Goal: Task Accomplishment & Management: Use online tool/utility

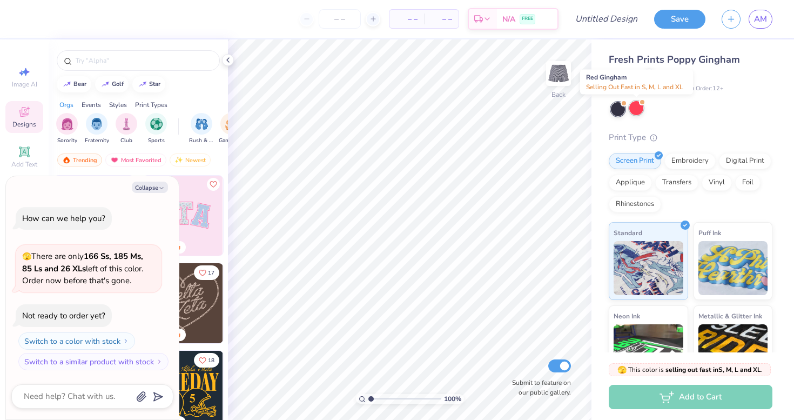
click at [637, 107] on div at bounding box center [636, 108] width 14 height 14
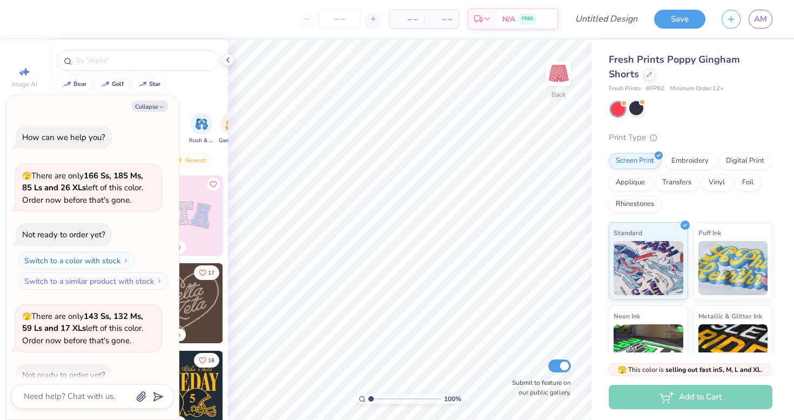
scroll to position [59, 0]
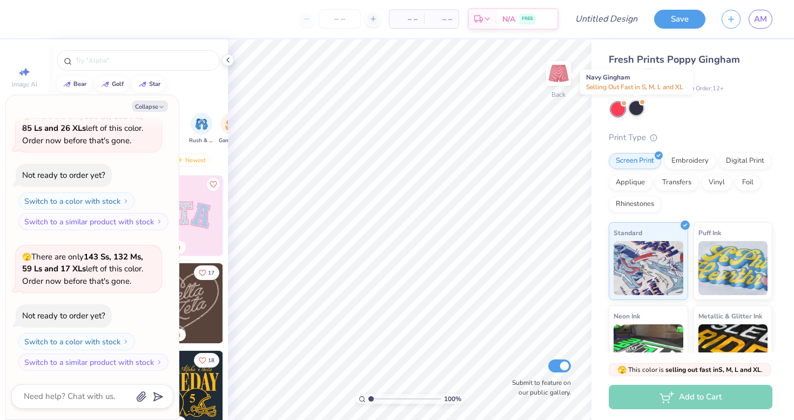
click at [636, 109] on div at bounding box center [636, 108] width 14 height 14
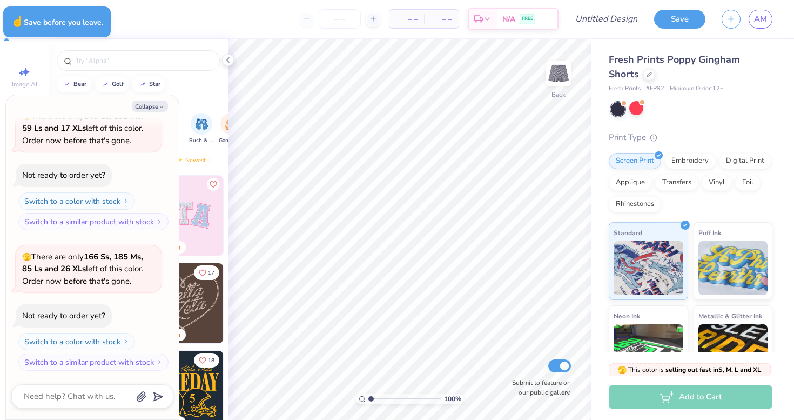
type textarea "x"
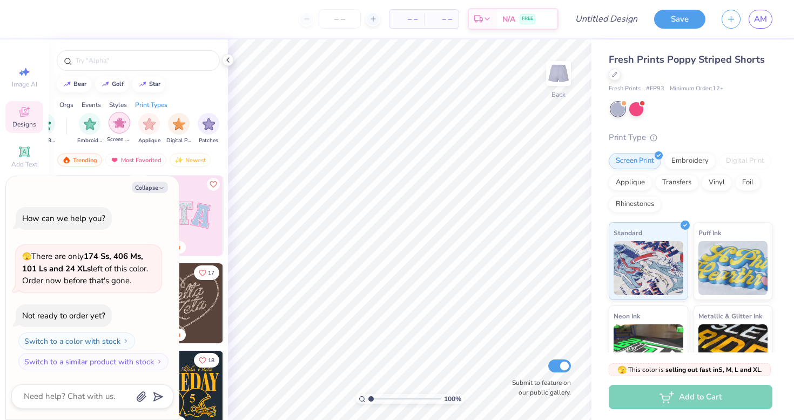
scroll to position [0, 862]
click at [116, 124] on img "filter for Screen Print" at bounding box center [113, 123] width 12 height 12
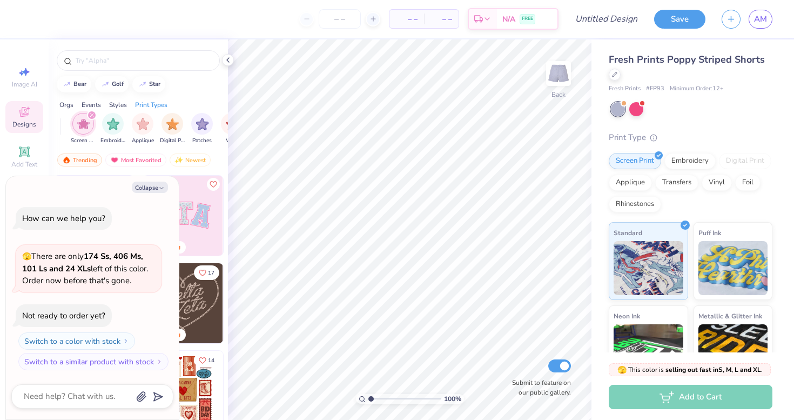
click at [84, 126] on img "filter for Screen Print" at bounding box center [83, 124] width 12 height 12
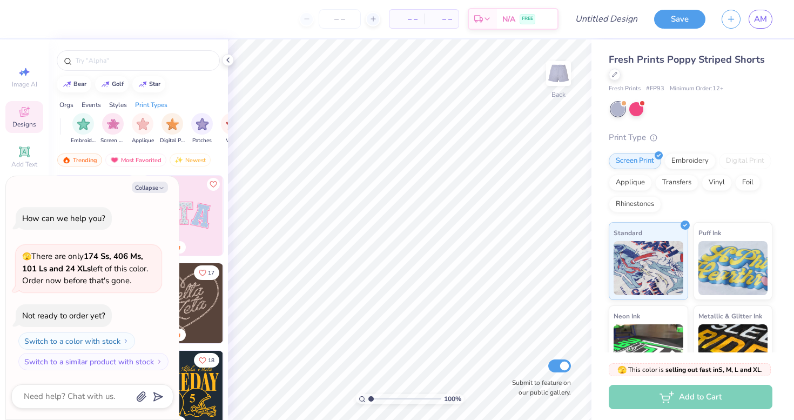
click at [84, 126] on img "filter for Embroidery" at bounding box center [83, 124] width 12 height 12
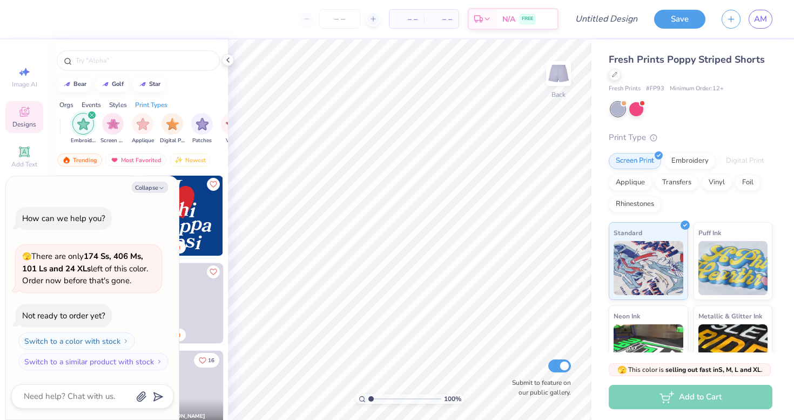
click at [91, 116] on icon "filter for Embroidery" at bounding box center [91, 114] width 3 height 3
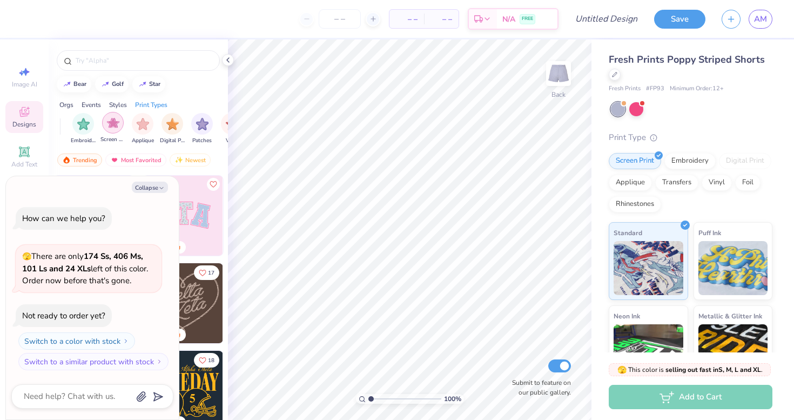
click at [107, 120] on img "filter for Screen Print" at bounding box center [113, 123] width 12 height 12
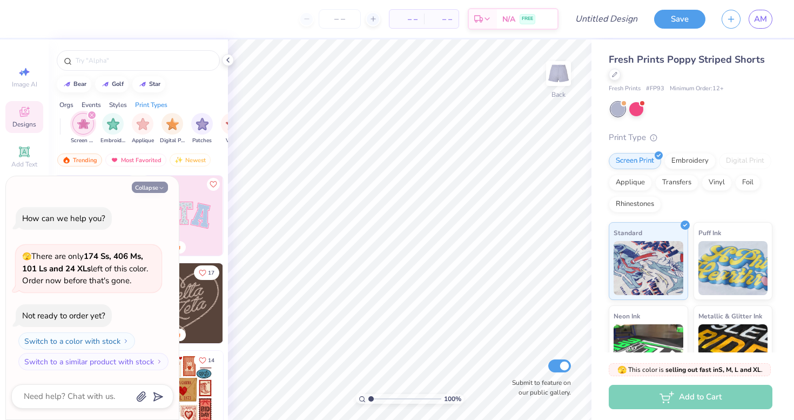
click at [159, 184] on button "Collapse" at bounding box center [150, 186] width 36 height 11
type textarea "x"
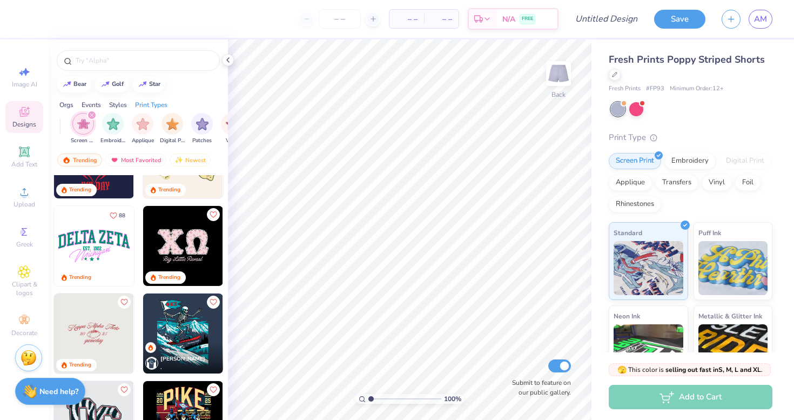
scroll to position [1217, 0]
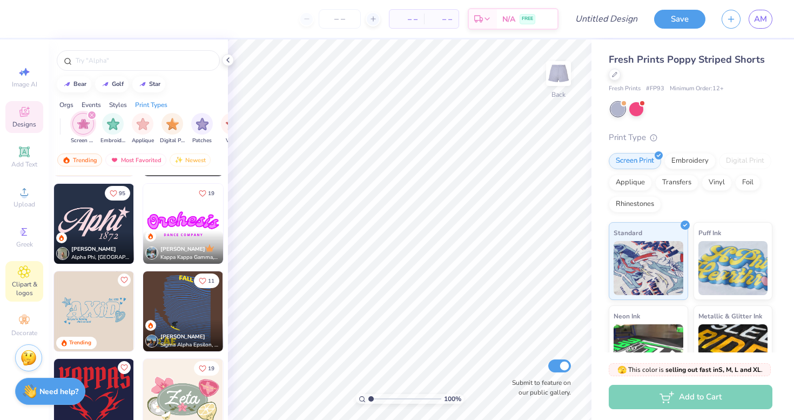
click at [29, 284] on span "Clipart & logos" at bounding box center [24, 288] width 38 height 17
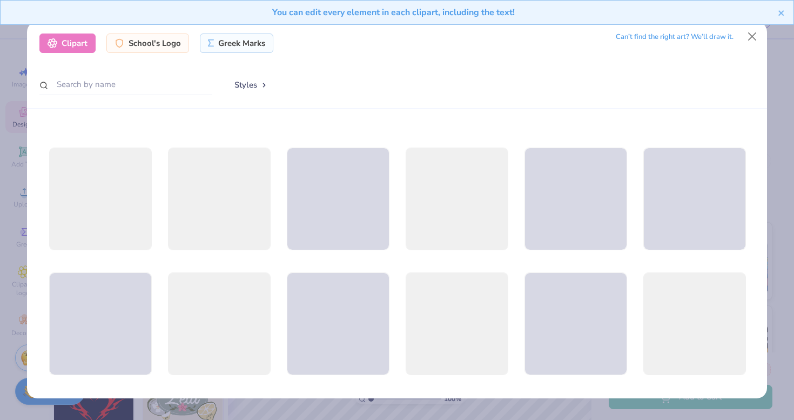
scroll to position [724, 0]
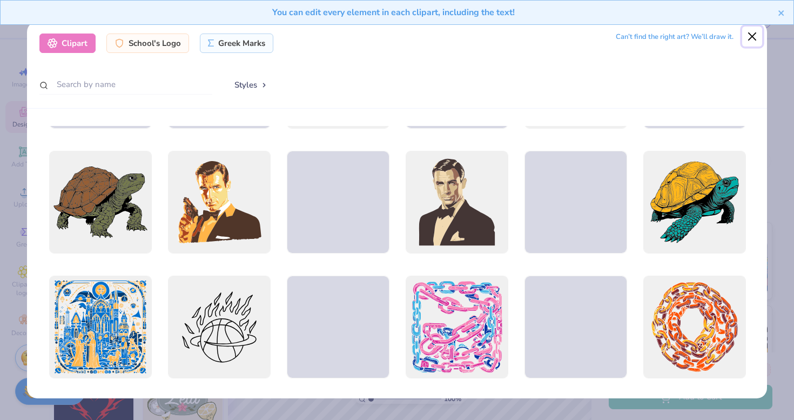
click at [746, 39] on button "Close" at bounding box center [752, 36] width 21 height 21
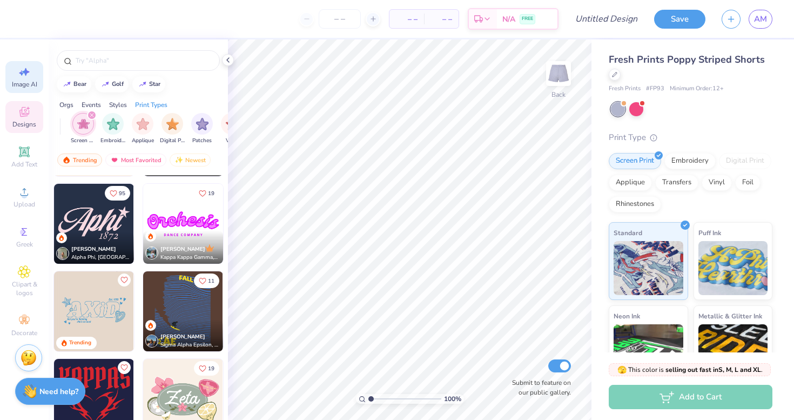
click at [15, 80] on span "Image AI" at bounding box center [24, 84] width 25 height 9
select select "4"
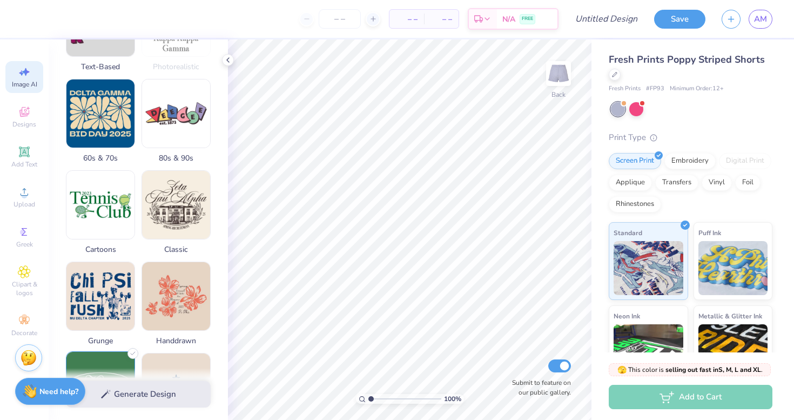
scroll to position [504, 0]
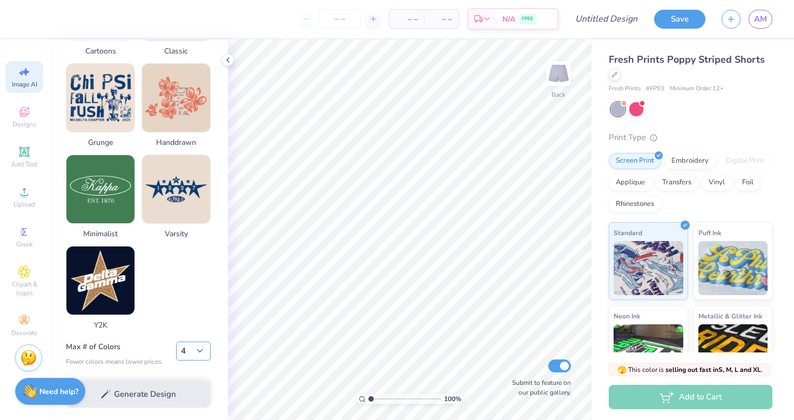
click at [187, 355] on select "1 2 3 4 5 6 7 8" at bounding box center [193, 350] width 35 height 19
click at [33, 328] on span "Decorate" at bounding box center [24, 332] width 26 height 9
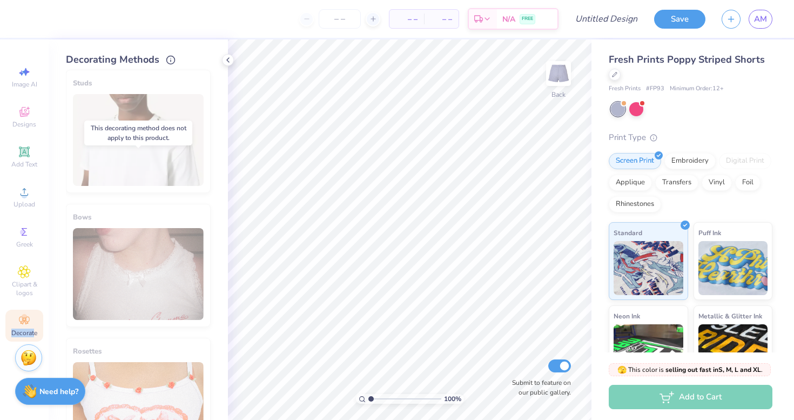
scroll to position [594, 0]
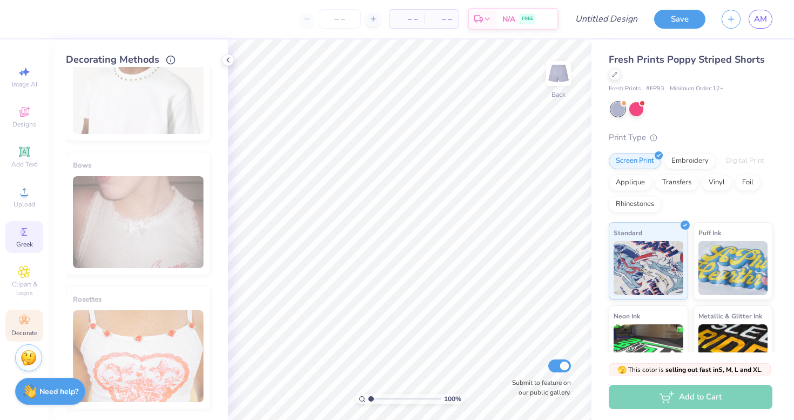
click at [28, 227] on icon at bounding box center [24, 231] width 13 height 13
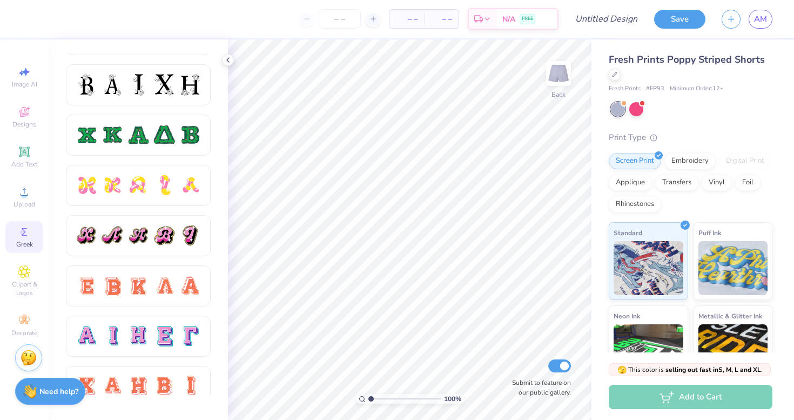
scroll to position [492, 0]
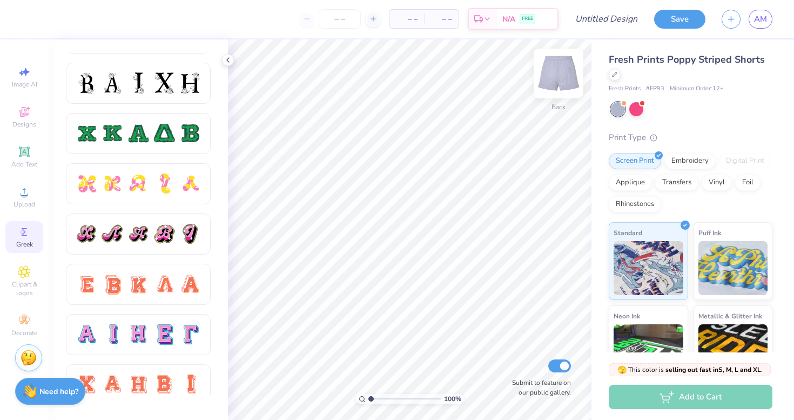
click at [559, 77] on img at bounding box center [558, 73] width 43 height 43
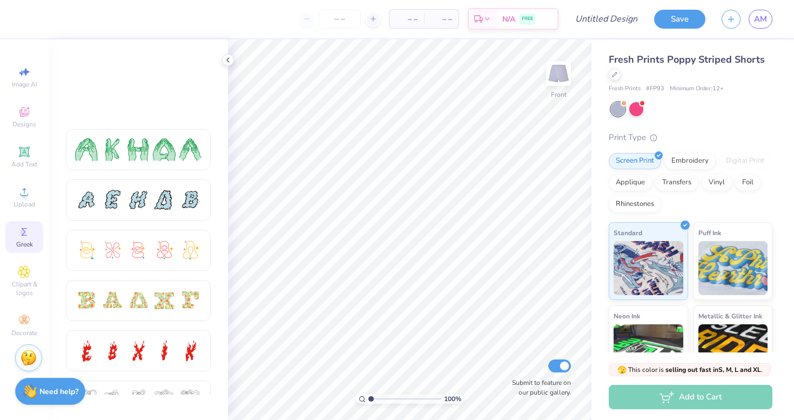
scroll to position [0, 0]
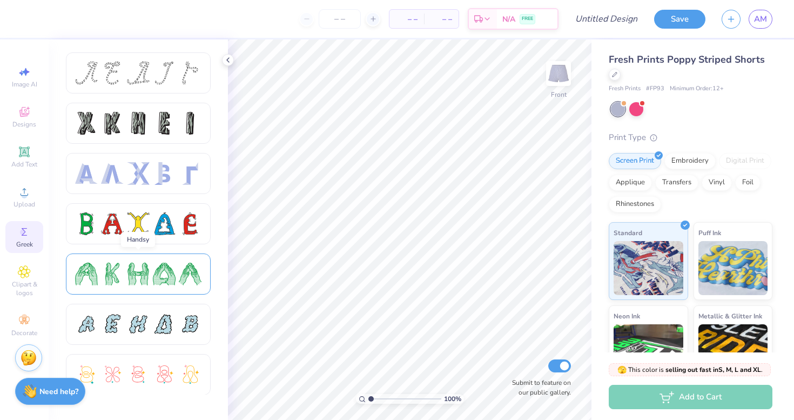
click at [158, 269] on div at bounding box center [164, 273] width 23 height 23
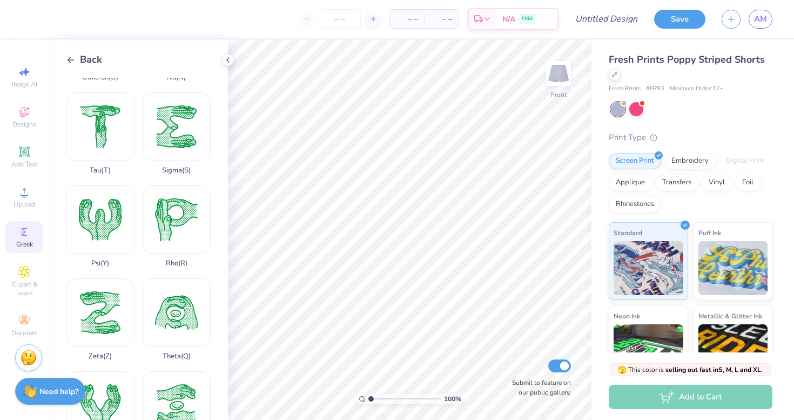
scroll to position [717, 0]
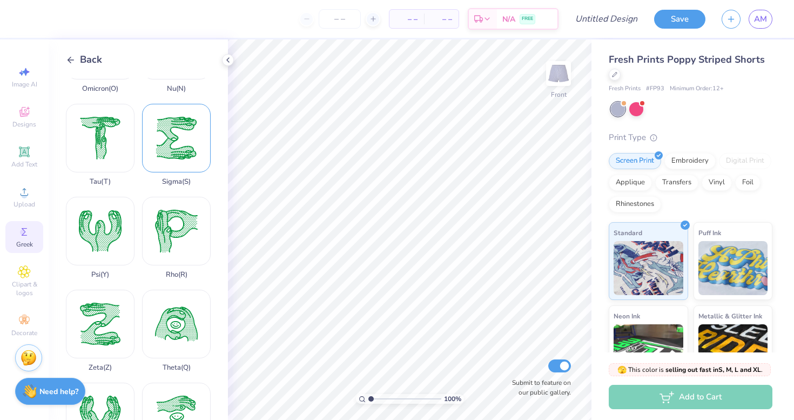
click at [173, 158] on div "Sigma ( S )" at bounding box center [176, 145] width 69 height 82
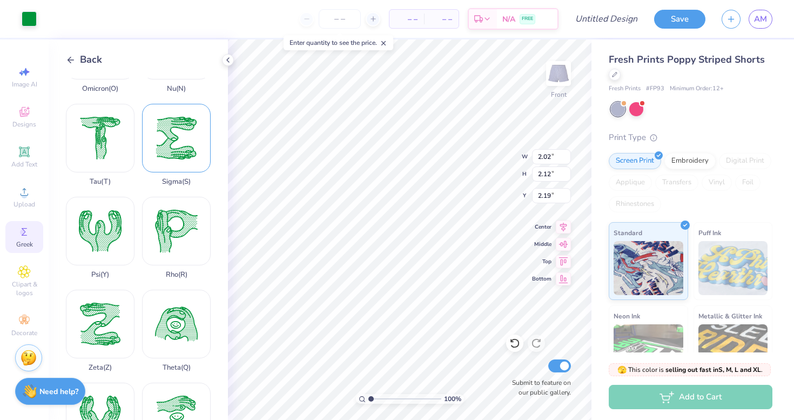
click at [169, 159] on div "Sigma ( S )" at bounding box center [176, 145] width 69 height 82
type input "2.19"
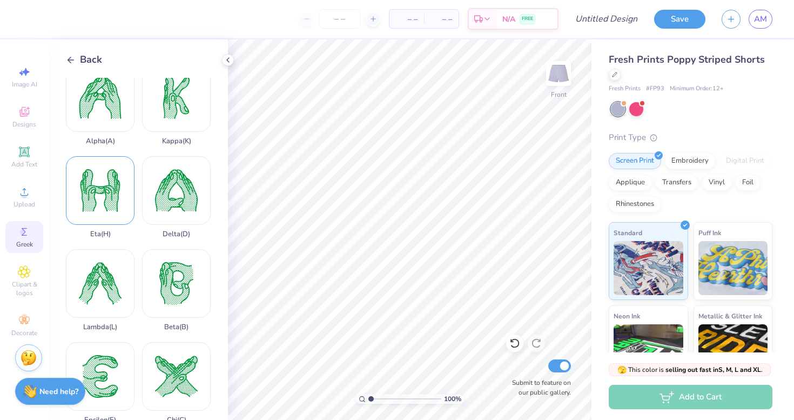
scroll to position [0, 0]
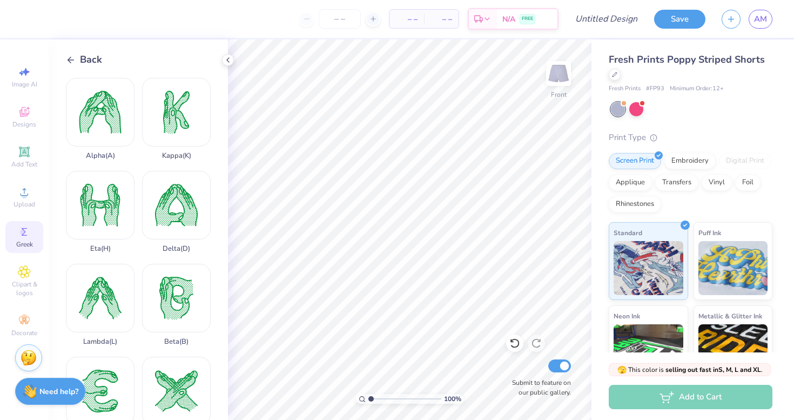
click at [69, 57] on icon at bounding box center [71, 60] width 10 height 10
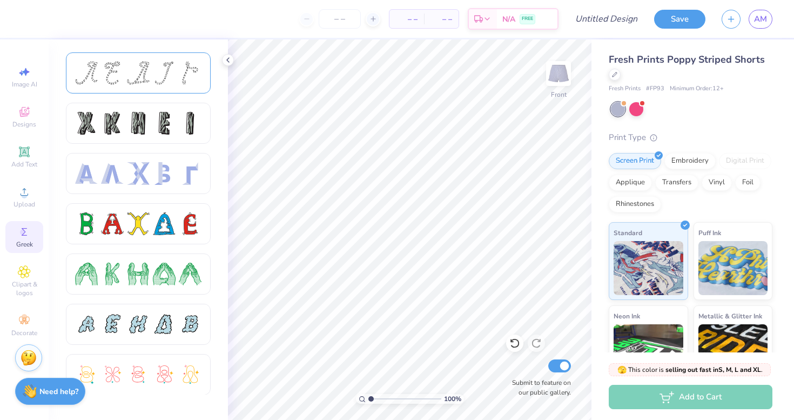
click at [173, 65] on div at bounding box center [164, 73] width 23 height 23
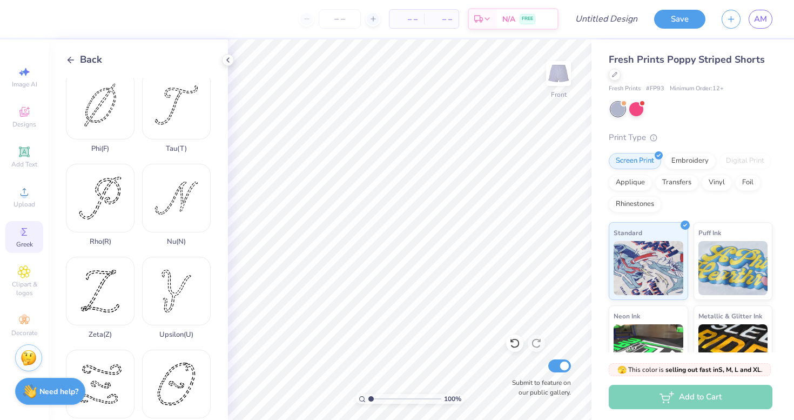
scroll to position [775, 0]
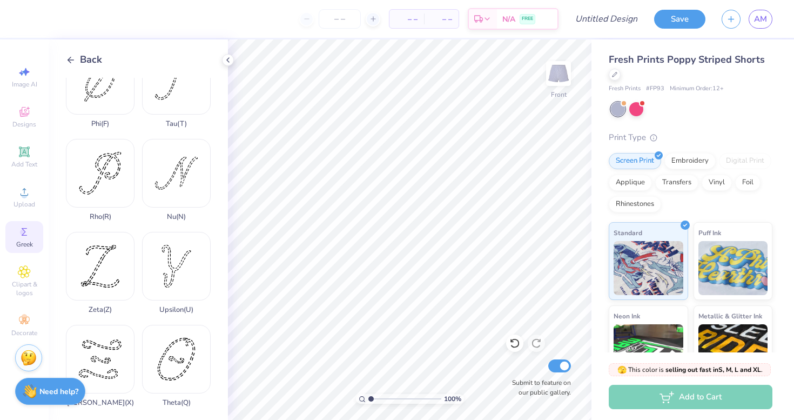
click at [72, 60] on line at bounding box center [71, 60] width 6 height 0
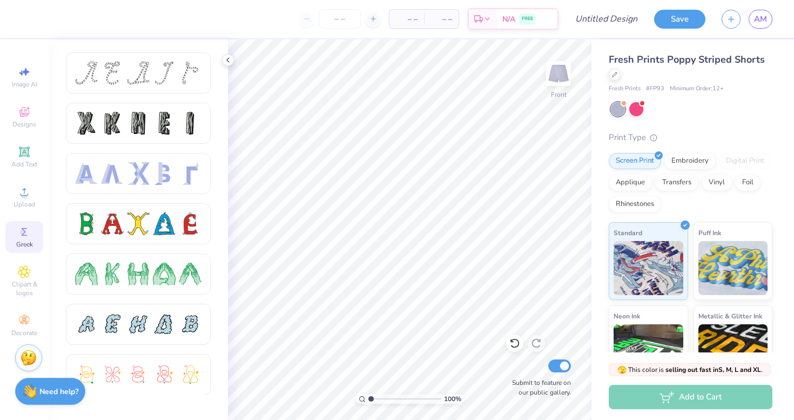
click at [26, 228] on icon at bounding box center [24, 231] width 13 height 13
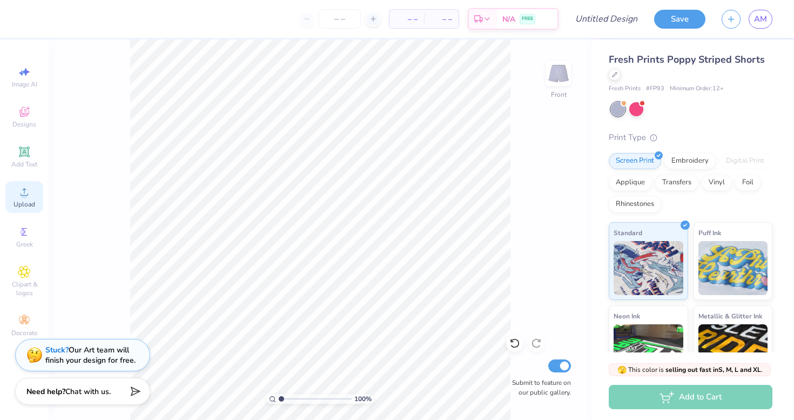
click at [26, 200] on span "Upload" at bounding box center [25, 204] width 22 height 9
click at [29, 153] on icon at bounding box center [24, 151] width 13 height 13
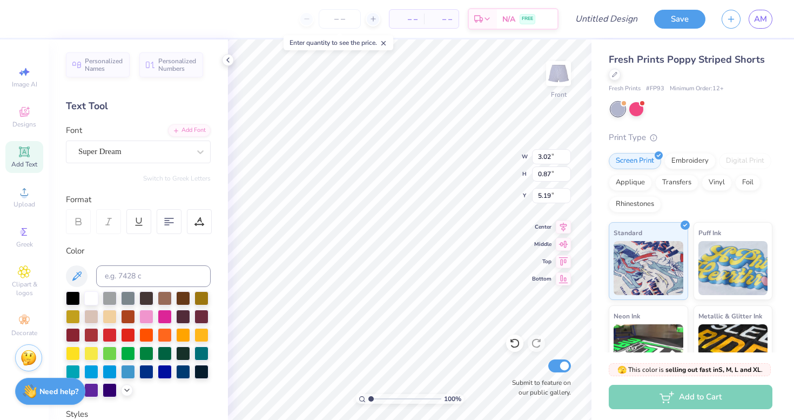
scroll to position [0, 1]
type textarea "SSR 26"
click at [161, 354] on div at bounding box center [165, 352] width 14 height 14
click at [153, 157] on div "Super Dream" at bounding box center [133, 151] width 113 height 17
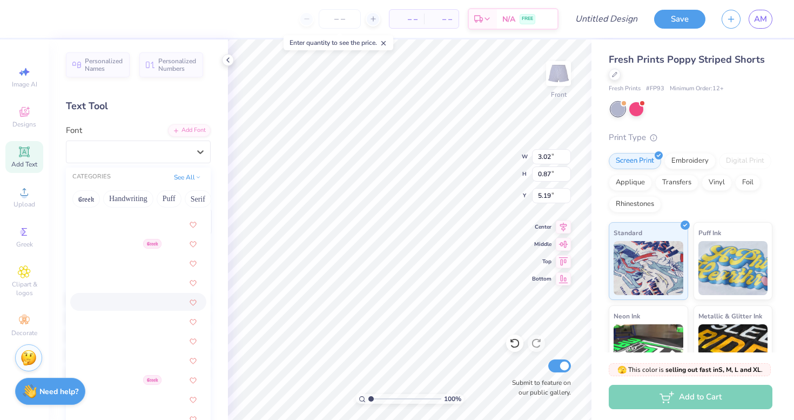
scroll to position [613, 0]
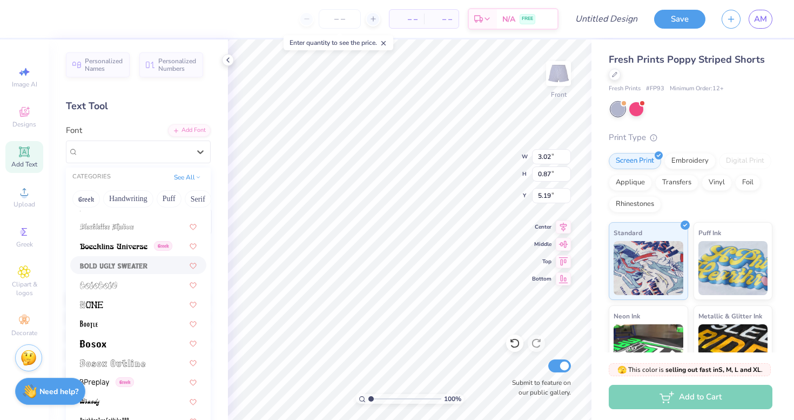
click at [134, 270] on span at bounding box center [114, 264] width 68 height 11
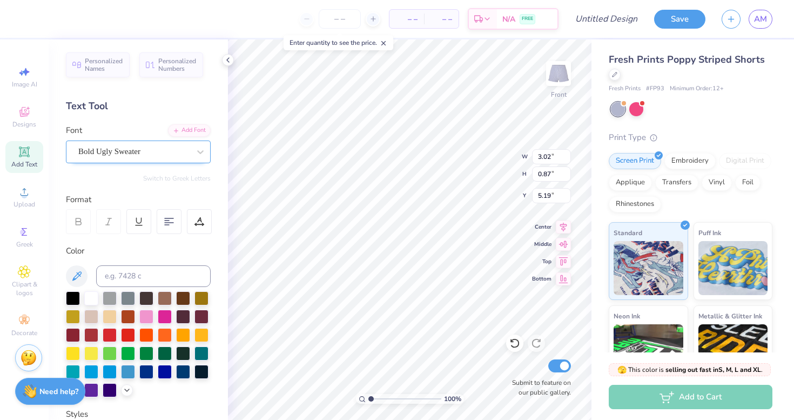
click at [143, 150] on div "Bold Ugly Sweater" at bounding box center [133, 151] width 113 height 17
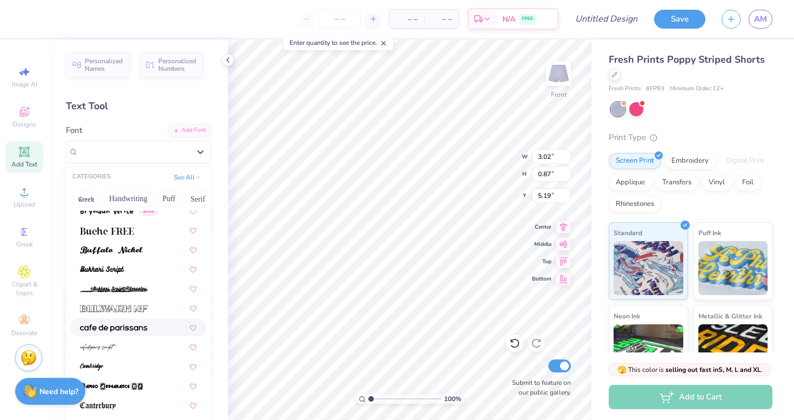
scroll to position [984, 0]
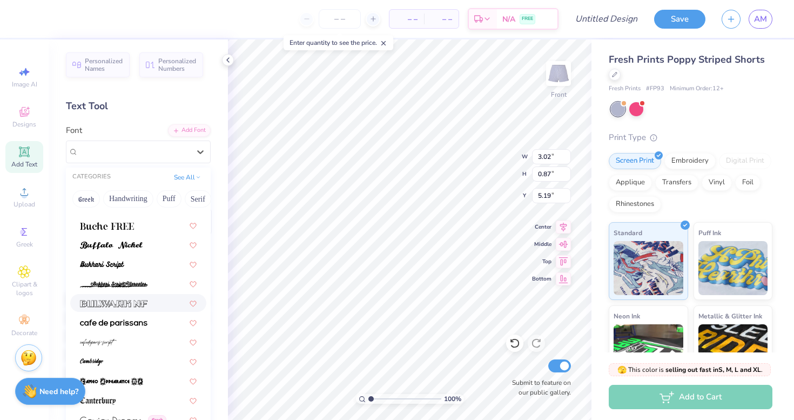
click at [145, 299] on span at bounding box center [114, 302] width 68 height 11
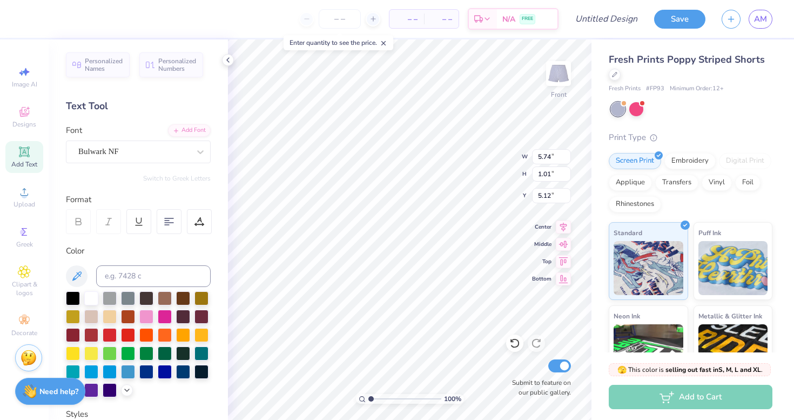
scroll to position [0, 0]
type input "1.55"
type input "1.43"
type textarea "SSR \"
type input "4.89"
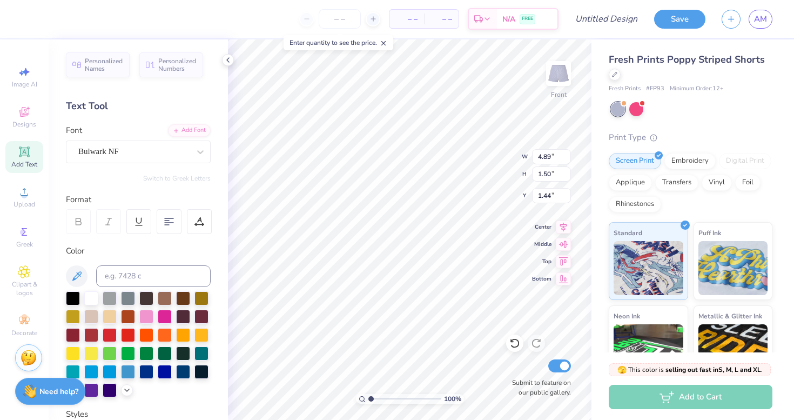
type input "1.50"
type input "1.42"
click at [29, 145] on icon at bounding box center [24, 151] width 13 height 13
click at [179, 146] on div "Super Dream" at bounding box center [133, 151] width 113 height 17
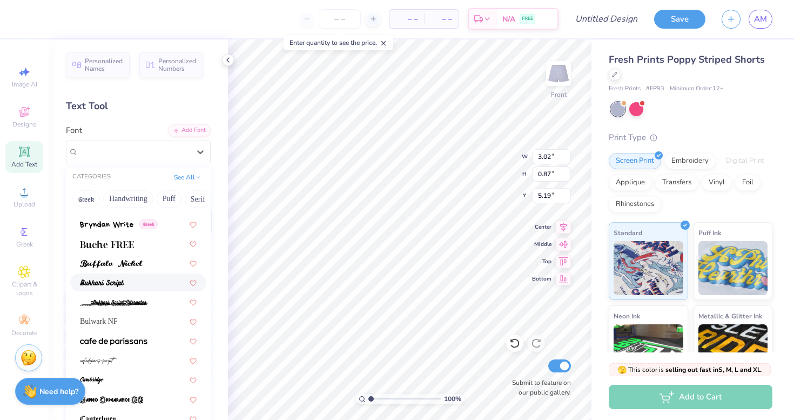
scroll to position [968, 0]
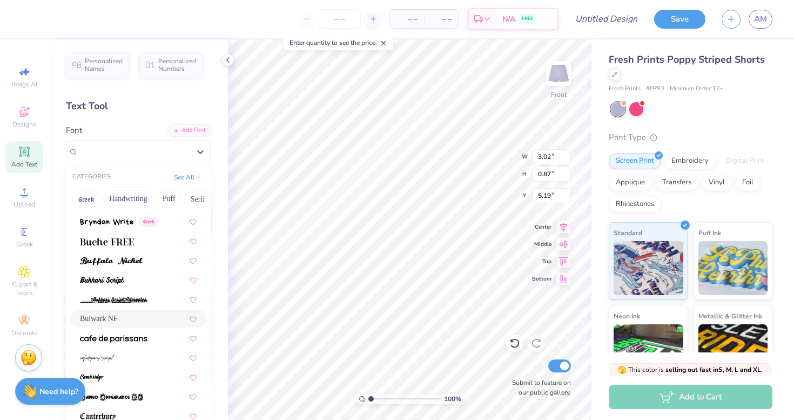
click at [144, 317] on div "Bulwark NF" at bounding box center [138, 318] width 117 height 11
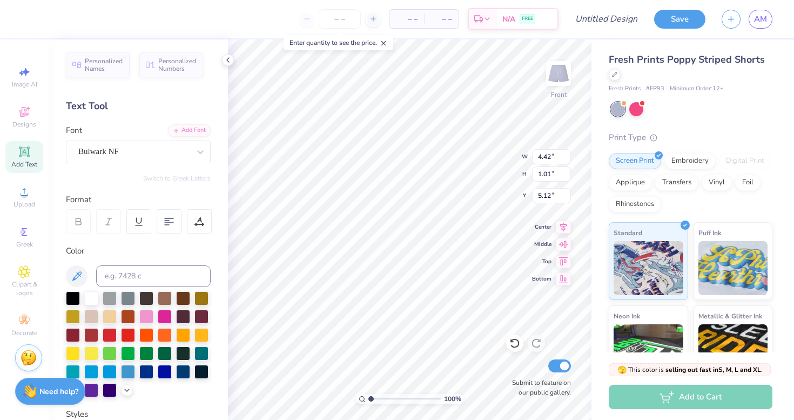
type input "4.42"
type input "1.01"
type input "5.12"
click at [166, 349] on div at bounding box center [165, 352] width 14 height 14
type textarea "'26"
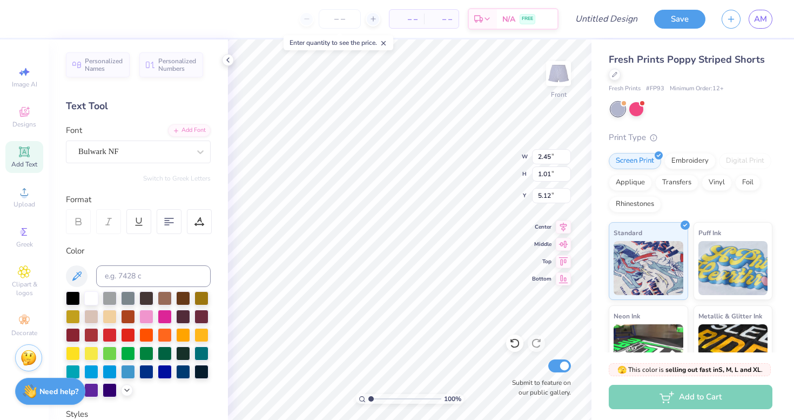
type input "3.24"
type input "3.81"
type input "1.57"
type input "1.42"
type input "3.57"
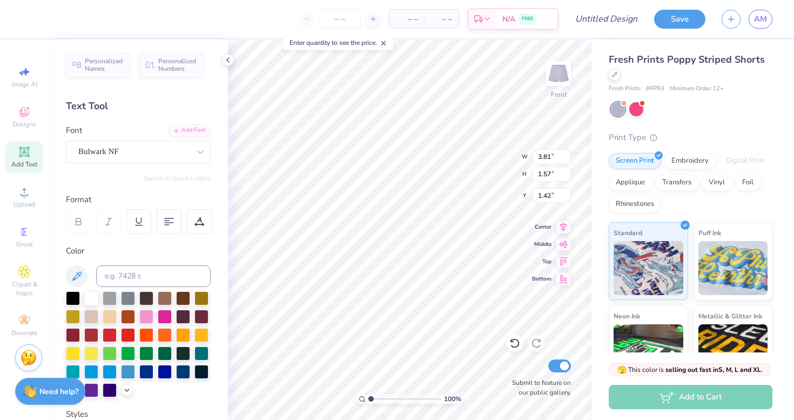
type input "1.47"
type input "1.46"
type input "3.36"
type input "1.38"
type input "3.51"
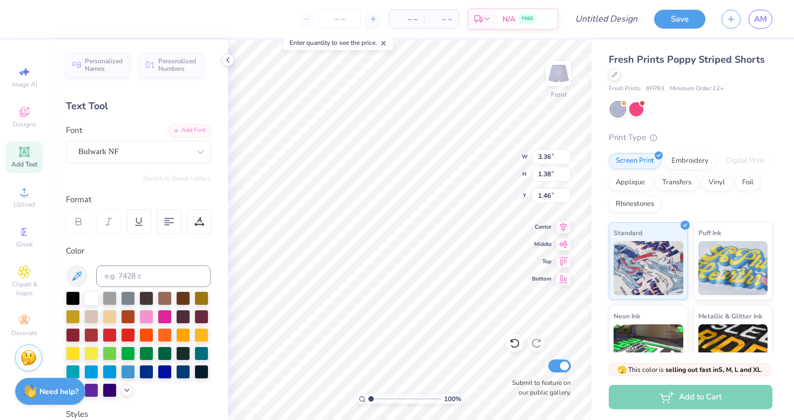
type input "1.44"
type input "4.89"
type input "1.50"
type input "1.42"
type input "3.51"
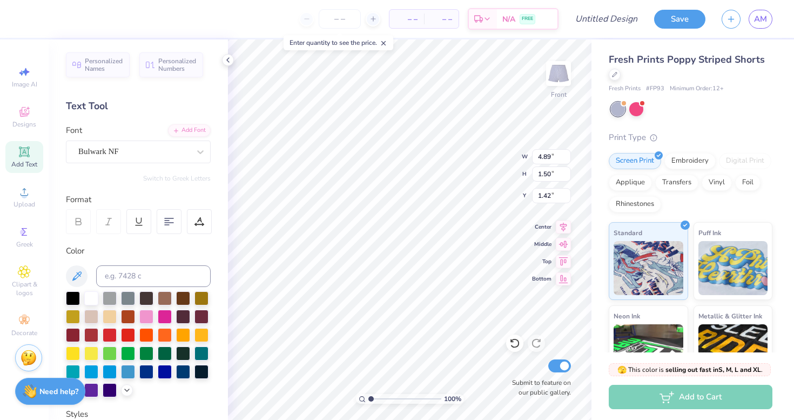
type input "1.44"
type input "1.46"
click at [548, 175] on input "1.44" at bounding box center [551, 173] width 39 height 15
type input "1.50"
type input "3.51"
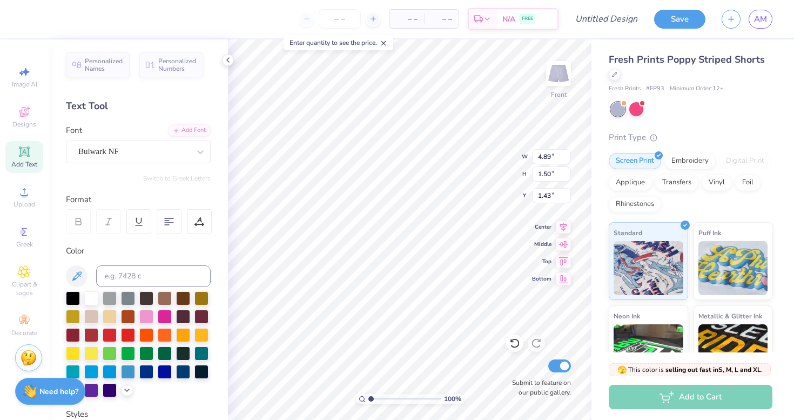
type input "1.44"
type input "1.46"
click at [563, 169] on input "1.45" at bounding box center [551, 173] width 39 height 15
click at [563, 169] on input "1.46" at bounding box center [551, 173] width 39 height 15
click at [563, 169] on input "1.47" at bounding box center [551, 173] width 39 height 15
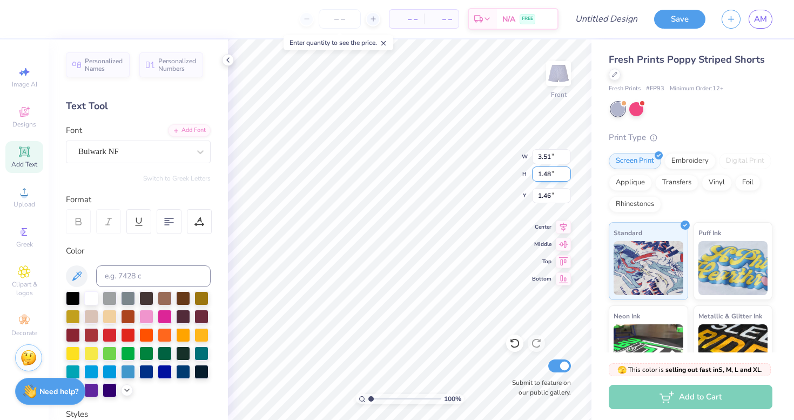
click at [563, 169] on input "1.48" at bounding box center [551, 173] width 39 height 15
click at [563, 169] on input "1.49" at bounding box center [551, 173] width 39 height 15
type input "1.5"
click at [563, 169] on input "1.5" at bounding box center [551, 173] width 39 height 15
click at [554, 174] on input "1.44" at bounding box center [551, 173] width 39 height 15
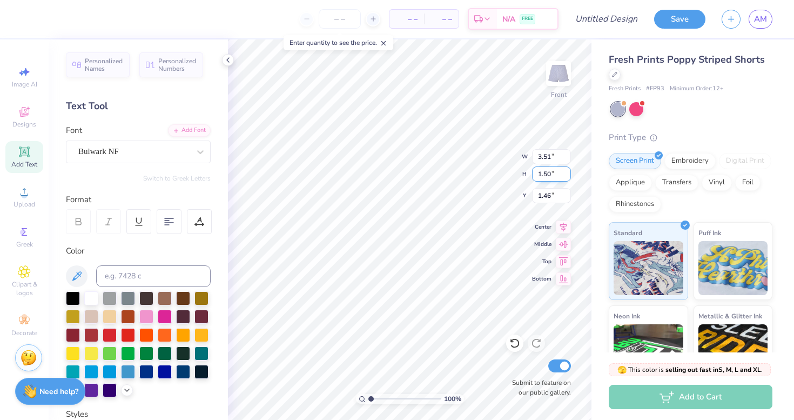
type input "1.50"
type input "3.65"
type input "1.43"
type input "3.65"
type input "1.56"
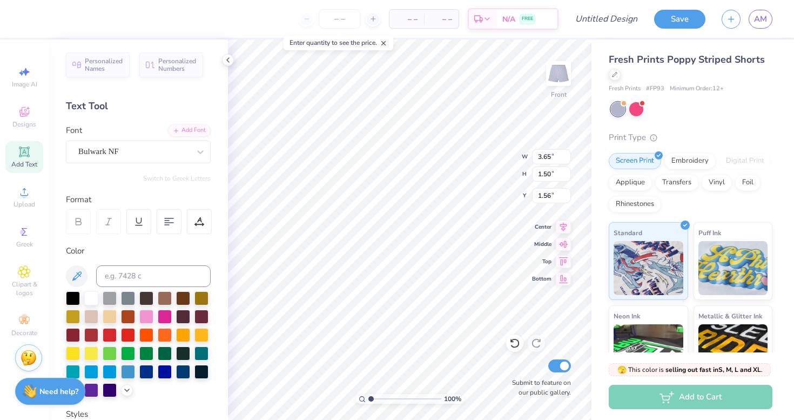
type input "4.89"
type input "1.43"
type input "3.65"
type input "1.56"
type input "4.89"
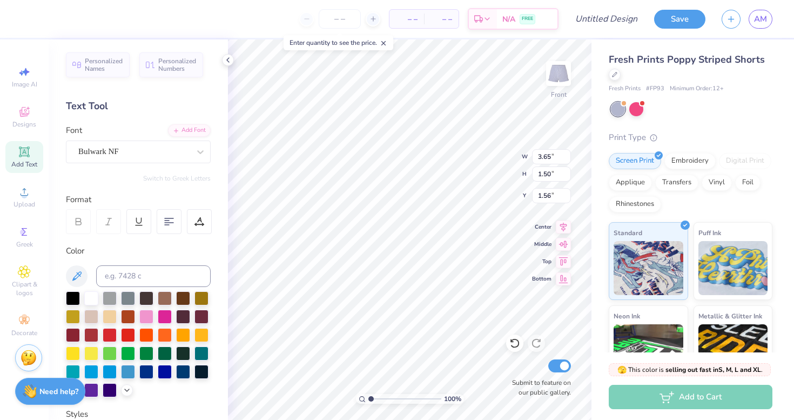
type input "1.43"
type input "3.65"
type input "1.56"
click at [567, 153] on input "3.66" at bounding box center [551, 156] width 39 height 15
click at [567, 153] on input "3.67" at bounding box center [551, 156] width 39 height 15
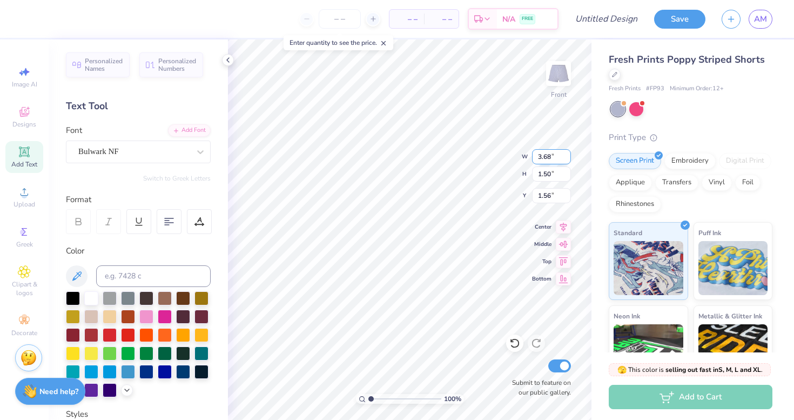
click at [567, 153] on input "3.68" at bounding box center [551, 156] width 39 height 15
click at [567, 153] on input "3.69" at bounding box center [551, 156] width 39 height 15
click at [567, 153] on input "3.7" at bounding box center [551, 156] width 39 height 15
click at [567, 153] on input "3.71" at bounding box center [551, 156] width 39 height 15
click at [567, 153] on input "3.72" at bounding box center [551, 156] width 39 height 15
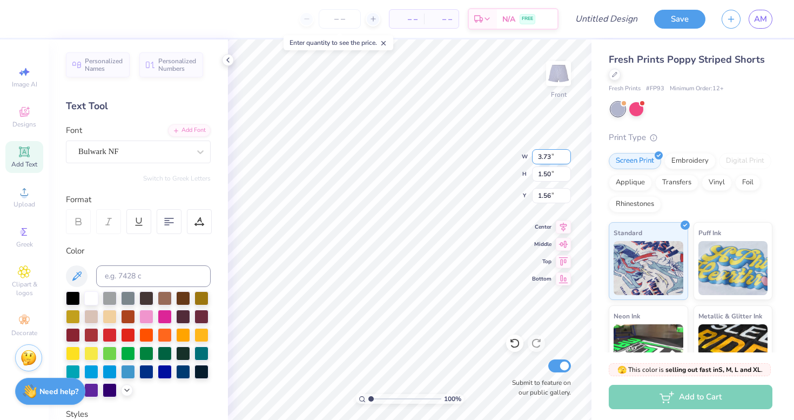
click at [567, 153] on input "3.73" at bounding box center [551, 156] width 39 height 15
click at [567, 153] on input "3.74" at bounding box center [551, 156] width 39 height 15
click at [567, 153] on input "3.75" at bounding box center [551, 156] width 39 height 15
click at [567, 153] on input "3.76" at bounding box center [551, 156] width 39 height 15
click at [567, 153] on input "3.77" at bounding box center [551, 156] width 39 height 15
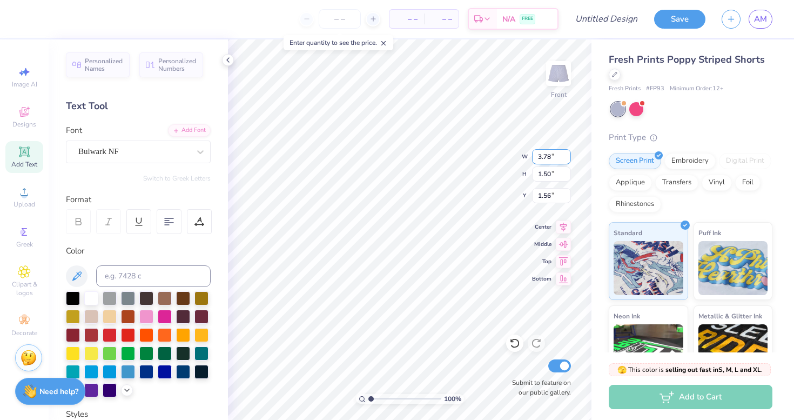
click at [567, 153] on input "3.78" at bounding box center [551, 156] width 39 height 15
click at [542, 157] on input "3.78" at bounding box center [551, 156] width 39 height 15
click at [548, 157] on input "4.78" at bounding box center [551, 156] width 39 height 15
type input "4.89"
type input "2.01"
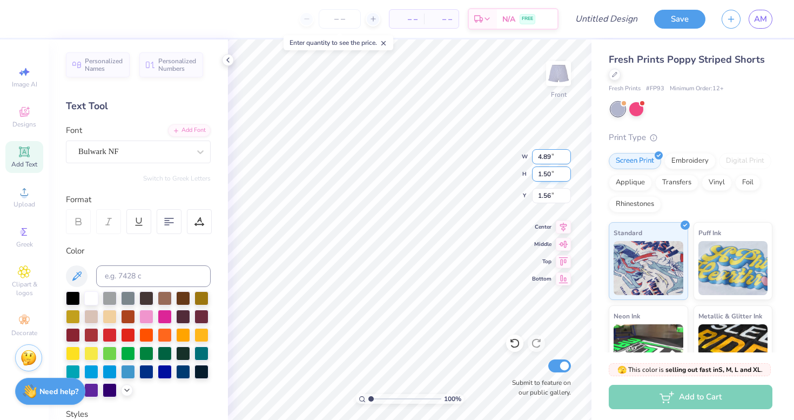
type input "1.30"
type input "1.50"
type input "1.43"
type input "1.31"
type textarea "26"
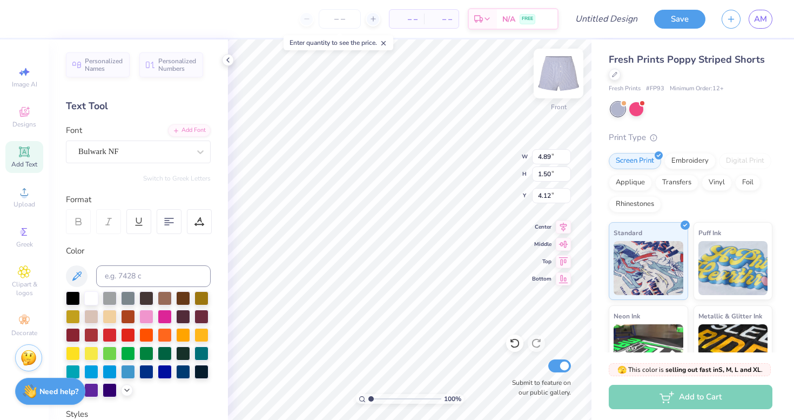
type input "4.12"
type input "4.25"
type input "2.01"
type input "3.87"
click at [603, 16] on input "Design Title" at bounding box center [619, 19] width 53 height 22
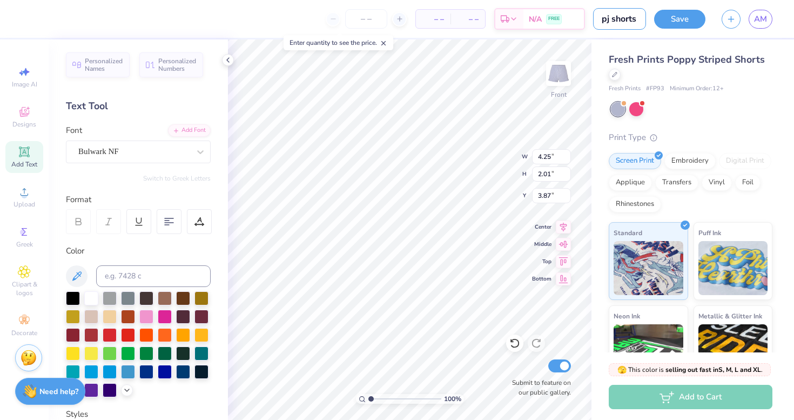
type input "pj shorts"
click at [675, 124] on div "Fresh Prints Poppy Striped Shorts Fresh Prints # FP93 Minimum Order: 12 + Print…" at bounding box center [691, 259] width 164 height 414
click at [558, 77] on img at bounding box center [558, 73] width 43 height 43
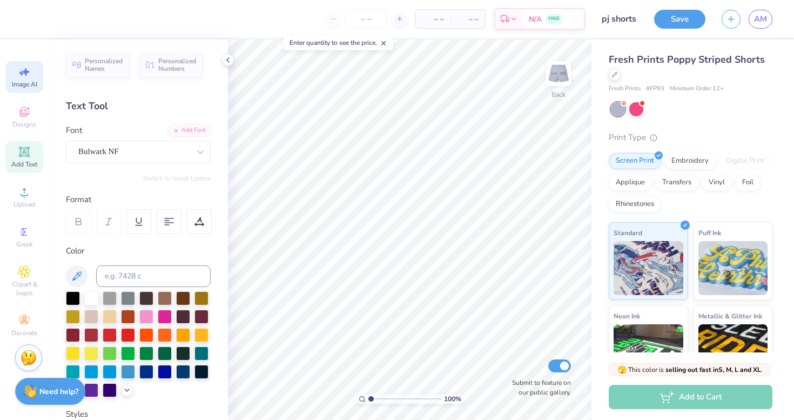
click at [25, 77] on icon at bounding box center [24, 71] width 13 height 13
select select "4"
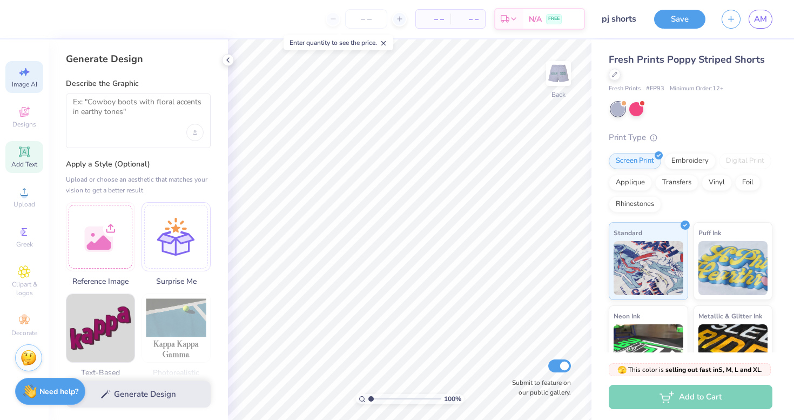
click at [31, 148] on div "Add Text" at bounding box center [24, 157] width 38 height 32
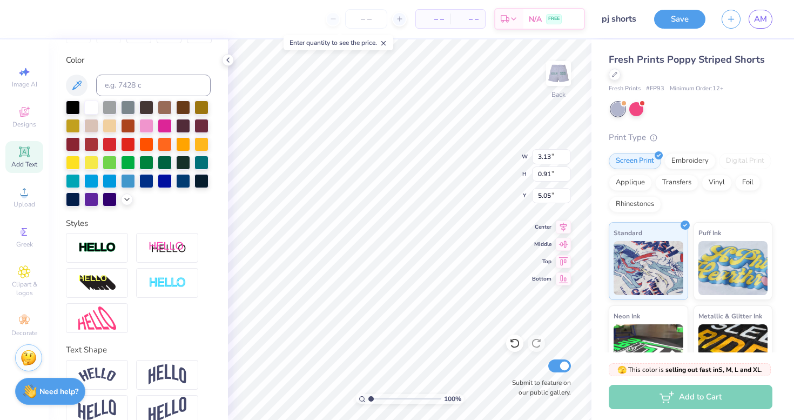
scroll to position [191, 0]
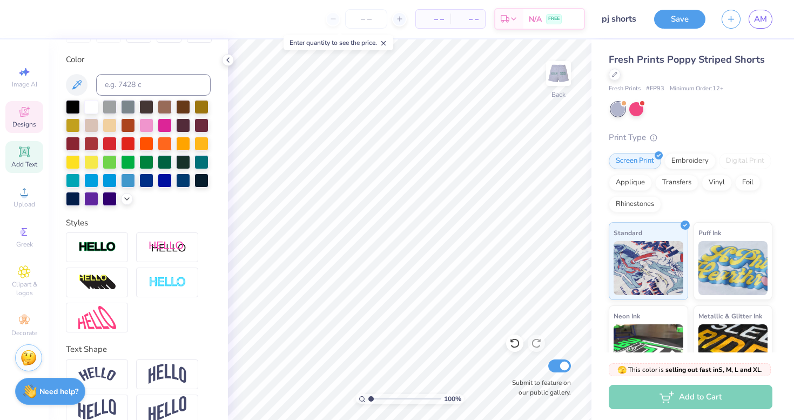
click at [20, 112] on icon at bounding box center [24, 112] width 10 height 10
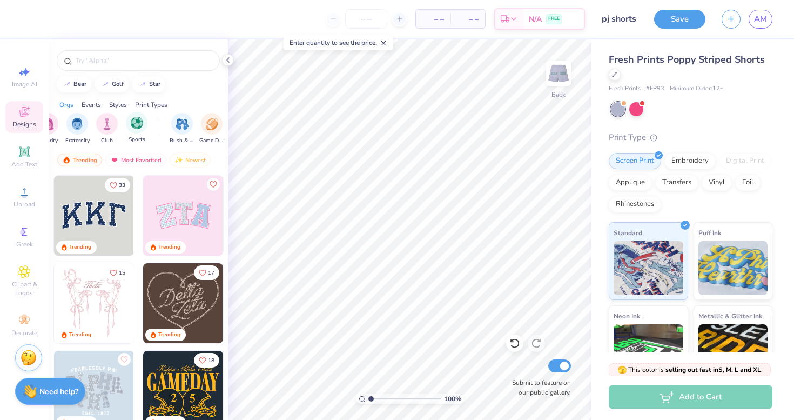
scroll to position [0, 22]
click at [104, 60] on input "text" at bounding box center [144, 60] width 138 height 11
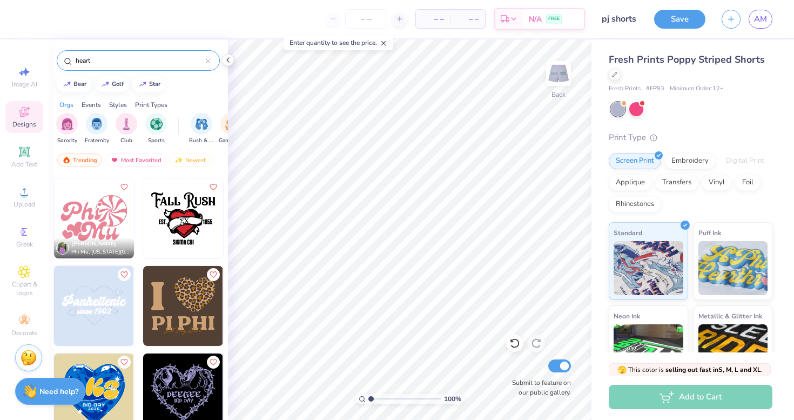
scroll to position [4060, 0]
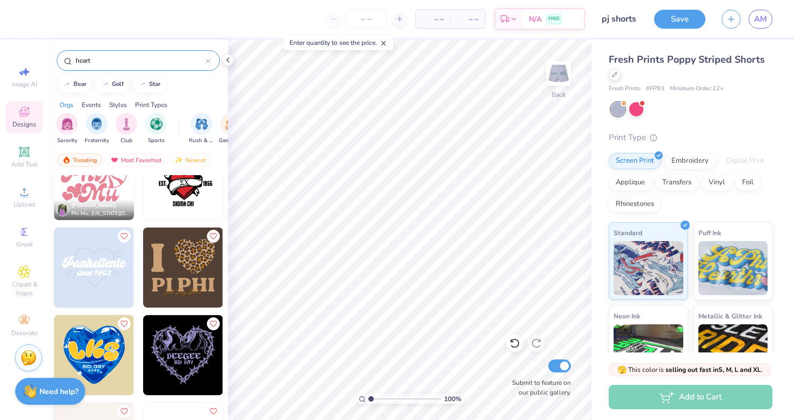
type input "heart"
click at [178, 263] on img at bounding box center [183, 267] width 80 height 80
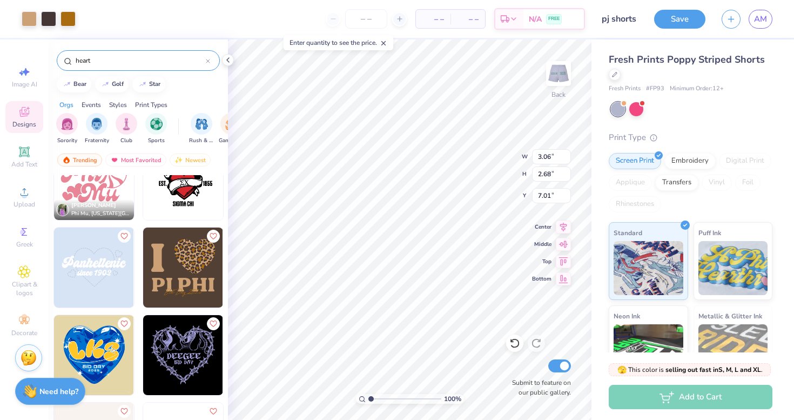
type input "7.02"
type input "7.03"
type input "0.63"
type input "1.36"
type input "7.24"
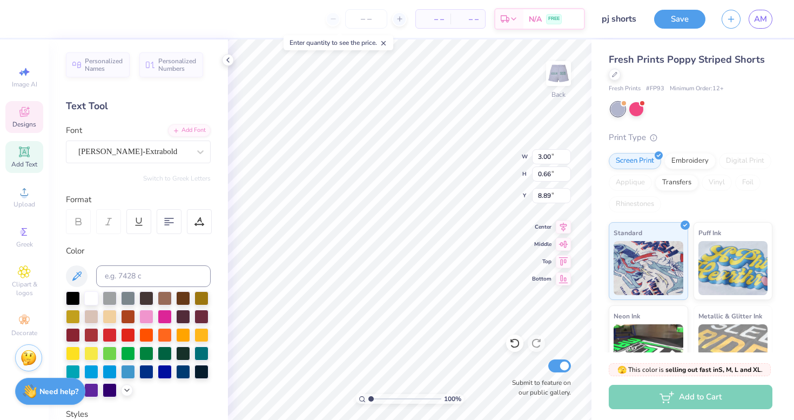
type textarea "PHI"
type input "1.82"
type input "0.32"
type input "9.39"
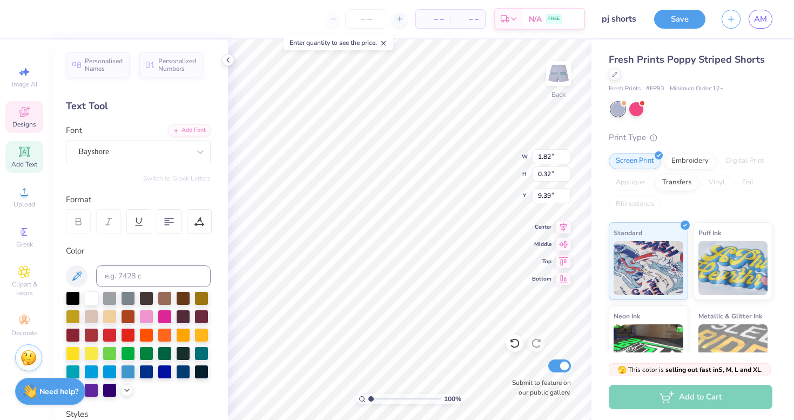
type textarea "025"
type input "1.94"
type input "1.69"
type input "5.50"
click at [512, 342] on icon at bounding box center [514, 343] width 11 height 11
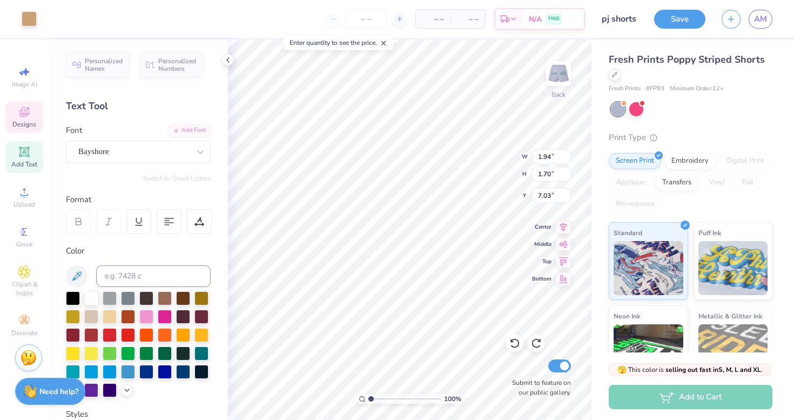
type input "5.07"
type input "6.84"
click at [535, 254] on div "100 % Back W 1.94 1.94 " H 1.70 1.70 " Y 6.84 6.84 " Center Middle Top Bottom S…" at bounding box center [409, 229] width 363 height 380
type input "2.91"
type input "2.55"
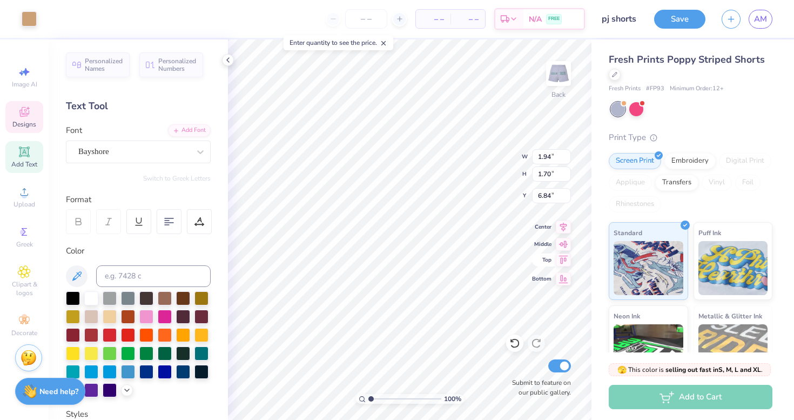
type input "5.99"
type input "7.02"
click at [510, 334] on div "100 % Back W 2.91 2.91 " H 2.55 2.55 " Y 7.02 7.02 " Center Middle Top Bottom S…" at bounding box center [409, 229] width 363 height 380
type input "3.28"
type input "2.88"
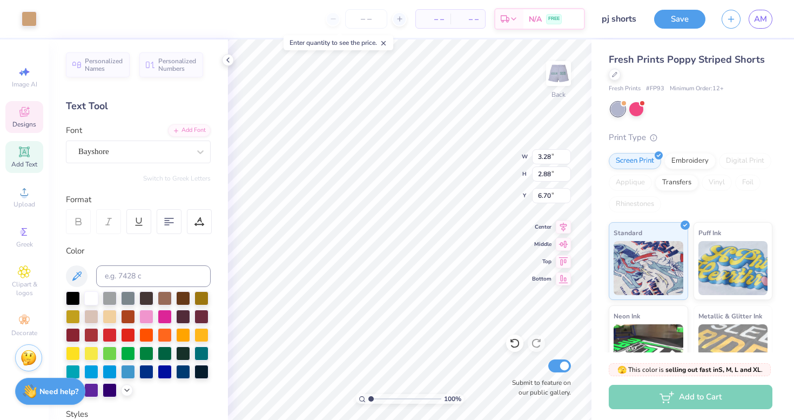
type input "6.70"
click at [169, 354] on div at bounding box center [165, 352] width 14 height 14
click at [164, 352] on div at bounding box center [165, 352] width 14 height 14
click at [32, 15] on div at bounding box center [29, 17] width 15 height 15
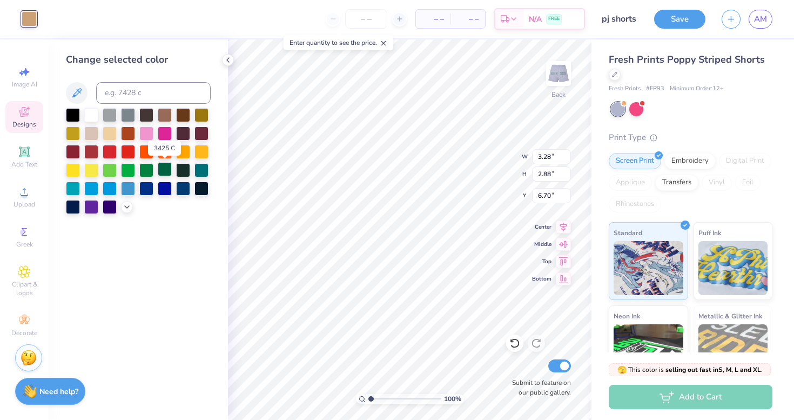
click at [165, 170] on div at bounding box center [165, 169] width 14 height 14
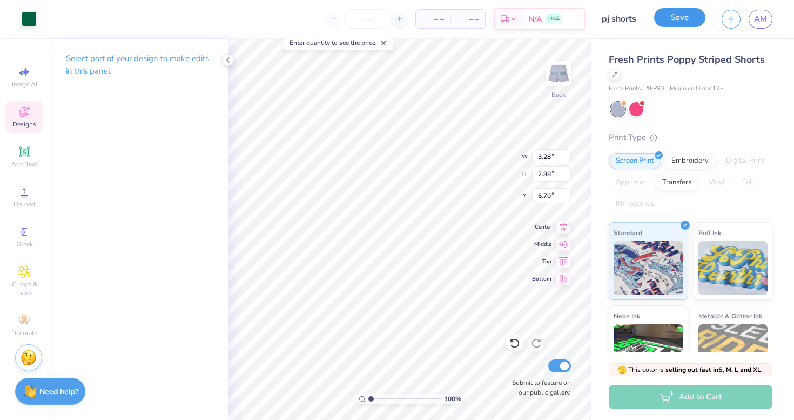
click at [675, 22] on button "Save" at bounding box center [679, 17] width 51 height 19
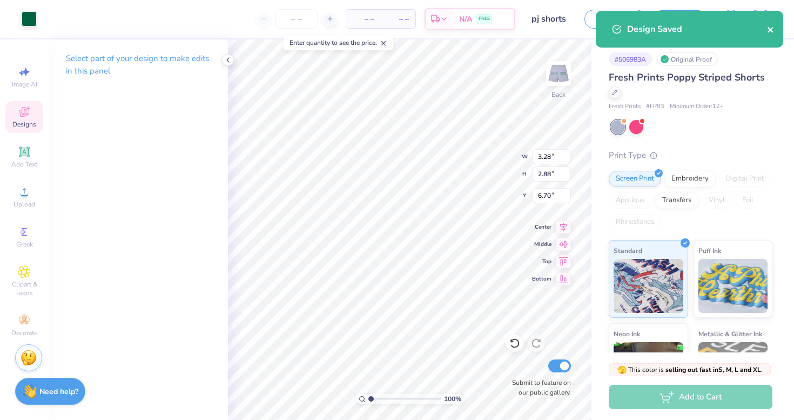
click at [771, 24] on button "close" at bounding box center [771, 29] width 8 height 13
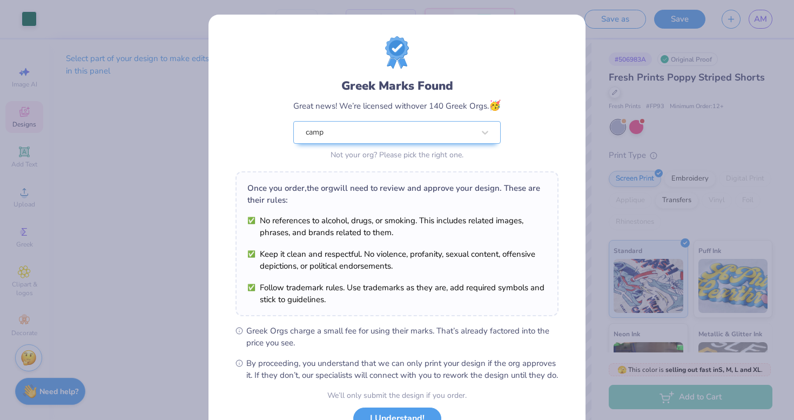
click at [477, 120] on div "Greek Marks Found Great news! We’re licensed with over 140 Greek Orgs. 🥳 camp N…" at bounding box center [396, 119] width 207 height 85
click at [478, 128] on div at bounding box center [484, 132] width 19 height 19
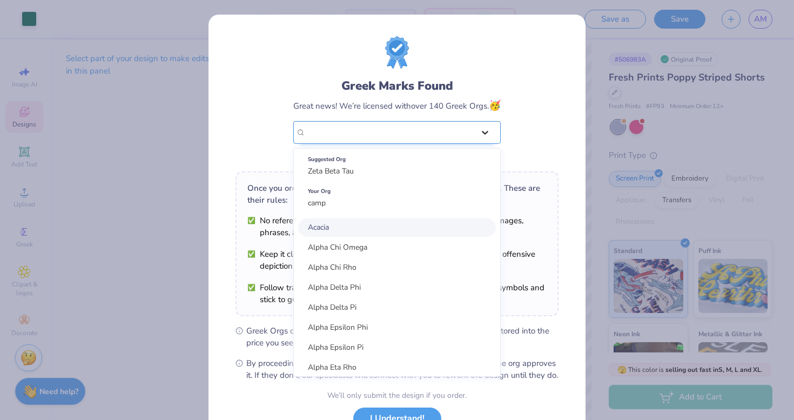
click at [478, 129] on div at bounding box center [484, 132] width 19 height 19
click at [478, 132] on div at bounding box center [484, 132] width 19 height 19
click at [393, 205] on div "Your Org camp" at bounding box center [397, 197] width 198 height 30
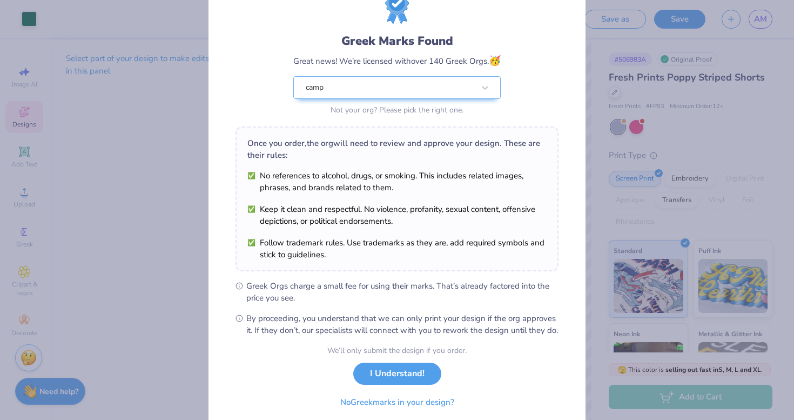
scroll to position [50, 0]
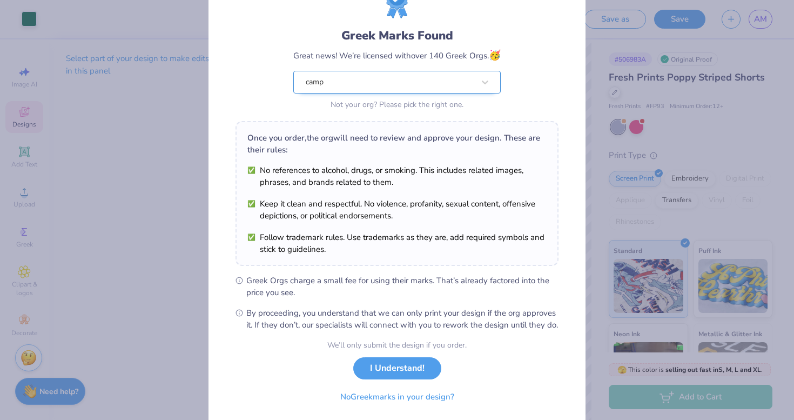
click at [450, 84] on div "camp" at bounding box center [390, 82] width 171 height 22
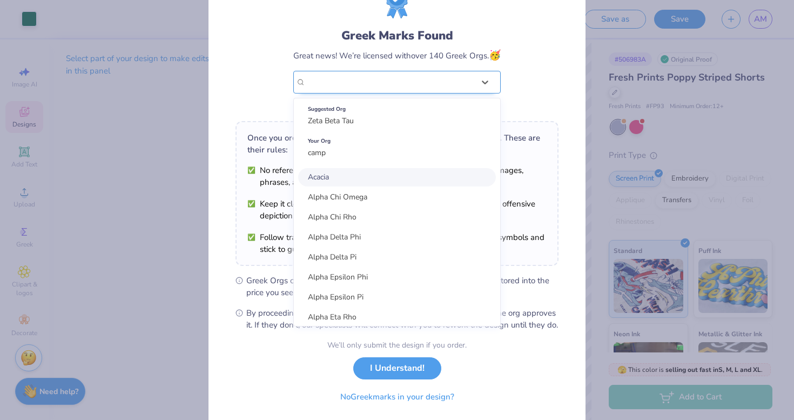
scroll to position [0, 0]
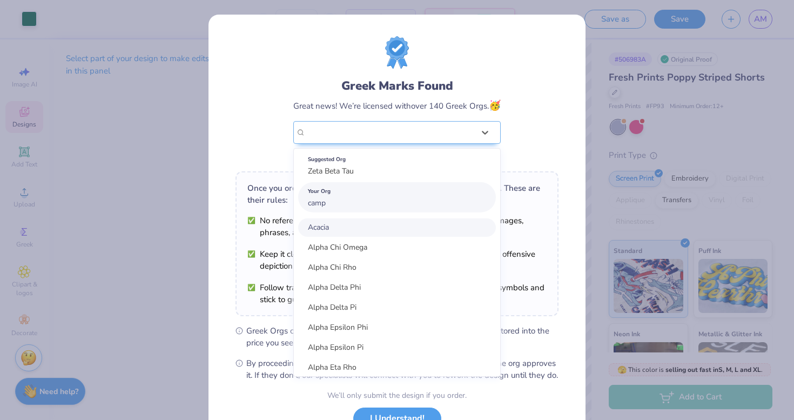
click at [428, 190] on div "Your Org" at bounding box center [397, 191] width 178 height 12
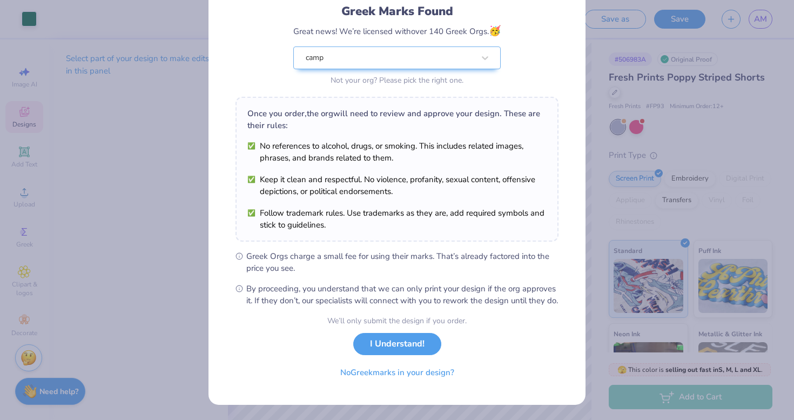
scroll to position [86, 0]
click at [414, 368] on button "No Greek marks in your design?" at bounding box center [397, 370] width 132 height 22
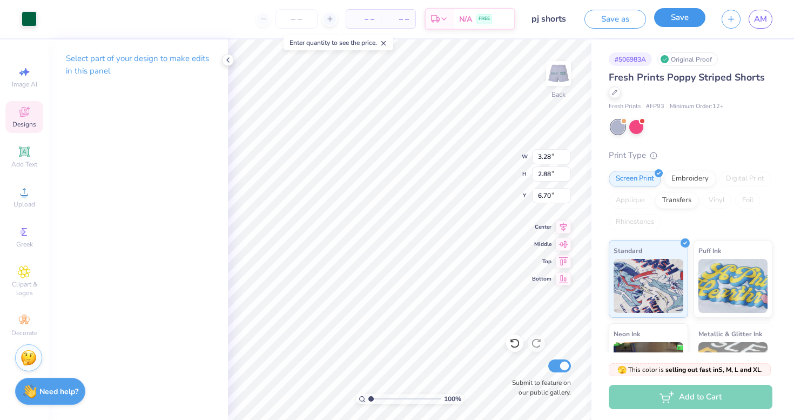
click at [672, 26] on button "Save" at bounding box center [679, 17] width 51 height 19
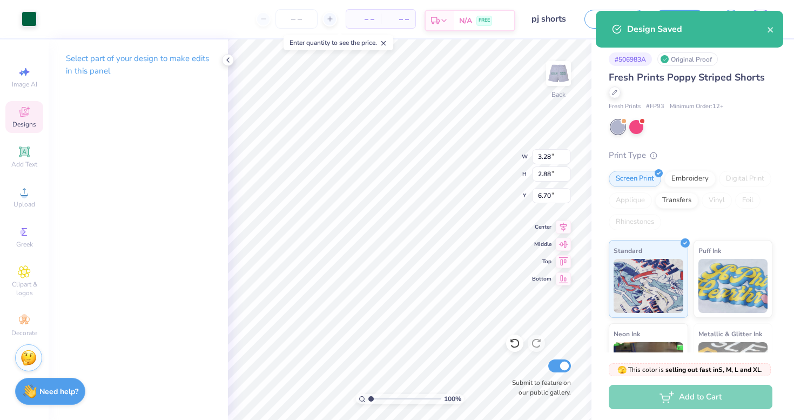
click at [487, 21] on span "FREE" at bounding box center [483, 21] width 11 height 8
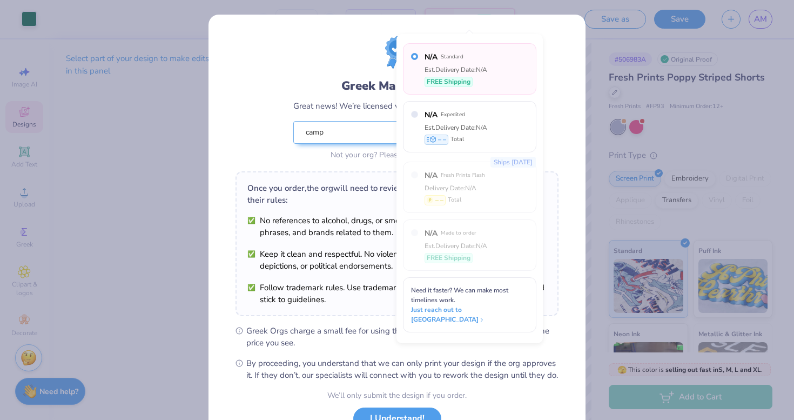
click at [487, 21] on div "Greek Marks Found Great news! We’re licensed with over 140 Greek Orgs. 🥳 camp N…" at bounding box center [396, 247] width 377 height 464
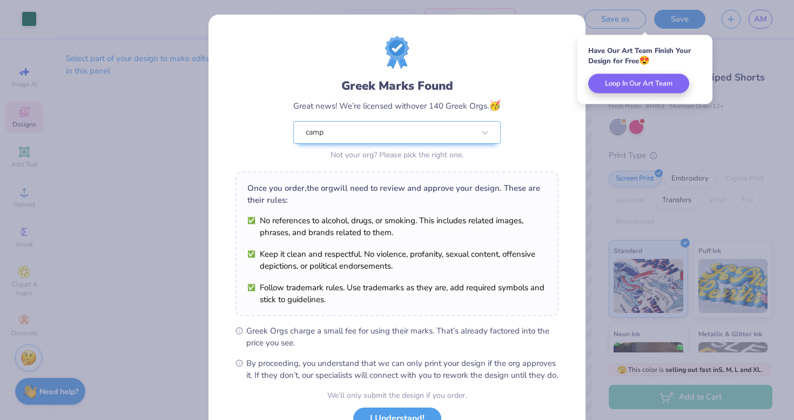
scroll to position [86, 0]
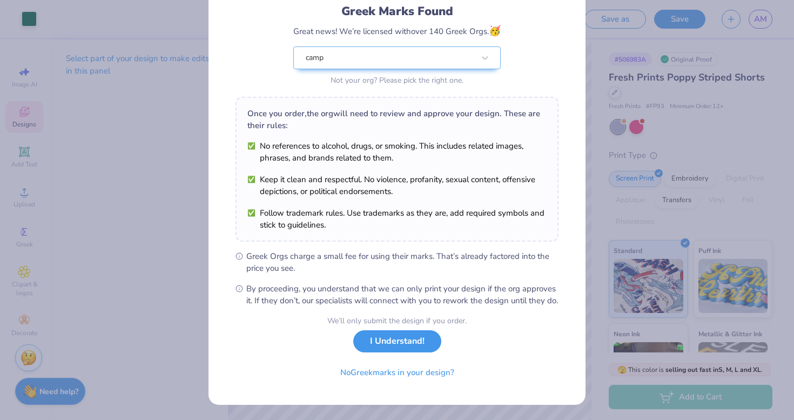
click at [392, 349] on button "I Understand!" at bounding box center [397, 341] width 88 height 22
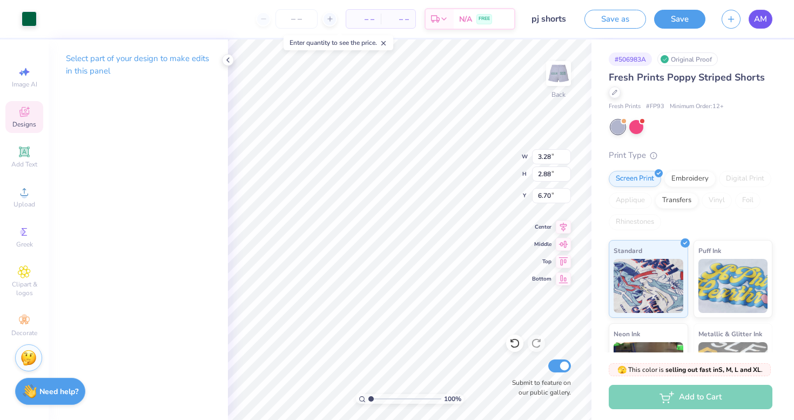
click at [762, 24] on span "AM" at bounding box center [760, 19] width 13 height 12
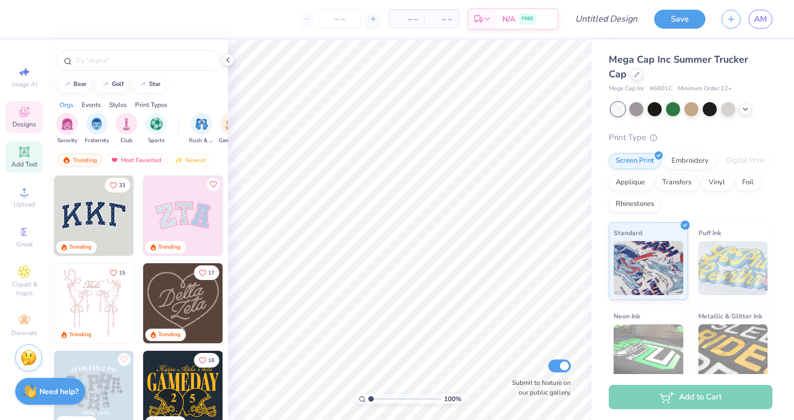
click at [28, 151] on icon at bounding box center [24, 151] width 8 height 8
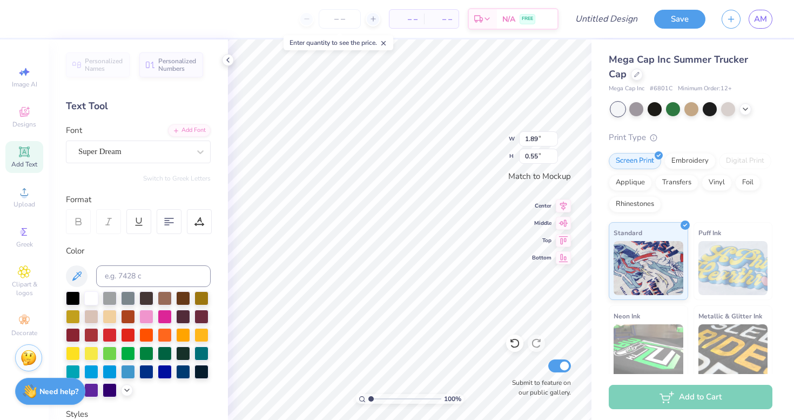
scroll to position [0, 2]
type textarea "Super Seniors"
click at [144, 352] on div at bounding box center [146, 352] width 14 height 14
click at [123, 352] on div at bounding box center [128, 352] width 14 height 14
click at [147, 352] on div at bounding box center [146, 352] width 14 height 14
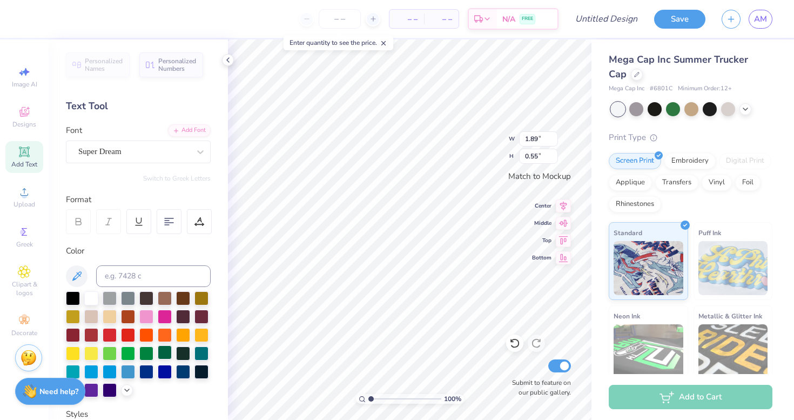
click at [169, 352] on div at bounding box center [165, 352] width 14 height 14
click at [146, 354] on div at bounding box center [146, 352] width 14 height 14
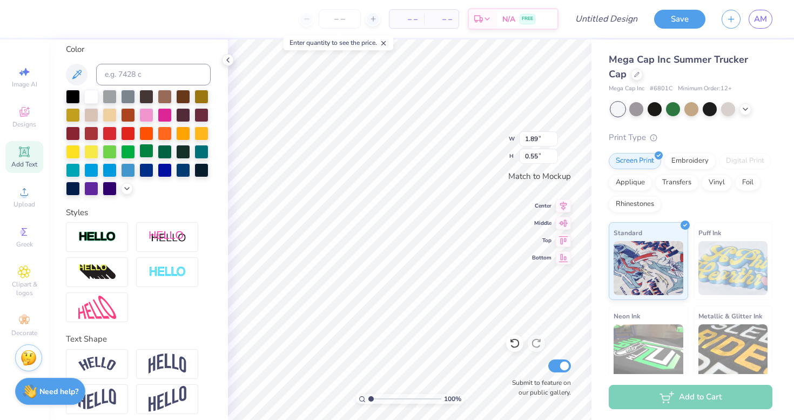
scroll to position [208, 0]
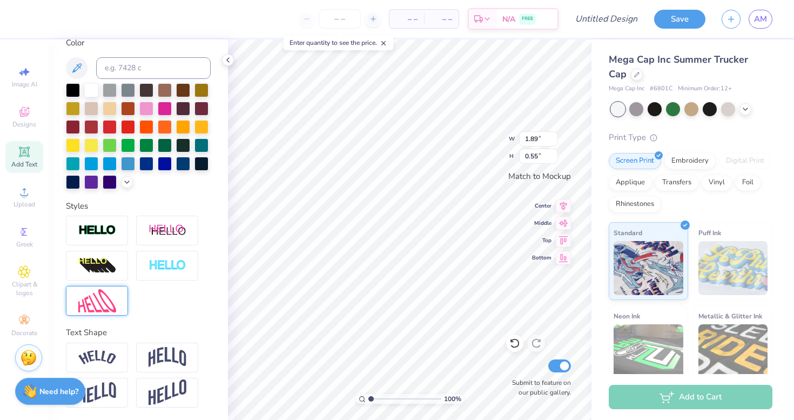
click at [125, 289] on div at bounding box center [97, 301] width 62 height 30
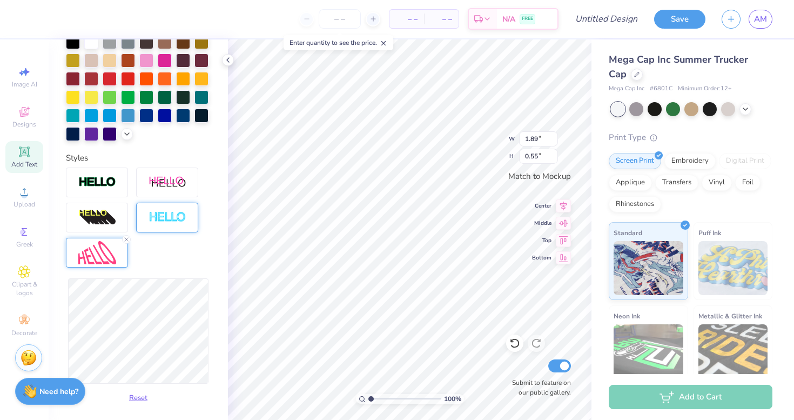
click at [185, 222] on img at bounding box center [168, 217] width 38 height 12
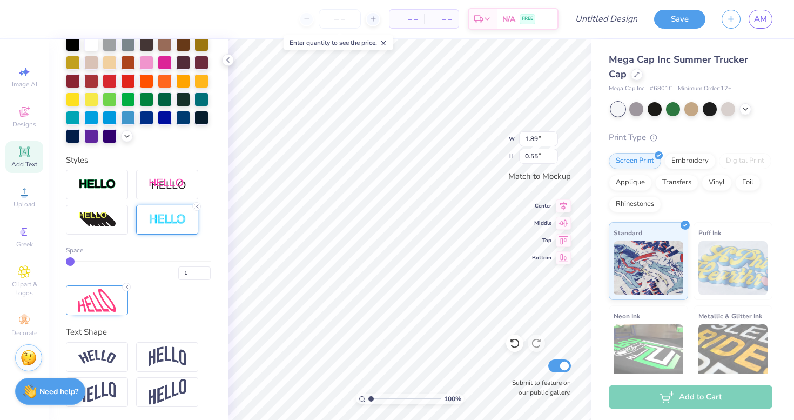
scroll to position [253, 0]
type input "2"
type input "3"
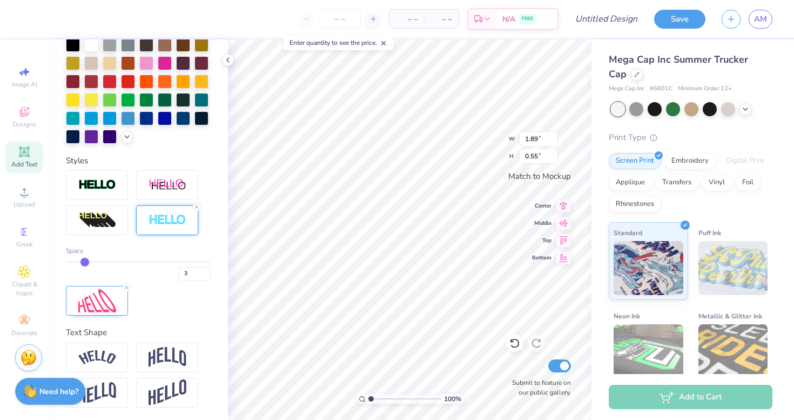
type input "4"
type input "5"
type input "6"
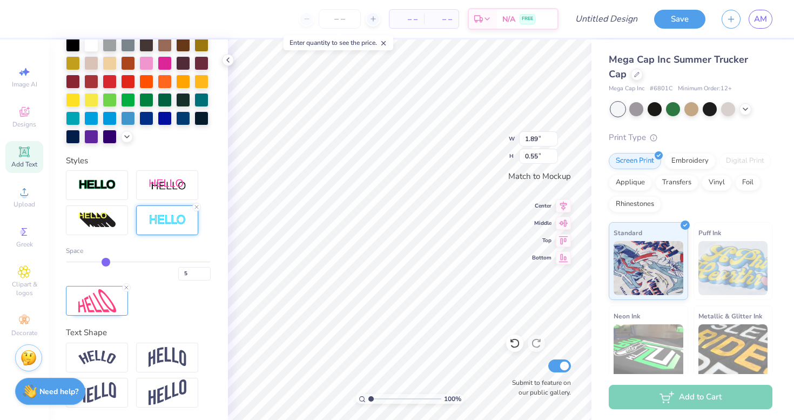
type input "6"
type input "7"
type input "8"
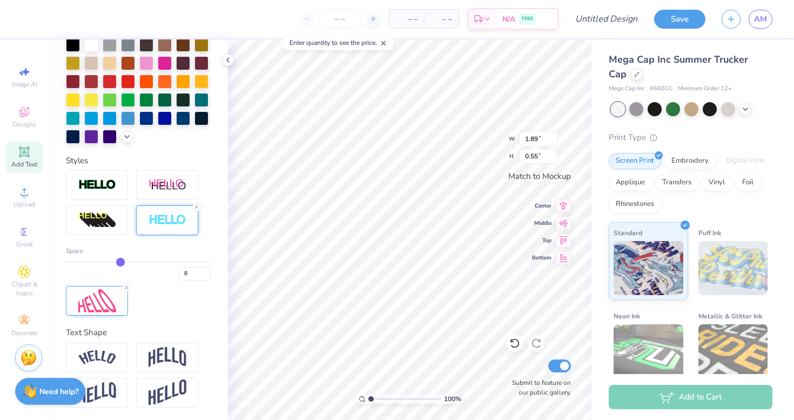
drag, startPoint x: 68, startPoint y: 260, endPoint x: 118, endPoint y: 257, distance: 50.3
click at [118, 261] on input "range" at bounding box center [138, 262] width 145 height 2
drag, startPoint x: 118, startPoint y: 257, endPoint x: 111, endPoint y: 257, distance: 7.0
click at [112, 257] on div "Space 8" at bounding box center [138, 263] width 145 height 35
type input "7"
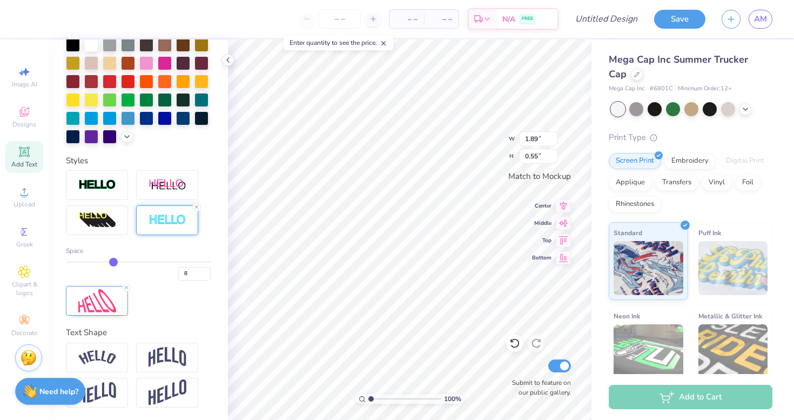
type input "7"
type input "6"
type input "5"
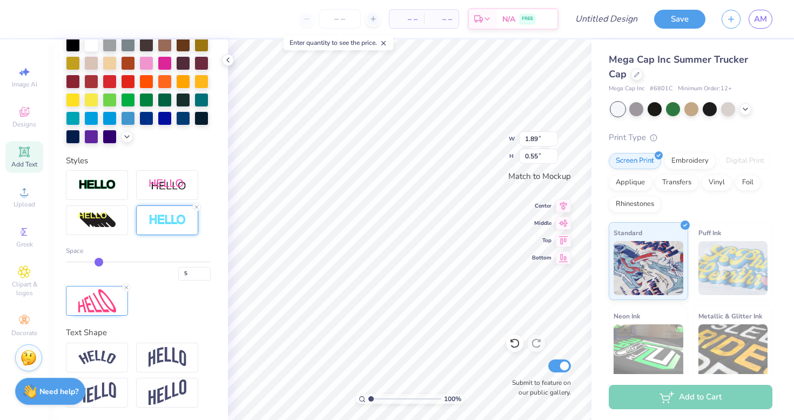
type input "4"
type input "3"
type input "2"
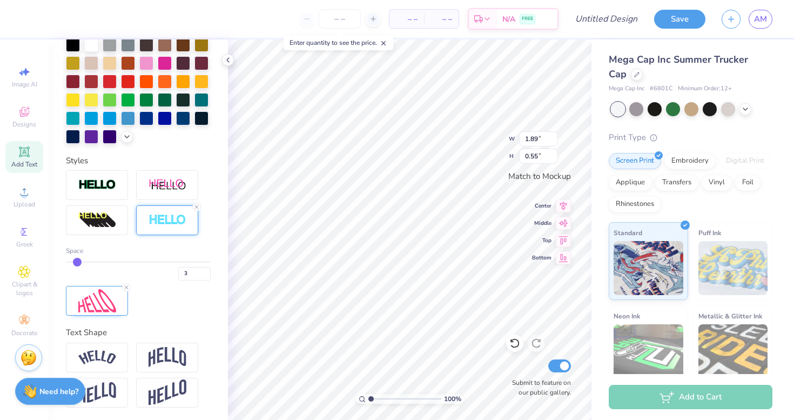
type input "2"
type input "1"
drag, startPoint x: 123, startPoint y: 260, endPoint x: 48, endPoint y: 255, distance: 75.2
type input "1"
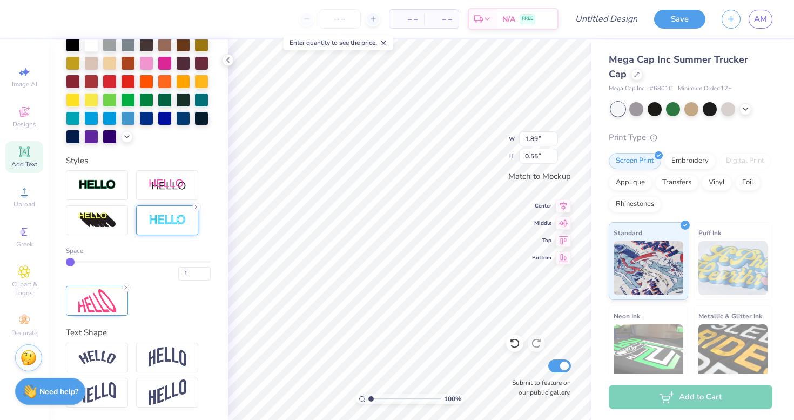
click at [66, 261] on input "range" at bounding box center [138, 262] width 145 height 2
click at [195, 206] on icon at bounding box center [196, 207] width 6 height 6
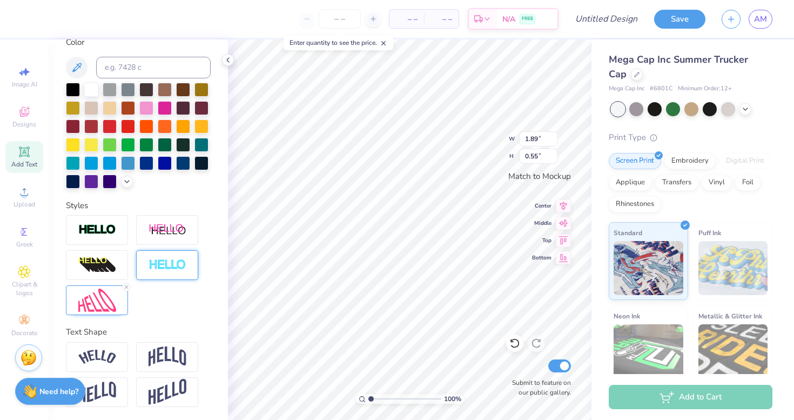
scroll to position [208, 0]
click at [105, 257] on img at bounding box center [97, 265] width 38 height 17
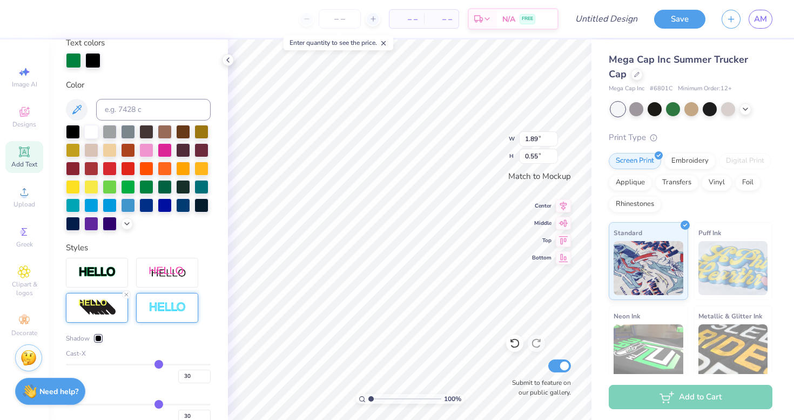
scroll to position [250, 0]
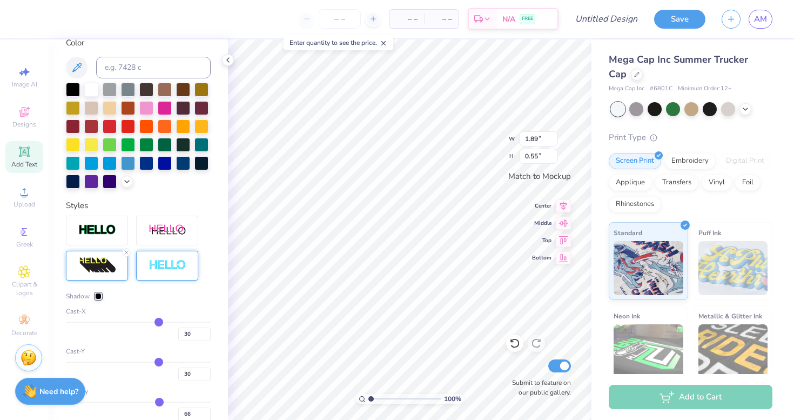
type input "27"
type input "24"
type input "19"
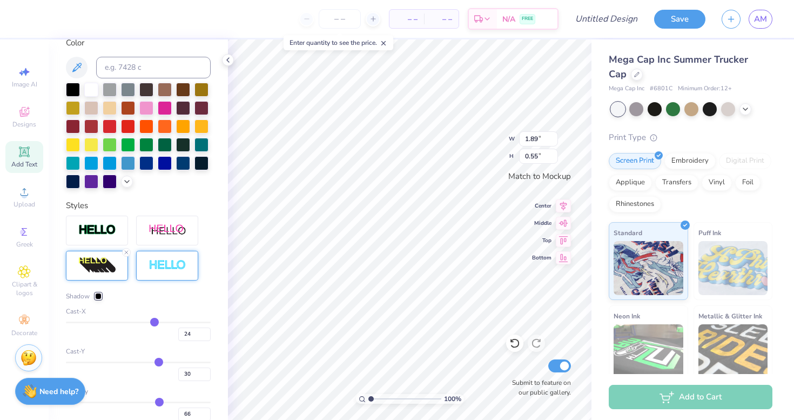
type input "19"
type input "16"
type input "13"
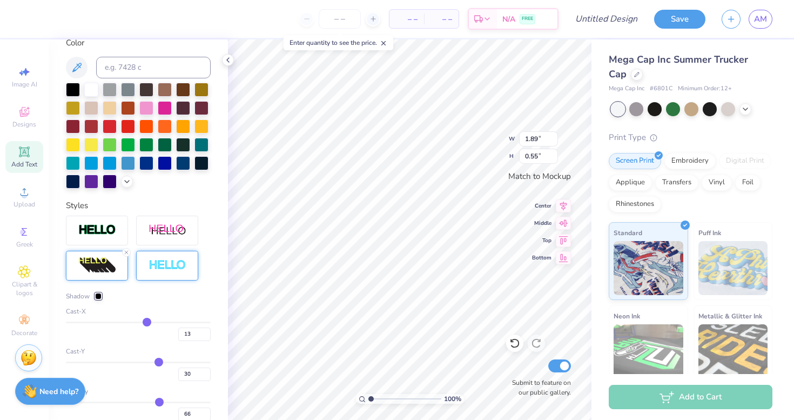
type input "10"
type input "7"
type input "6"
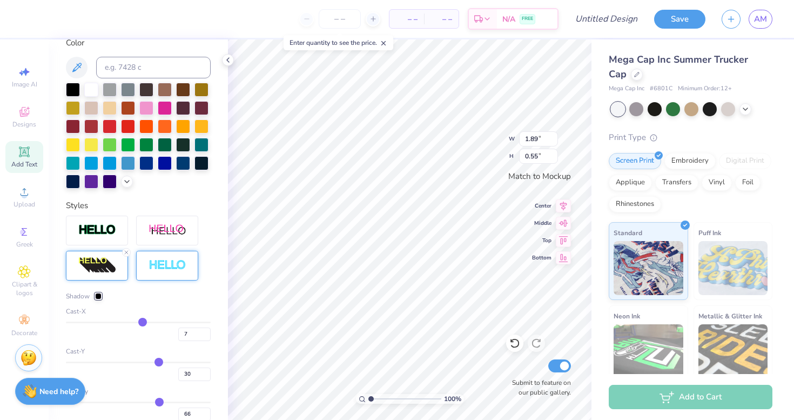
type input "6"
type input "4"
type input "2"
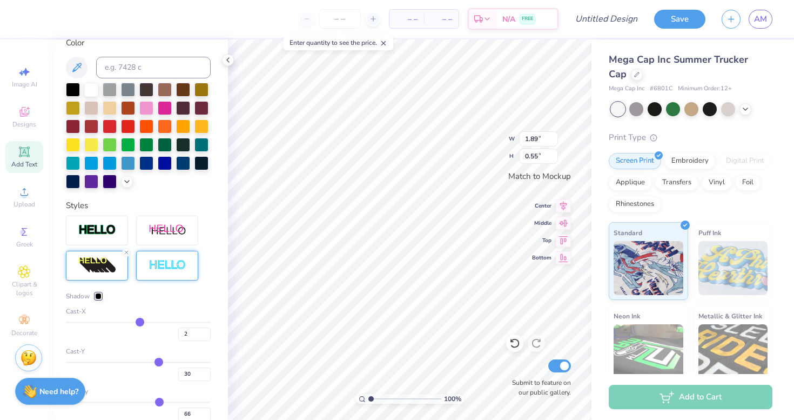
type input "0"
type input "-3"
type input "-5"
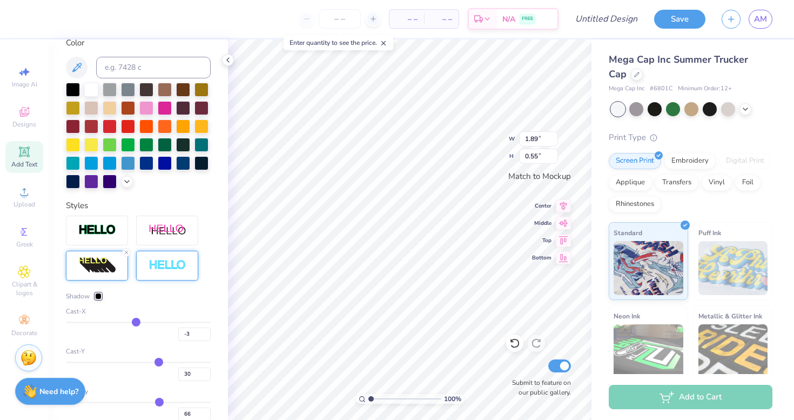
type input "-5"
type input "-7"
type input "-9"
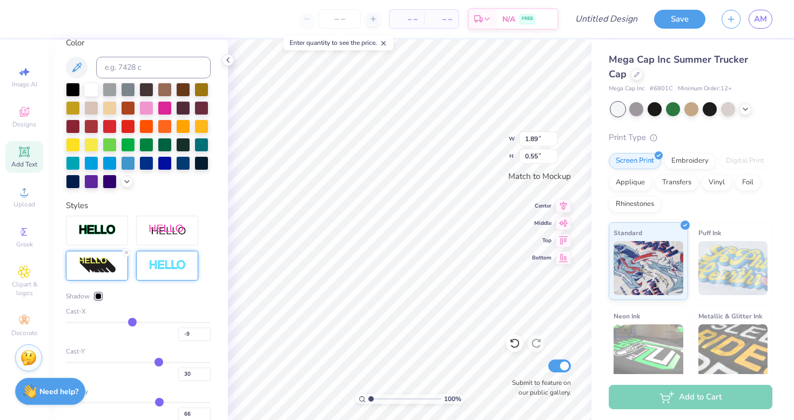
type input "-12"
type input "-15"
type input "-17"
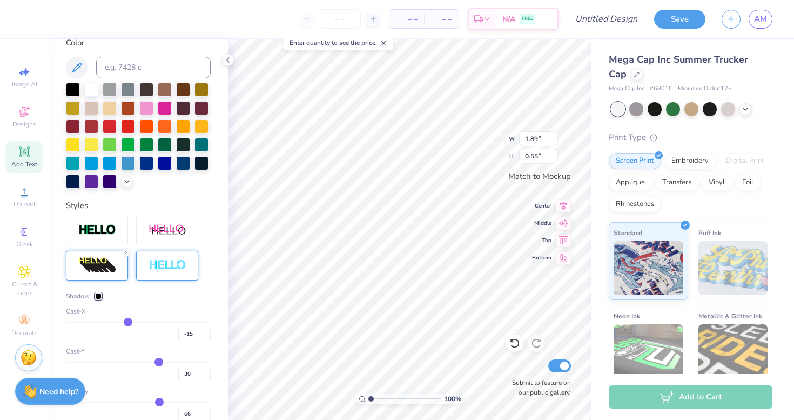
type input "-17"
type input "-21"
type input "-24"
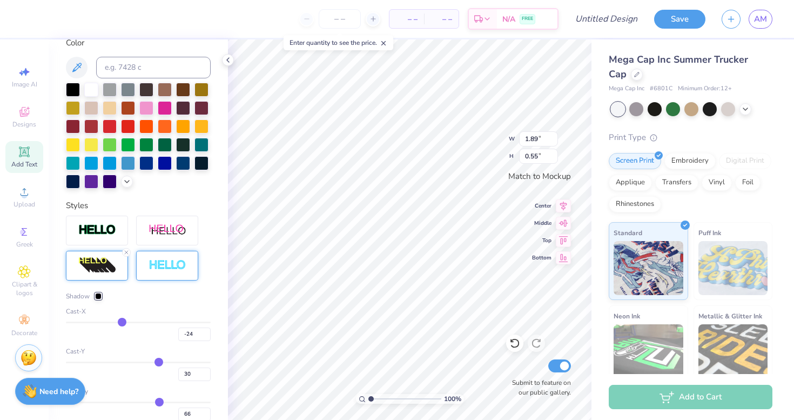
type input "-26"
type input "-28"
type input "-30"
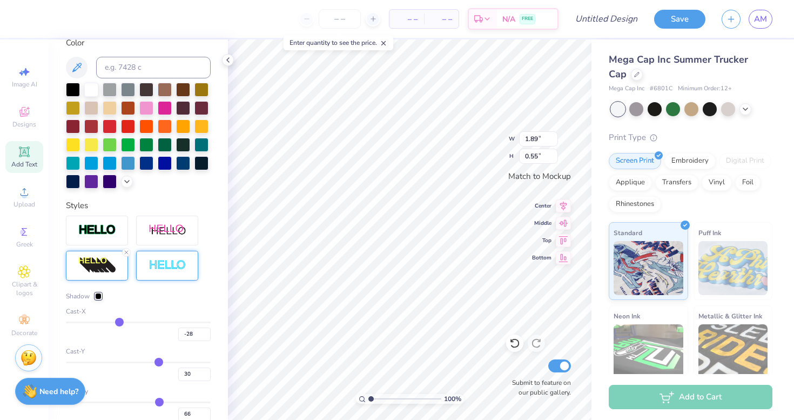
type input "-30"
type input "-31"
type input "-32"
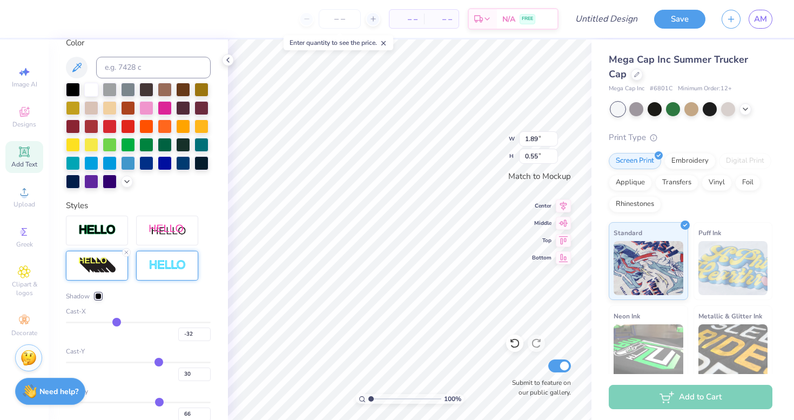
type input "-33"
type input "-34"
type input "-36"
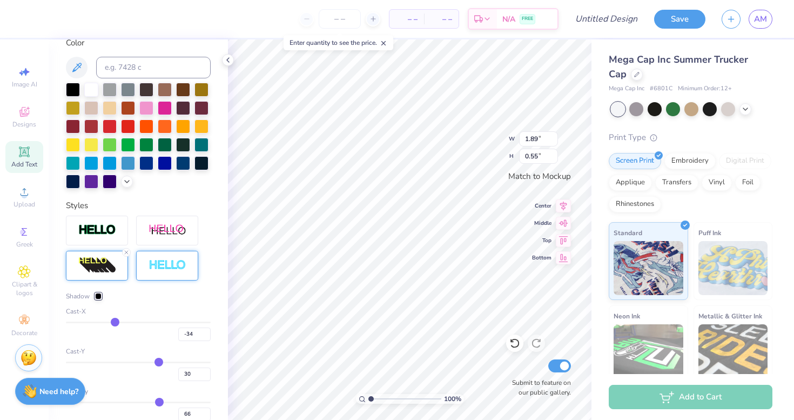
type input "-36"
type input "-37"
type input "-38"
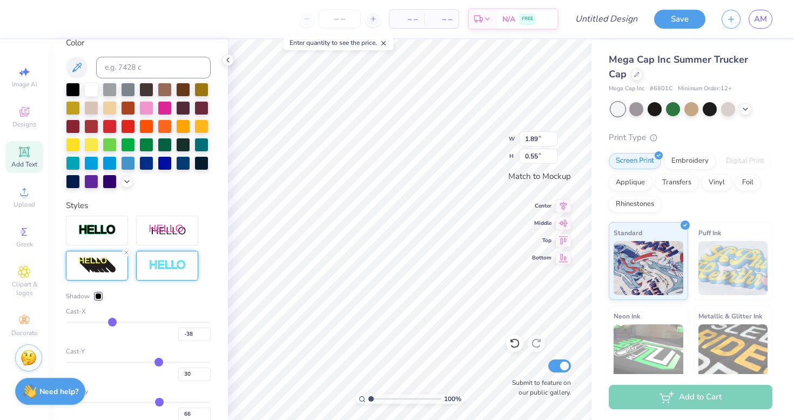
type input "-39"
drag, startPoint x: 157, startPoint y: 320, endPoint x: 111, endPoint y: 319, distance: 45.4
click at [111, 321] on input "range" at bounding box center [138, 322] width 145 height 2
type input "-40"
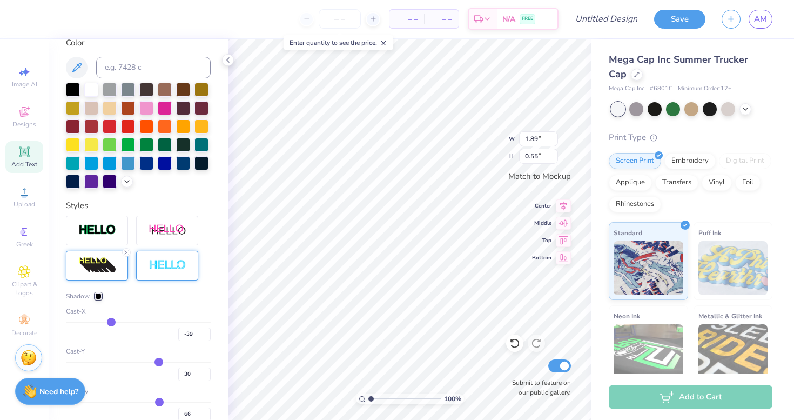
type input "-40"
type input "-42"
type input "-44"
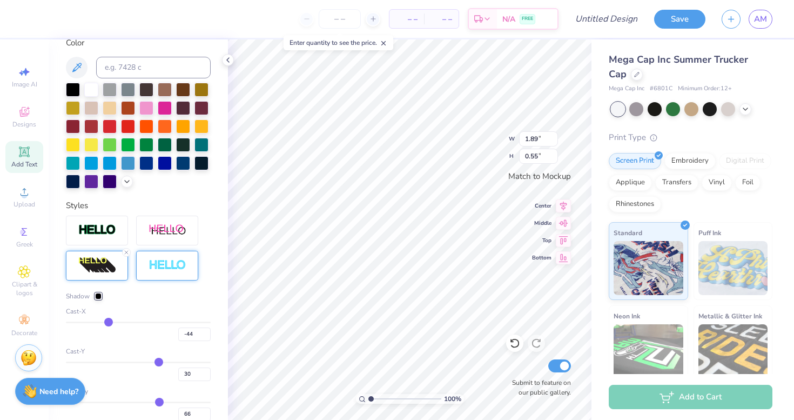
type input "-47"
type input "-51"
type input "-53"
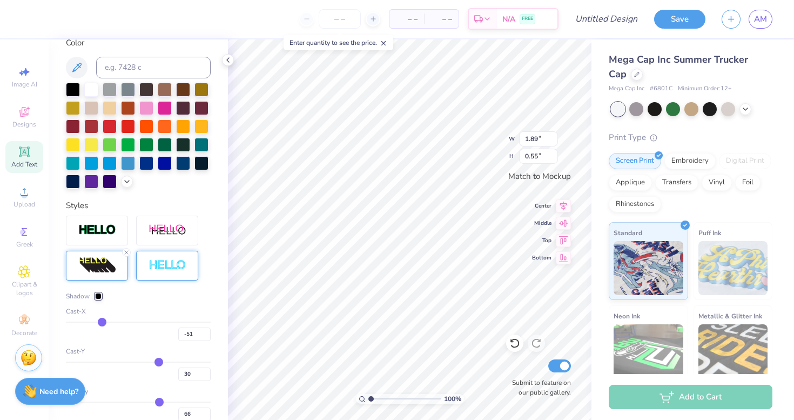
type input "-53"
type input "-56"
type input "-59"
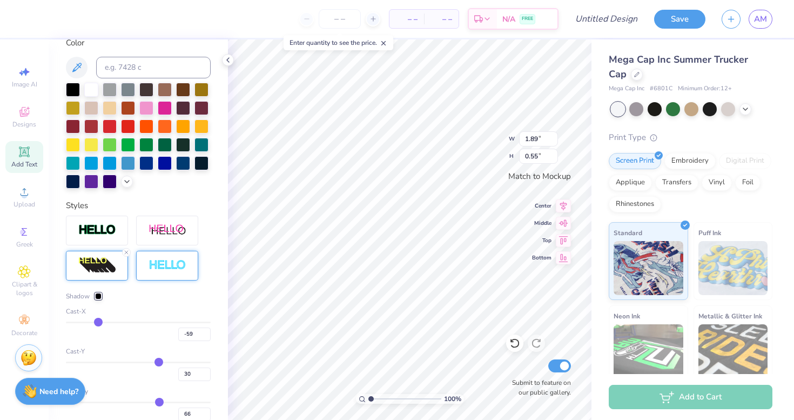
type input "-63"
type input "-66"
type input "-67"
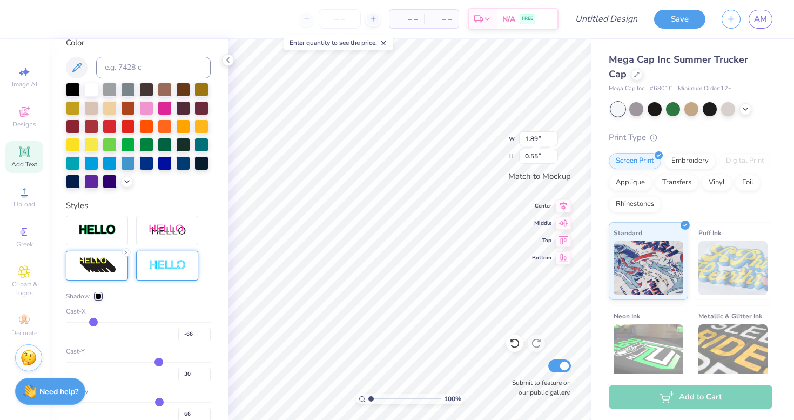
type input "-67"
type input "-69"
type input "-70"
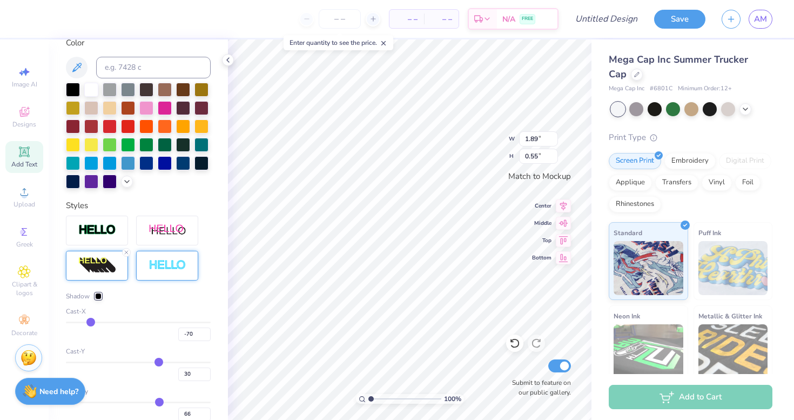
drag, startPoint x: 111, startPoint y: 319, endPoint x: 91, endPoint y: 319, distance: 20.5
click at [91, 321] on input "range" at bounding box center [138, 322] width 145 height 2
type input "-70"
type input "-66"
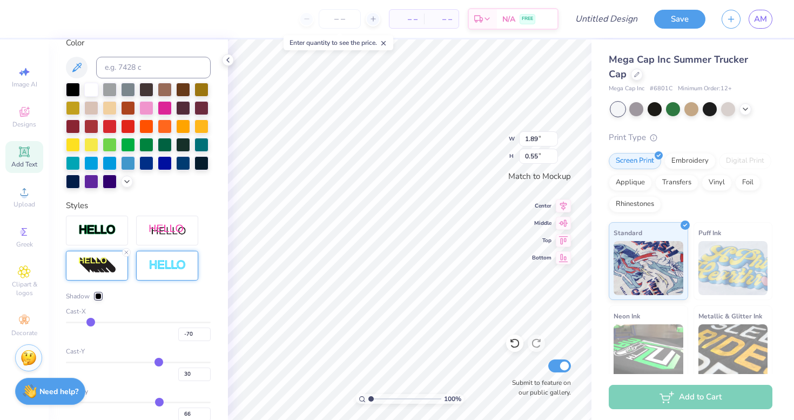
type input "-66"
type input "-67"
type input "-70"
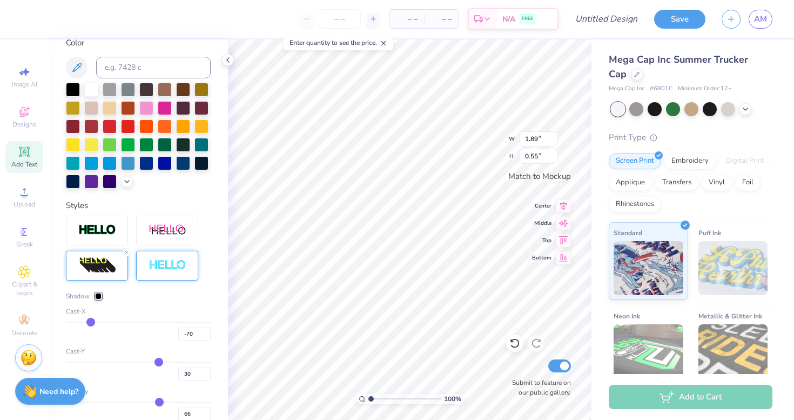
type input "-73"
type input "-75"
type input "-78"
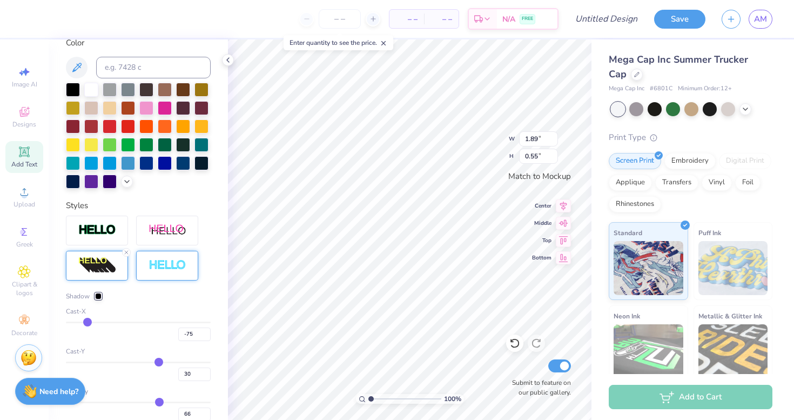
type input "-78"
type input "-79"
type input "-82"
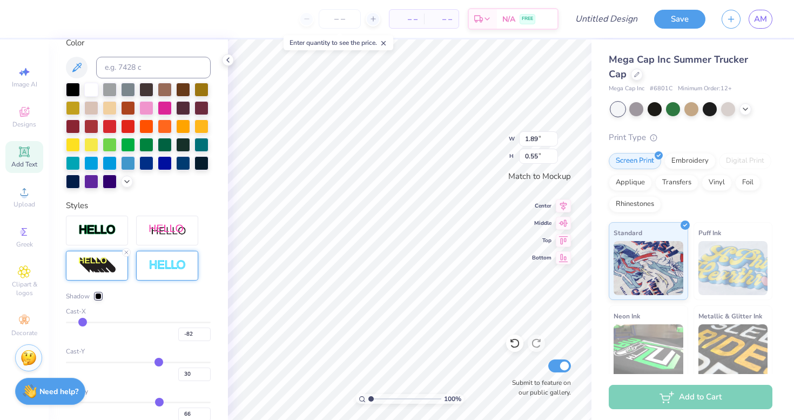
type input "-83"
type input "-85"
type input "-86"
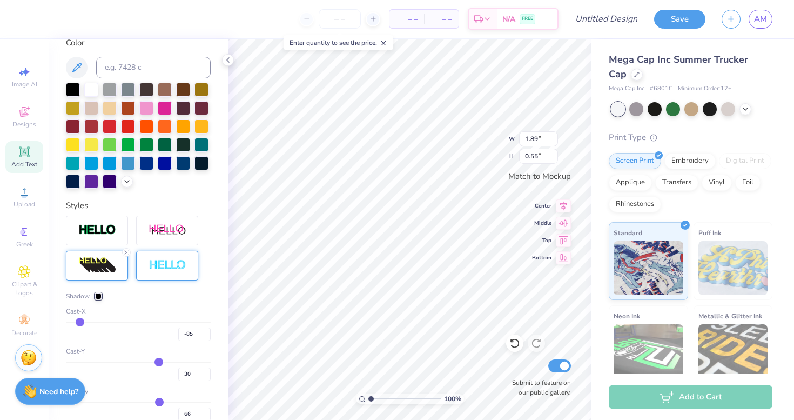
type input "-86"
type input "-87"
type input "-88"
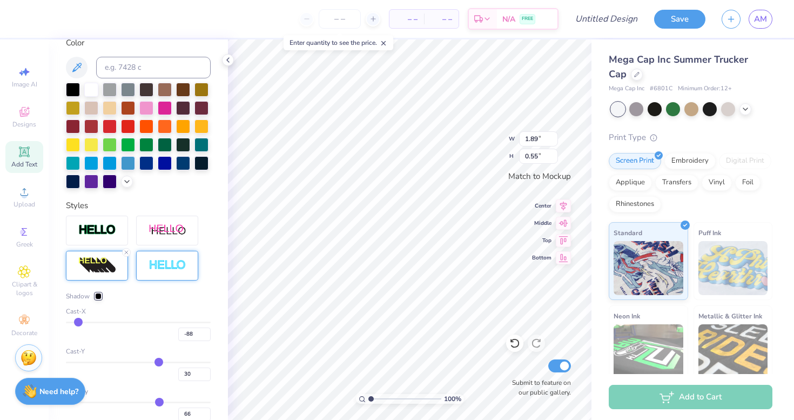
type input "-89"
type input "-90"
type input "-91"
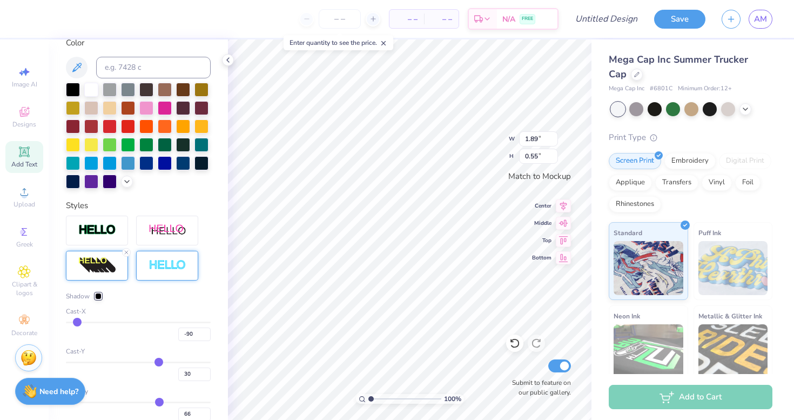
type input "-91"
type input "-93"
type input "-95"
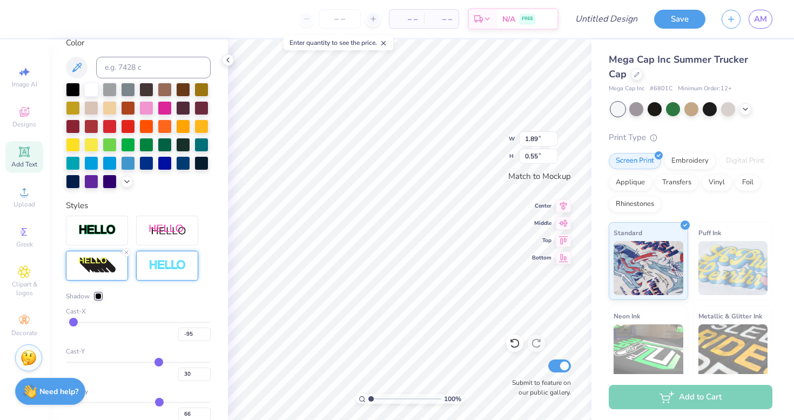
type input "-97"
type input "-99"
type input "-100"
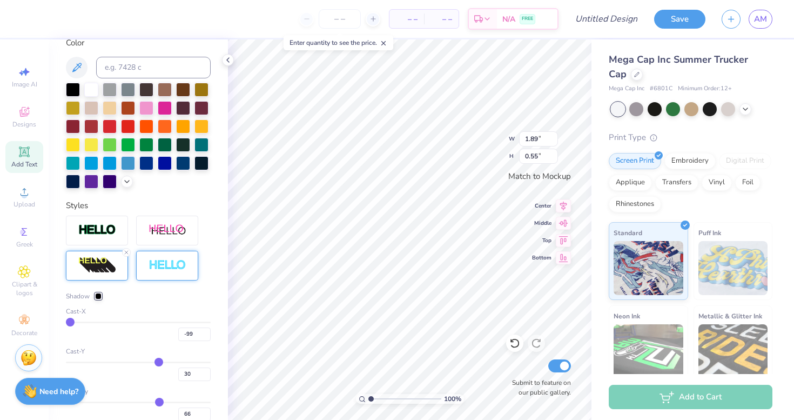
type input "-100"
type input "-94"
type input "-85"
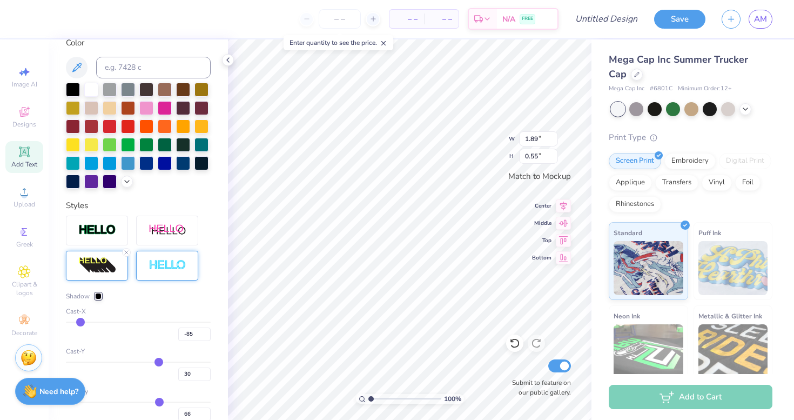
type input "-76"
type input "-70"
type input "-64"
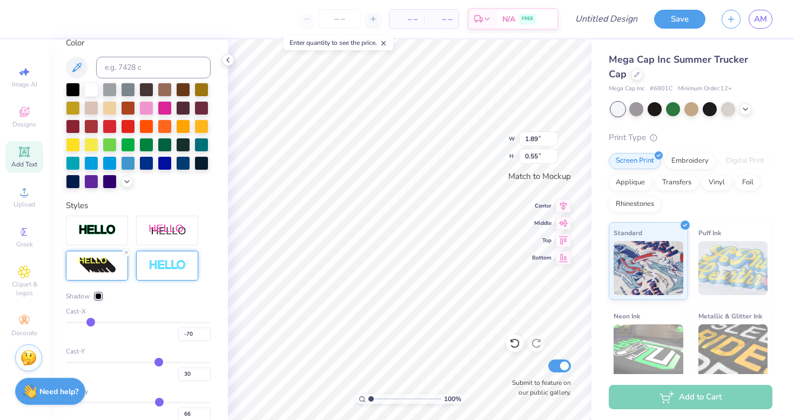
type input "-64"
type input "-60"
type input "-57"
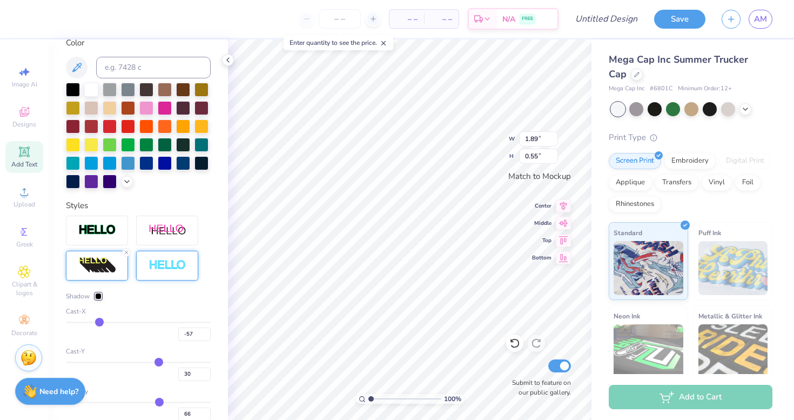
type input "-55"
type input "-53"
type input "-51"
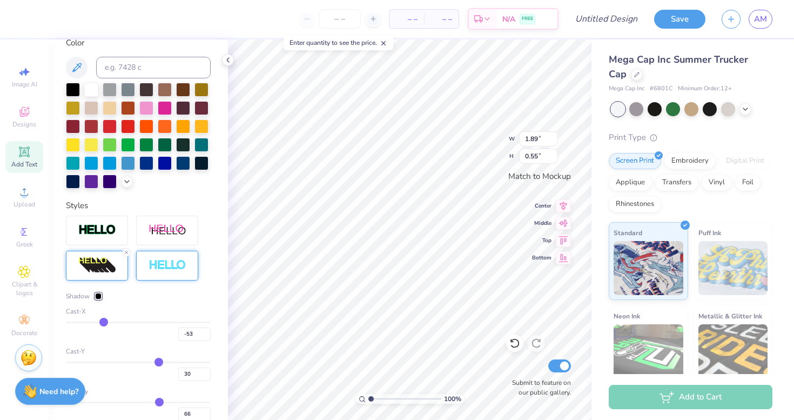
type input "-51"
type input "-48"
type input "-46"
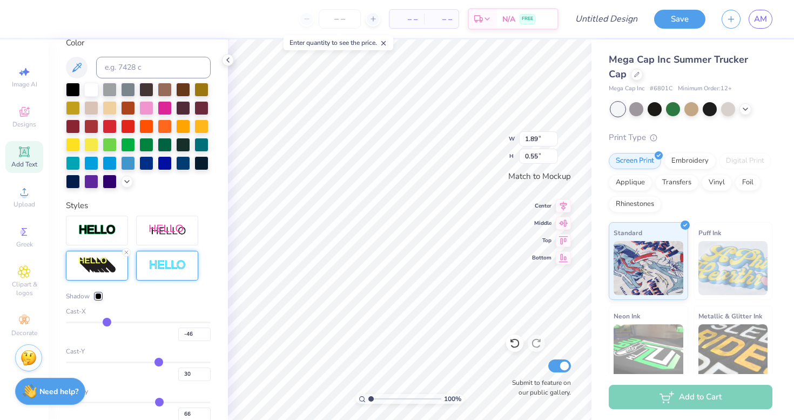
type input "-44"
type input "-41"
type input "-39"
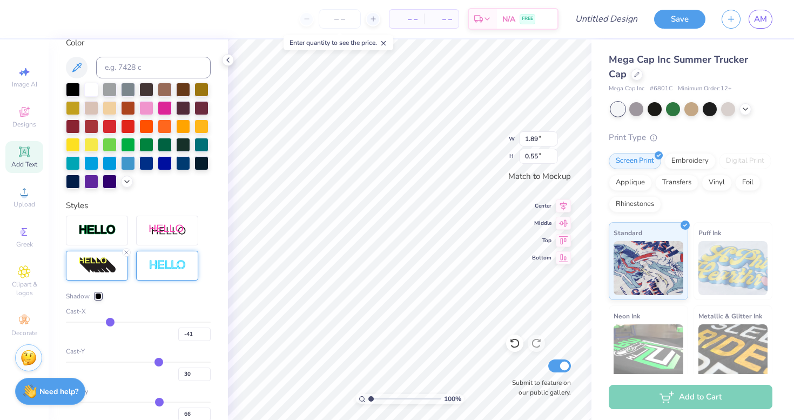
type input "-39"
type input "-36"
type input "-33"
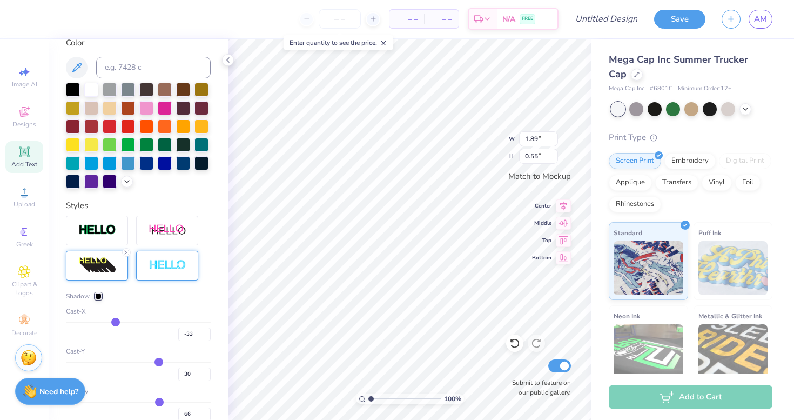
type input "-31"
type input "-28"
drag, startPoint x: 93, startPoint y: 321, endPoint x: 141, endPoint y: 315, distance: 47.8
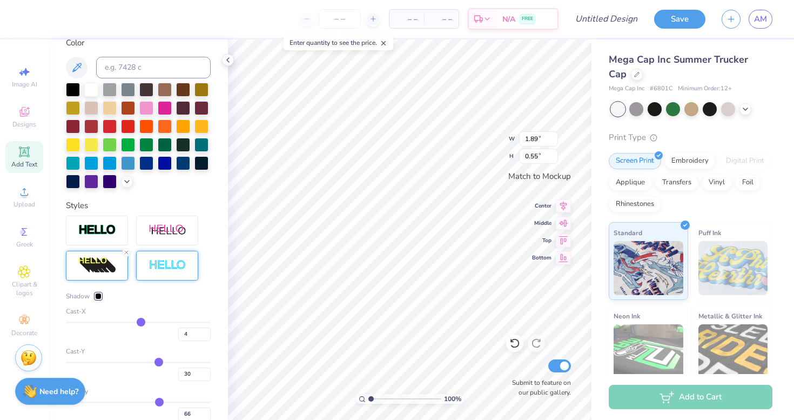
click at [141, 321] on input "range" at bounding box center [138, 322] width 145 height 2
click at [157, 361] on input "range" at bounding box center [138, 362] width 145 height 2
drag, startPoint x: 157, startPoint y: 360, endPoint x: 141, endPoint y: 356, distance: 16.1
click at [141, 361] on input "range" at bounding box center [138, 362] width 145 height 2
drag, startPoint x: 139, startPoint y: 356, endPoint x: 154, endPoint y: 352, distance: 15.7
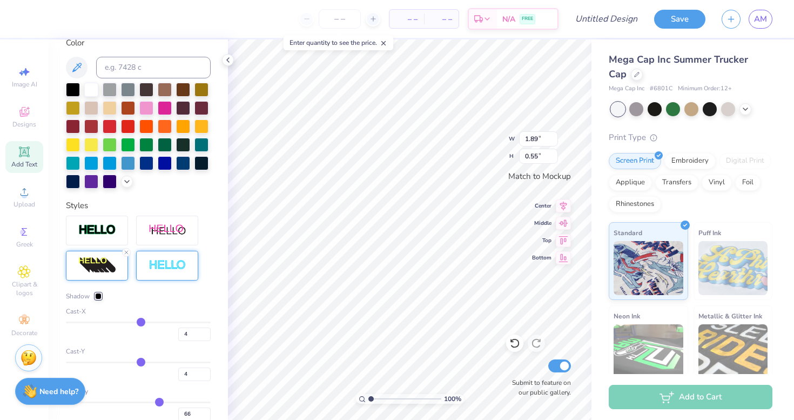
click at [154, 353] on div "Cast-Y 4" at bounding box center [138, 363] width 145 height 35
click at [145, 361] on input "range" at bounding box center [138, 362] width 145 height 2
click at [127, 253] on line at bounding box center [126, 252] width 3 height 3
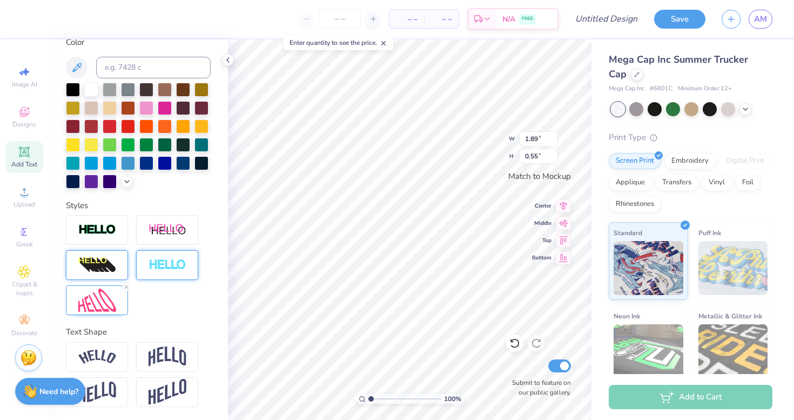
scroll to position [208, 0]
click at [110, 234] on img at bounding box center [97, 230] width 38 height 12
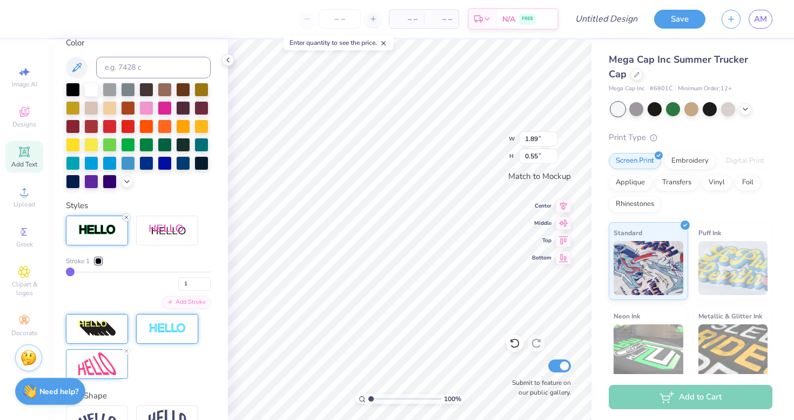
click at [127, 217] on icon at bounding box center [126, 217] width 6 height 6
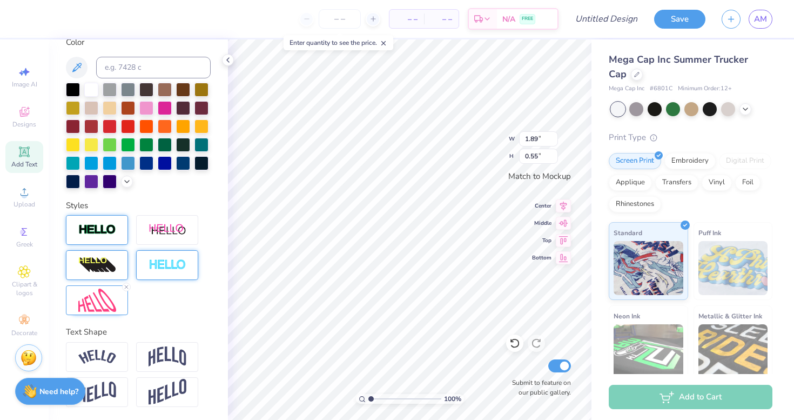
scroll to position [208, 0]
click at [125, 284] on icon at bounding box center [126, 287] width 6 height 6
click at [104, 267] on img at bounding box center [97, 265] width 38 height 17
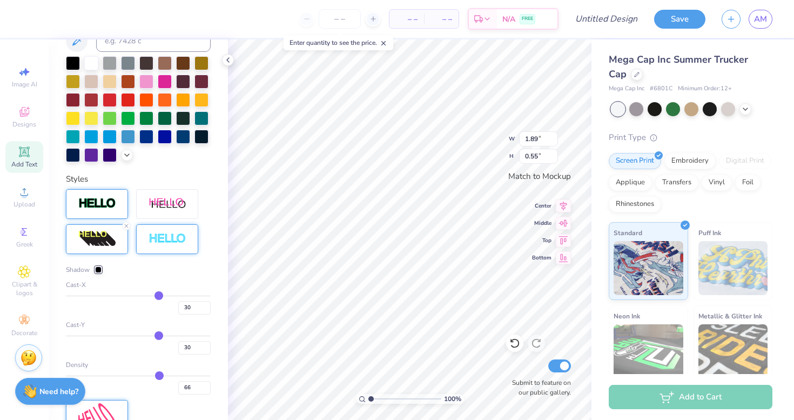
scroll to position [294, 0]
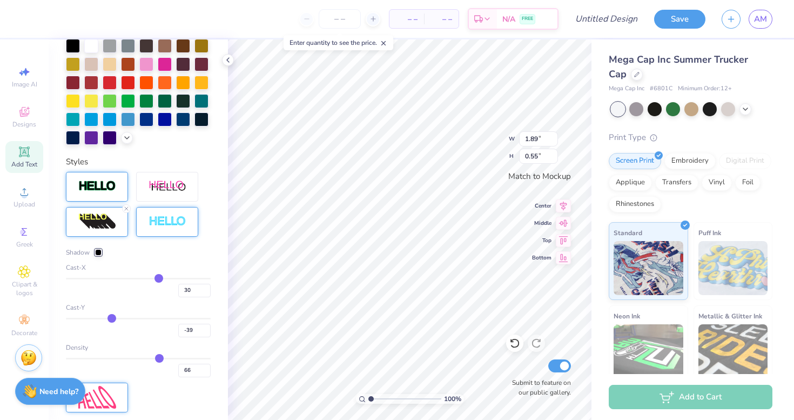
drag, startPoint x: 160, startPoint y: 319, endPoint x: 112, endPoint y: 316, distance: 48.7
click at [112, 318] on input "range" at bounding box center [138, 319] width 145 height 2
drag, startPoint x: 109, startPoint y: 315, endPoint x: 102, endPoint y: 315, distance: 6.5
click at [102, 318] on input "range" at bounding box center [138, 319] width 145 height 2
drag, startPoint x: 164, startPoint y: 277, endPoint x: 156, endPoint y: 277, distance: 8.1
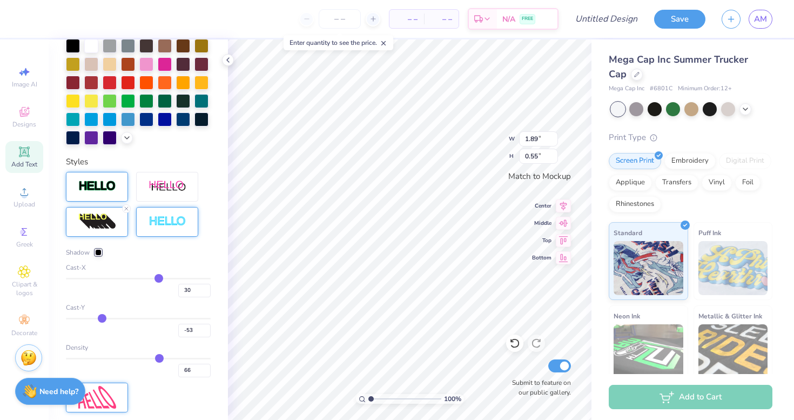
click at [156, 277] on div "Cast-X 30" at bounding box center [138, 279] width 145 height 35
drag, startPoint x: 156, startPoint y: 277, endPoint x: 127, endPoint y: 275, distance: 28.1
click at [127, 278] on input "range" at bounding box center [138, 279] width 145 height 2
click at [132, 278] on input "range" at bounding box center [138, 279] width 145 height 2
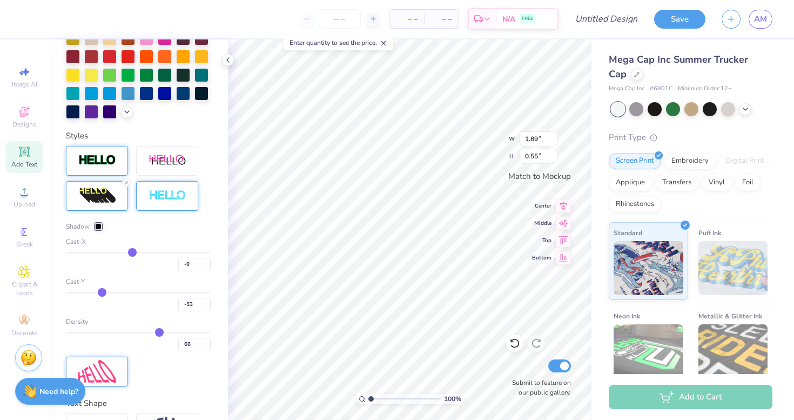
scroll to position [341, 0]
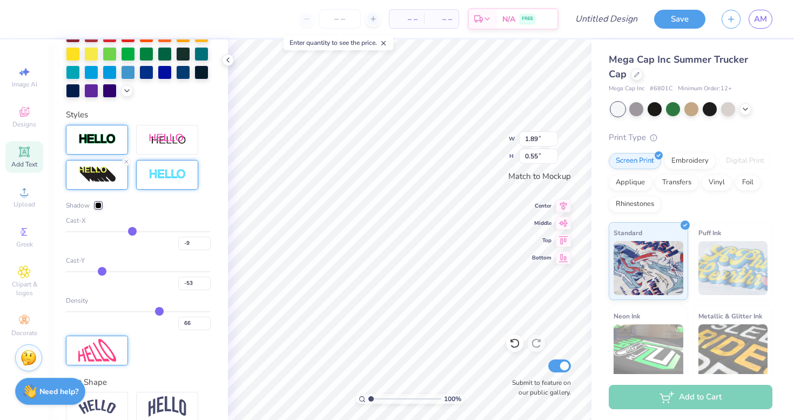
click at [103, 202] on div "Shadow" at bounding box center [138, 205] width 145 height 10
click at [99, 204] on div at bounding box center [98, 205] width 6 height 6
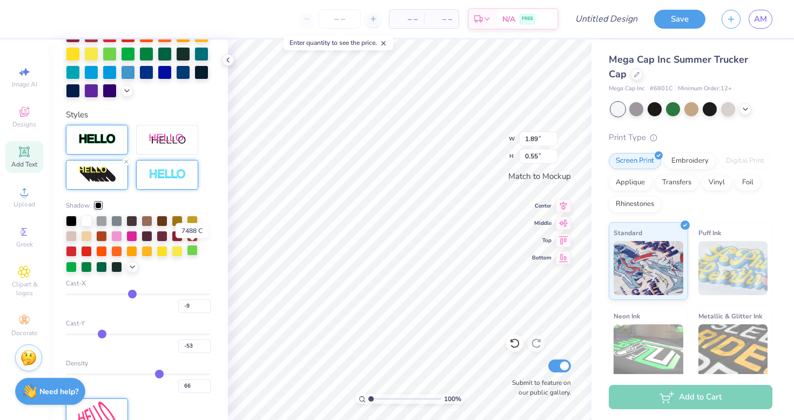
click at [193, 249] on div at bounding box center [192, 250] width 11 height 11
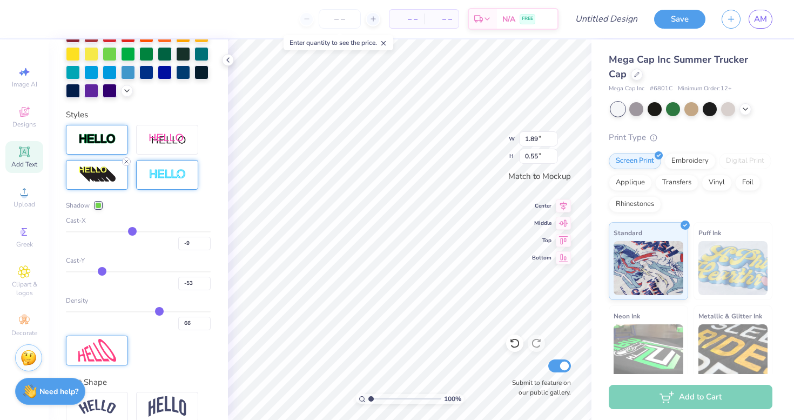
click at [126, 159] on icon at bounding box center [126, 161] width 6 height 6
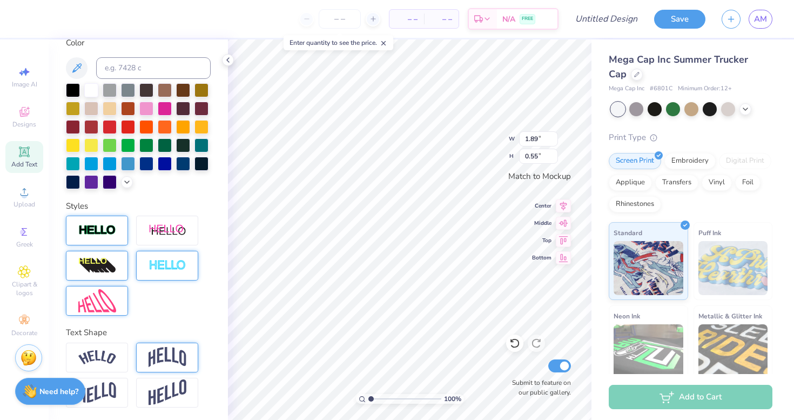
click at [164, 354] on img at bounding box center [168, 357] width 38 height 21
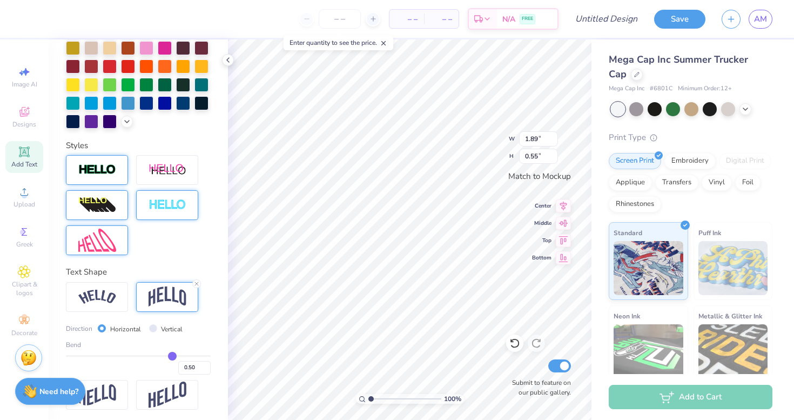
scroll to position [271, 0]
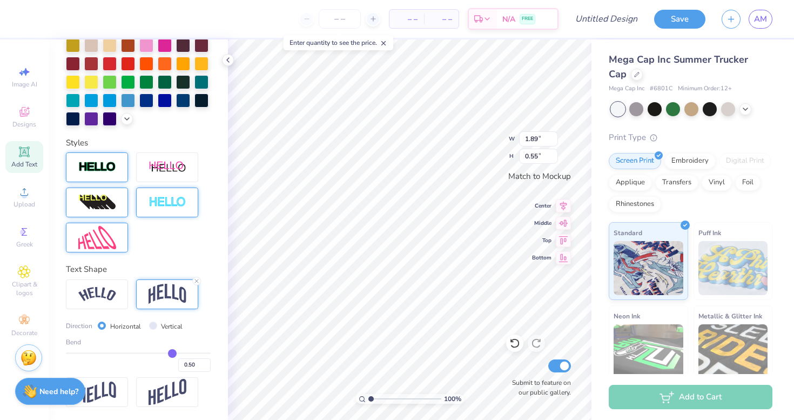
click at [104, 241] on img at bounding box center [97, 237] width 38 height 23
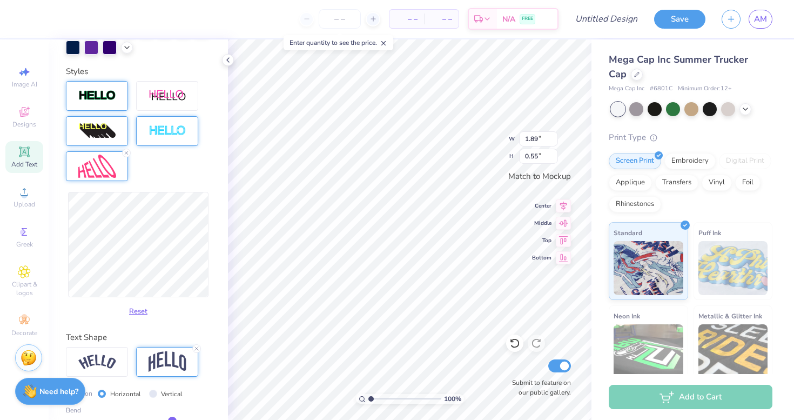
scroll to position [365, 0]
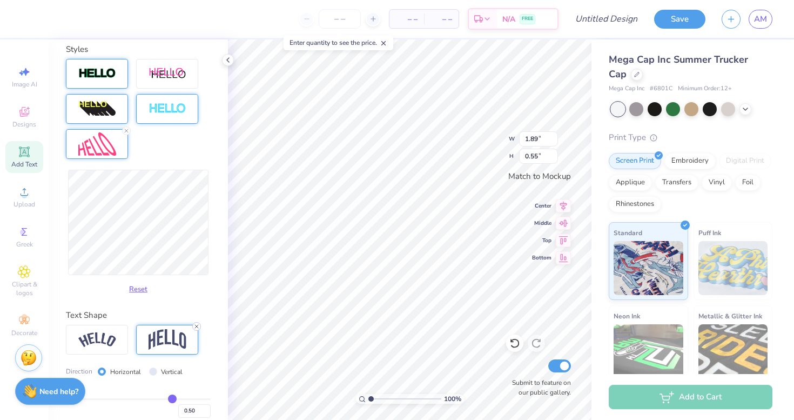
click at [196, 327] on icon at bounding box center [196, 326] width 6 height 6
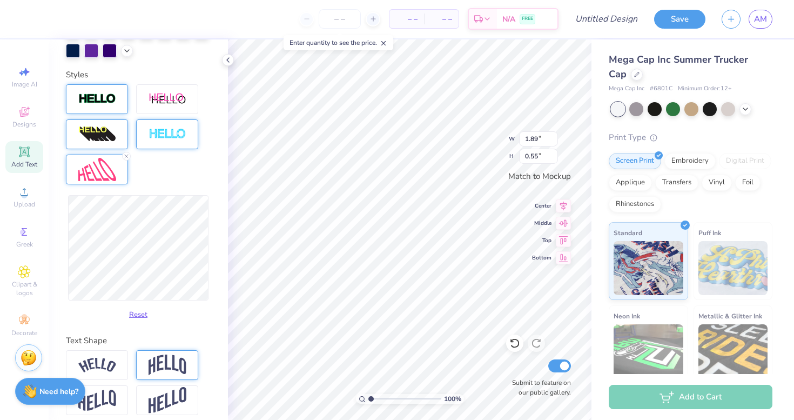
scroll to position [347, 0]
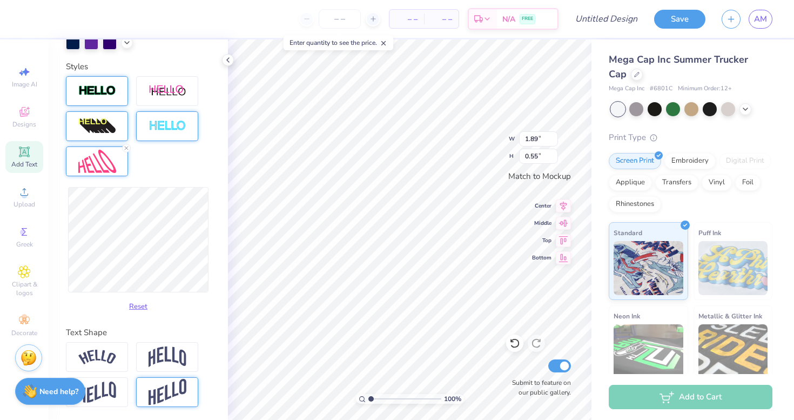
click at [180, 387] on img at bounding box center [168, 392] width 38 height 26
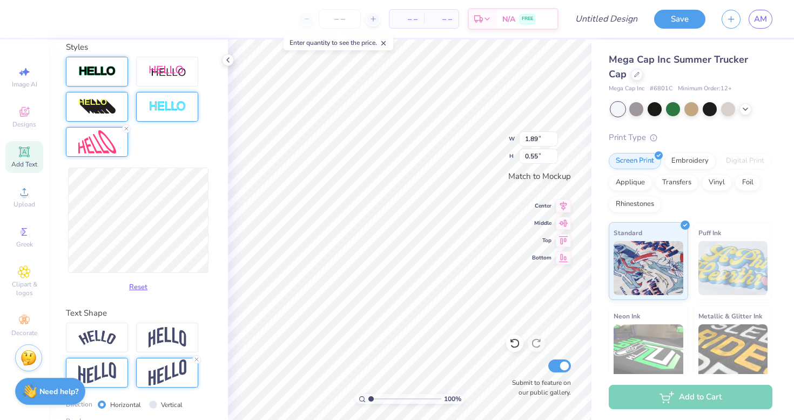
scroll to position [410, 0]
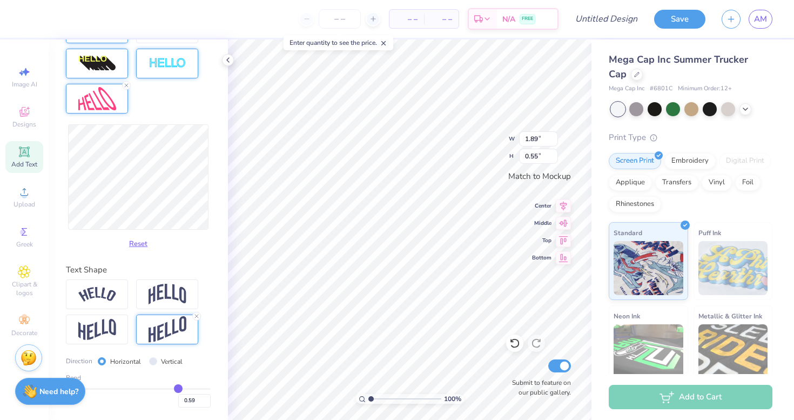
drag, startPoint x: 170, startPoint y: 386, endPoint x: 177, endPoint y: 383, distance: 8.0
click at [178, 388] on input "range" at bounding box center [138, 389] width 145 height 2
drag, startPoint x: 179, startPoint y: 385, endPoint x: 187, endPoint y: 380, distance: 9.2
click at [187, 388] on input "range" at bounding box center [138, 389] width 145 height 2
drag, startPoint x: 187, startPoint y: 380, endPoint x: 207, endPoint y: 374, distance: 21.0
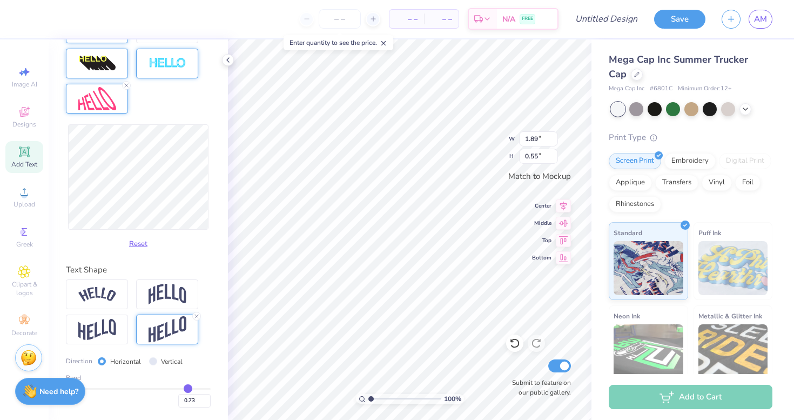
click at [207, 376] on div "Bend" at bounding box center [138, 378] width 145 height 10
click at [156, 361] on div "Vertical" at bounding box center [166, 361] width 34 height 12
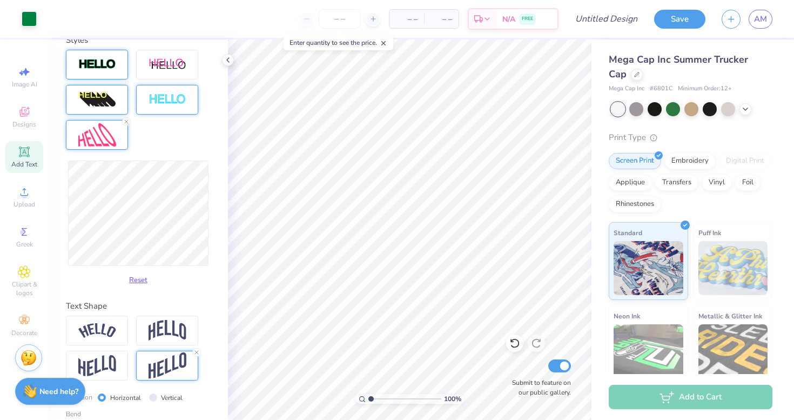
scroll to position [372, 0]
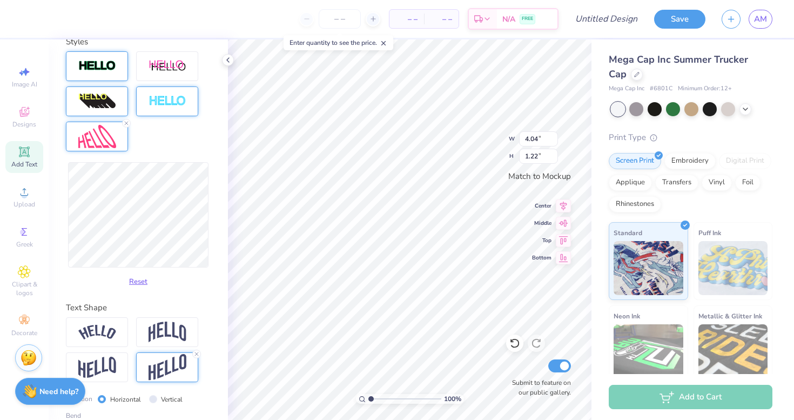
click at [106, 139] on img at bounding box center [97, 136] width 38 height 23
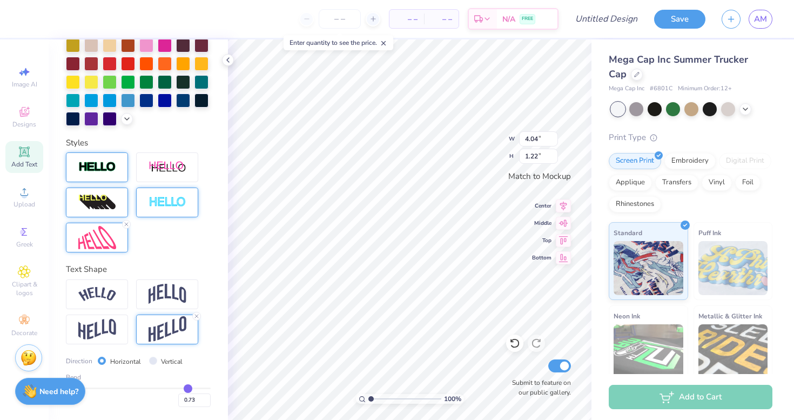
scroll to position [271, 0]
click at [109, 205] on img at bounding box center [97, 202] width 38 height 17
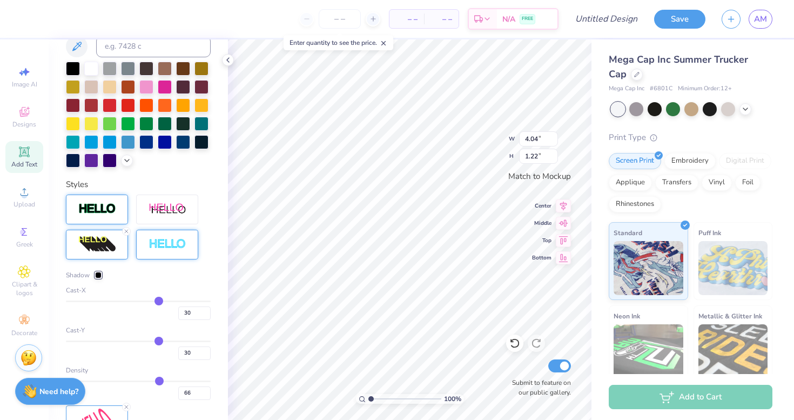
scroll to position [313, 0]
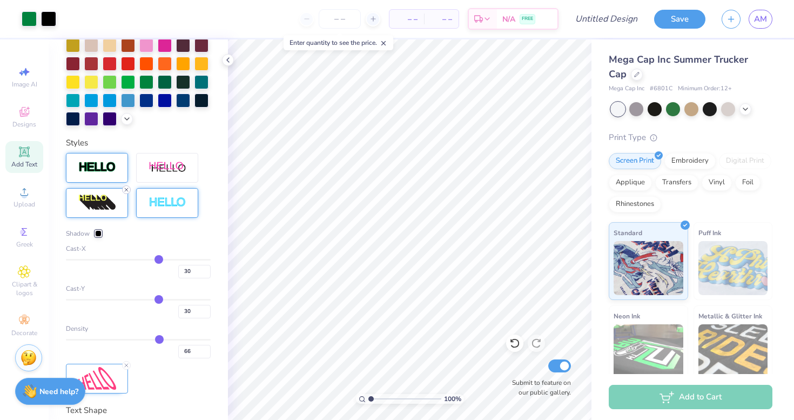
click at [128, 188] on icon at bounding box center [126, 189] width 6 height 6
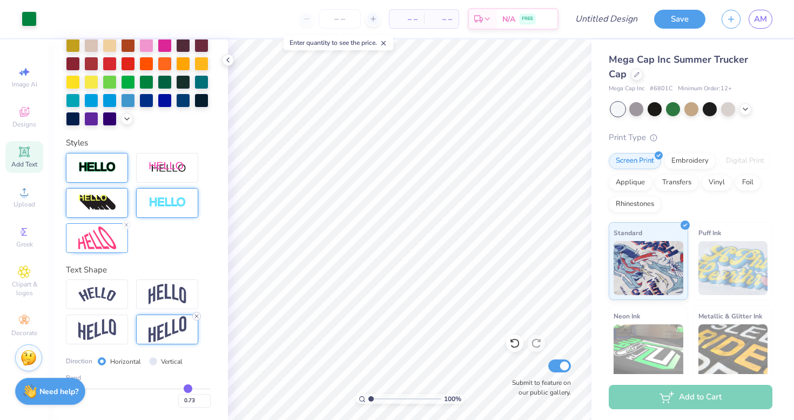
click at [197, 316] on line at bounding box center [196, 315] width 3 height 3
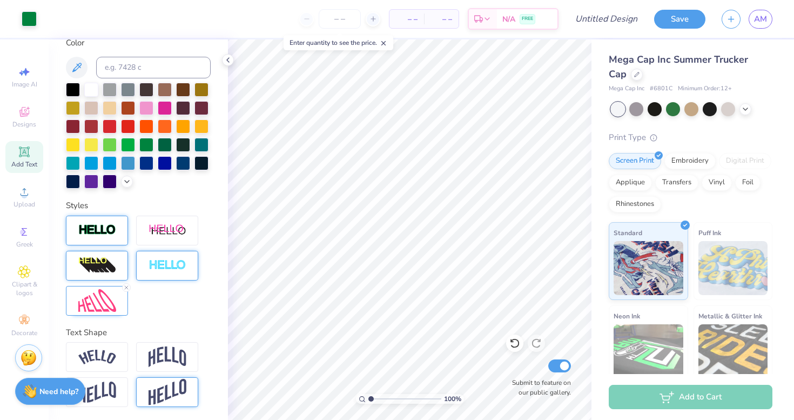
scroll to position [250, 0]
click at [97, 305] on img at bounding box center [97, 300] width 38 height 23
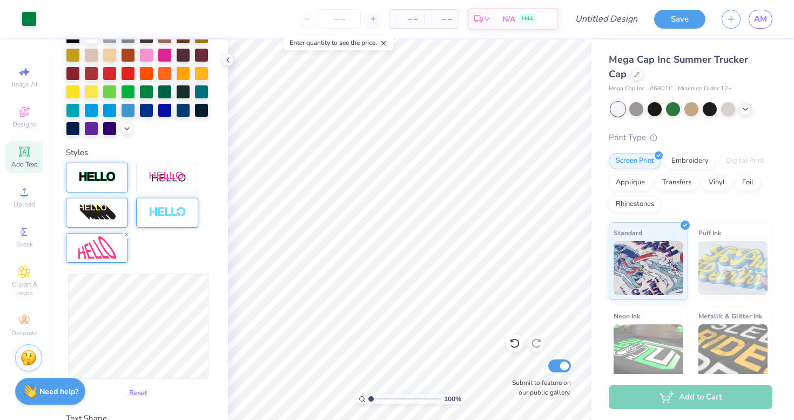
scroll to position [316, 0]
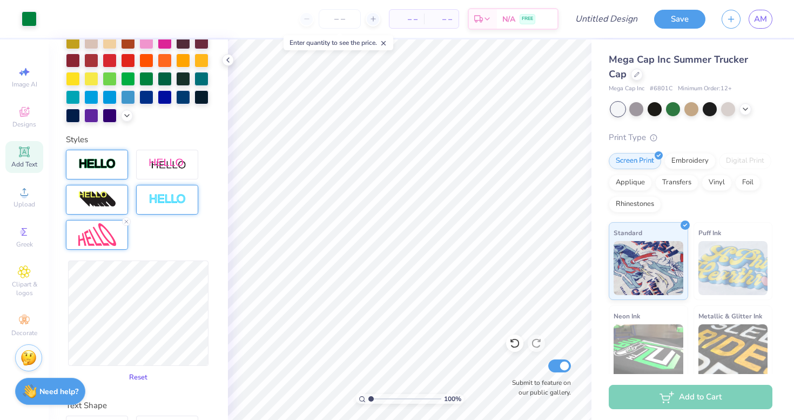
click at [133, 382] on button "Reset" at bounding box center [138, 377] width 28 height 18
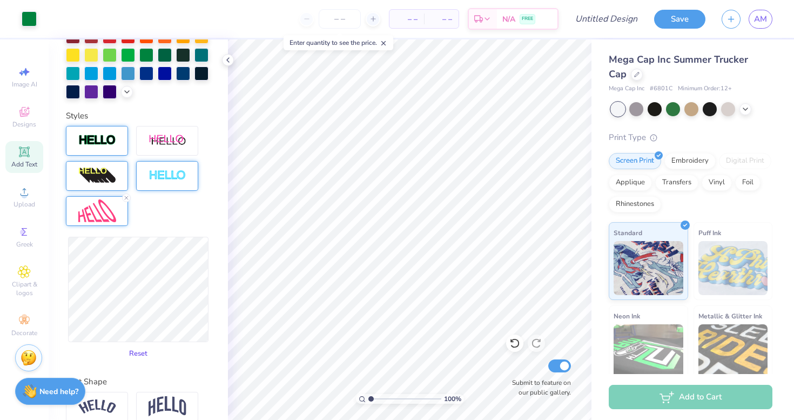
scroll to position [336, 0]
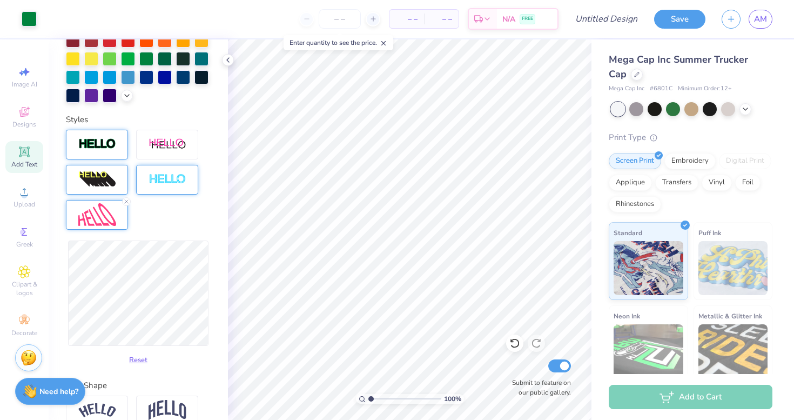
click at [169, 179] on img at bounding box center [168, 179] width 38 height 12
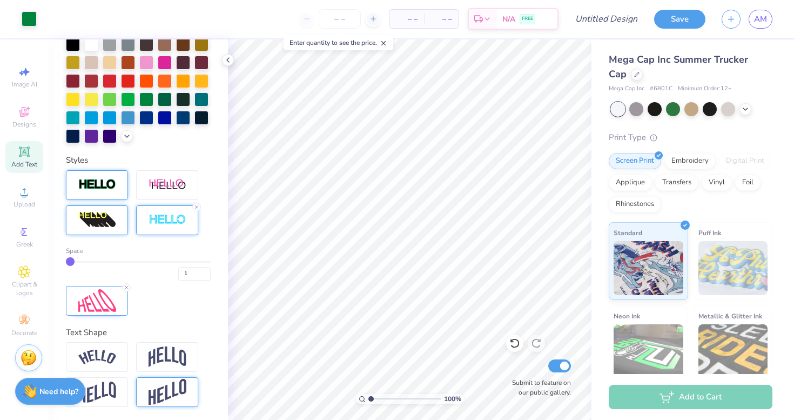
scroll to position [295, 0]
click at [178, 183] on img at bounding box center [168, 185] width 38 height 14
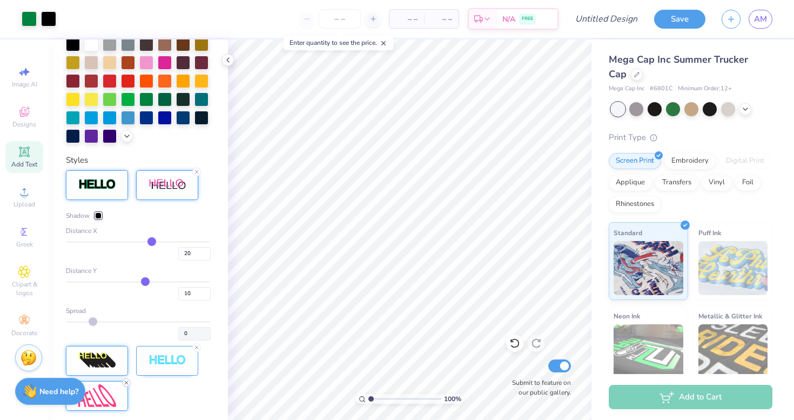
click at [126, 379] on icon at bounding box center [126, 382] width 6 height 6
click at [194, 347] on icon at bounding box center [196, 347] width 6 height 6
drag, startPoint x: 152, startPoint y: 237, endPoint x: 137, endPoint y: 237, distance: 14.6
click at [137, 241] on input "range" at bounding box center [138, 242] width 145 height 2
drag, startPoint x: 137, startPoint y: 236, endPoint x: 124, endPoint y: 235, distance: 13.5
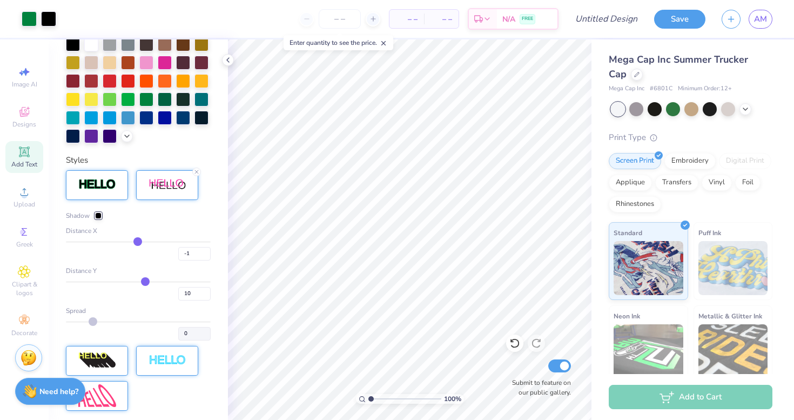
click at [124, 235] on div "Distance X -1" at bounding box center [138, 243] width 145 height 35
drag, startPoint x: 145, startPoint y: 281, endPoint x: 137, endPoint y: 280, distance: 8.2
click at [137, 281] on input "range" at bounding box center [138, 282] width 145 height 2
drag, startPoint x: 138, startPoint y: 280, endPoint x: 146, endPoint y: 279, distance: 8.2
click at [147, 281] on input "range" at bounding box center [138, 282] width 145 height 2
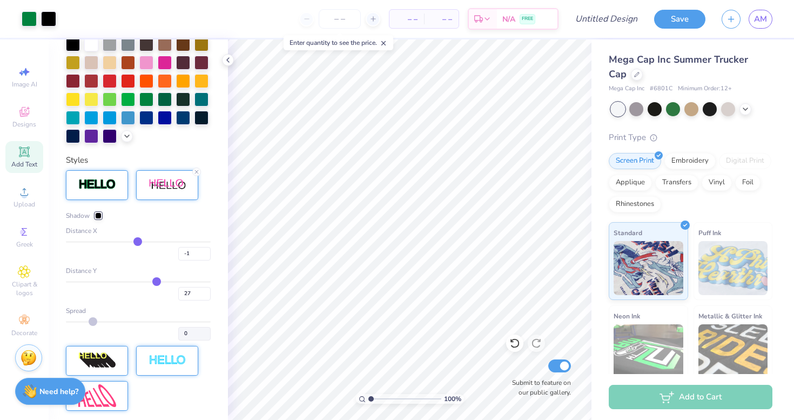
drag, startPoint x: 146, startPoint y: 280, endPoint x: 157, endPoint y: 279, distance: 10.4
click at [157, 281] on input "range" at bounding box center [138, 282] width 145 height 2
drag, startPoint x: 156, startPoint y: 281, endPoint x: 146, endPoint y: 280, distance: 9.8
click at [146, 281] on input "range" at bounding box center [138, 282] width 145 height 2
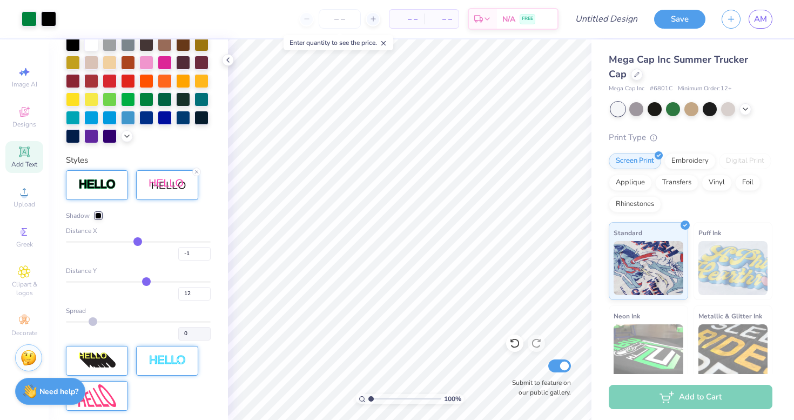
click at [93, 320] on div "Spread 0" at bounding box center [138, 323] width 145 height 35
click at [209, 214] on div "Shadow" at bounding box center [138, 216] width 145 height 10
click at [116, 186] on img at bounding box center [97, 184] width 38 height 12
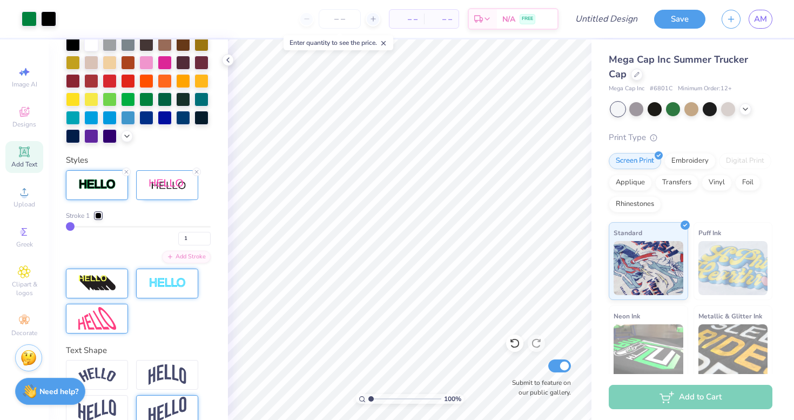
scroll to position [313, 0]
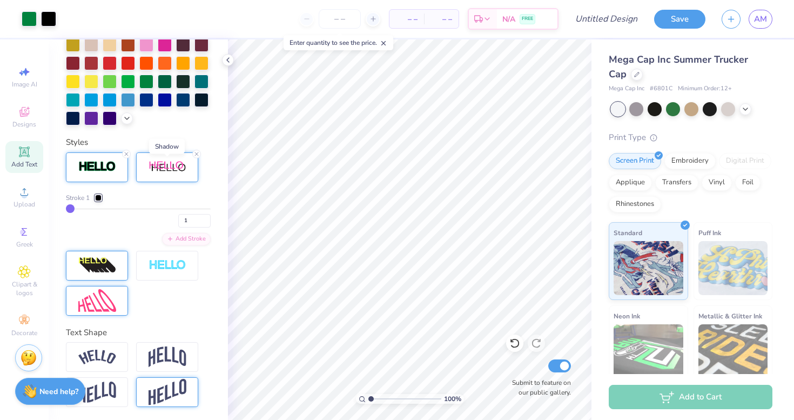
click at [157, 170] on img at bounding box center [168, 167] width 38 height 14
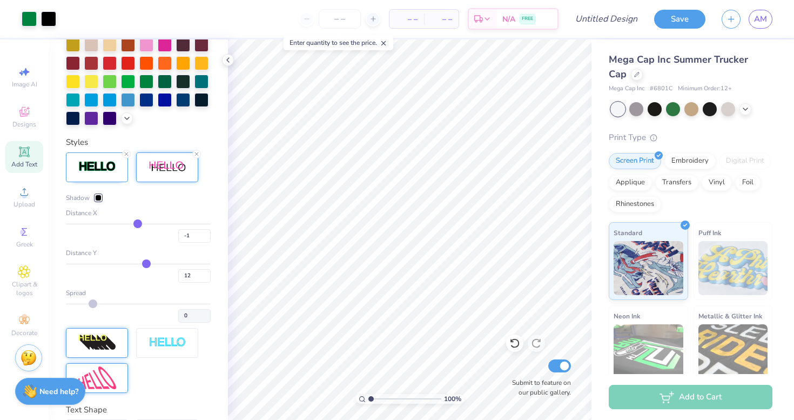
click at [98, 196] on div at bounding box center [98, 197] width 6 height 6
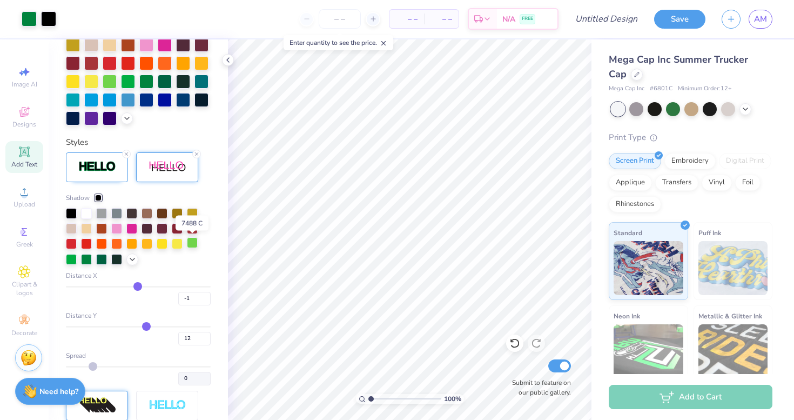
click at [194, 241] on div at bounding box center [192, 242] width 11 height 11
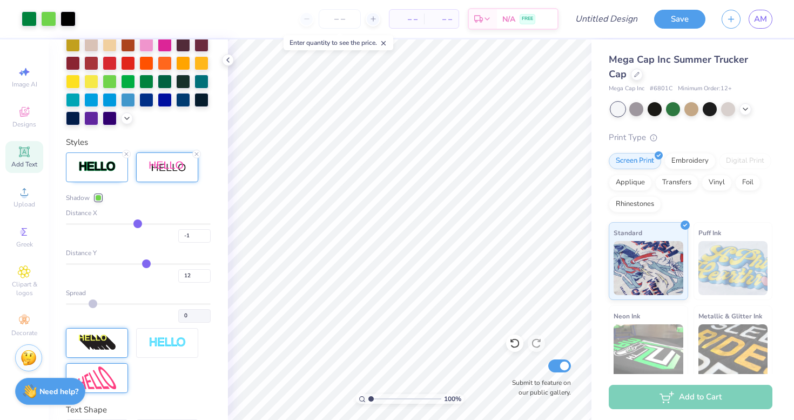
click at [175, 172] on img at bounding box center [168, 167] width 38 height 14
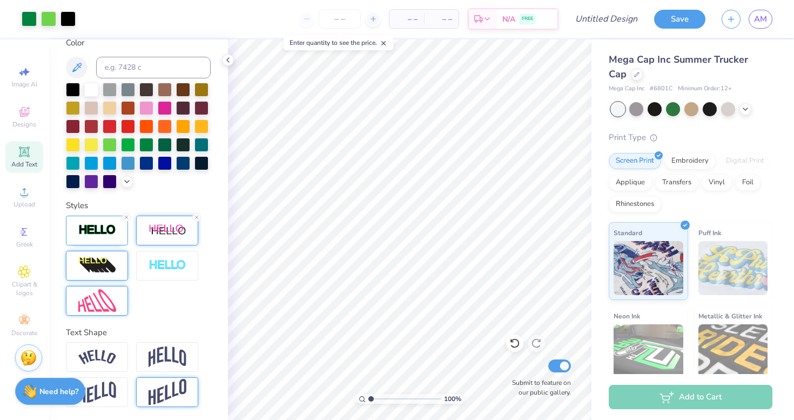
scroll to position [250, 0]
click at [162, 239] on div at bounding box center [167, 230] width 62 height 30
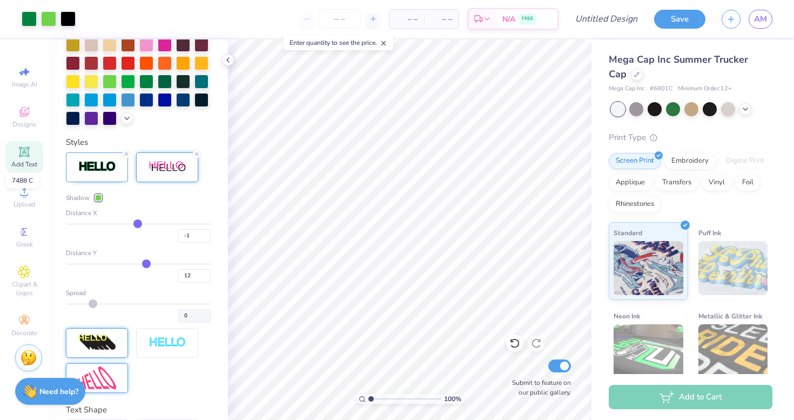
click at [99, 198] on div at bounding box center [98, 197] width 6 height 6
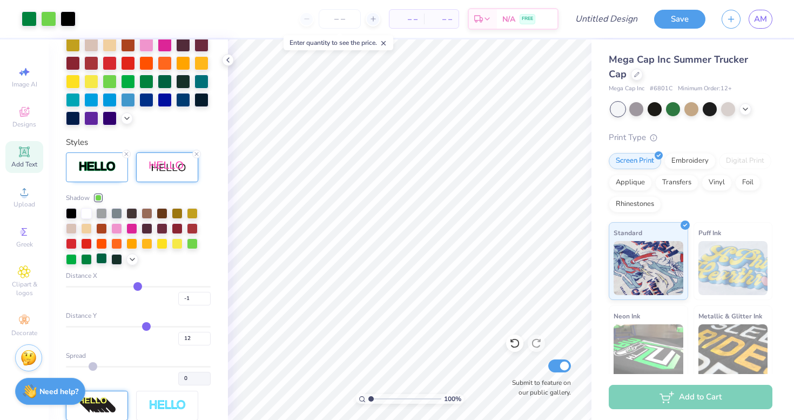
click at [102, 260] on div at bounding box center [101, 258] width 11 height 11
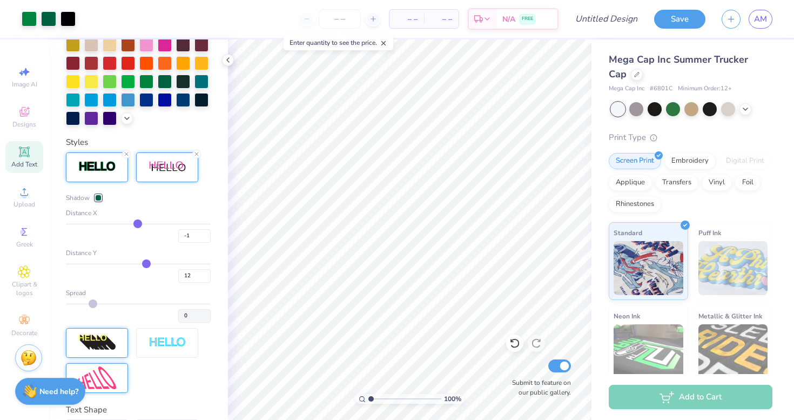
click at [93, 172] on img at bounding box center [97, 166] width 38 height 12
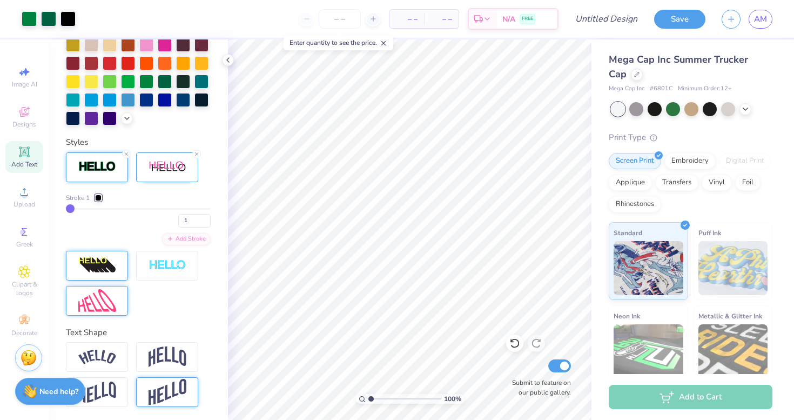
click at [102, 194] on div at bounding box center [98, 197] width 6 height 6
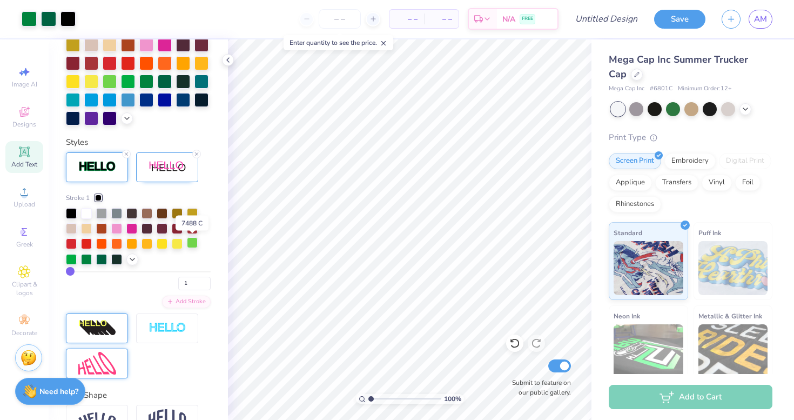
click at [193, 241] on div at bounding box center [192, 242] width 11 height 11
click at [70, 257] on div at bounding box center [71, 258] width 11 height 11
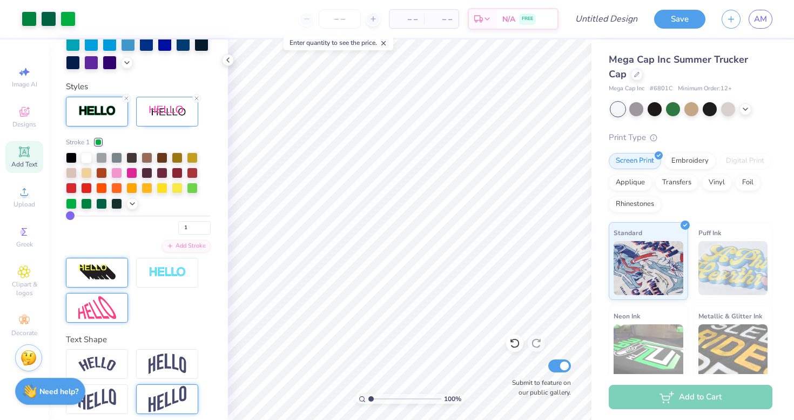
scroll to position [376, 0]
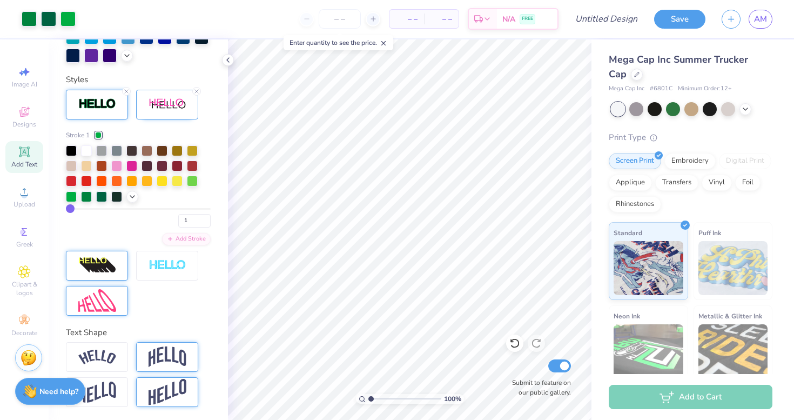
click at [180, 353] on img at bounding box center [168, 356] width 38 height 21
click at [196, 343] on line at bounding box center [196, 343] width 3 height 3
click at [626, 18] on input "Design Title" at bounding box center [619, 19] width 53 height 22
click at [683, 18] on button "Save" at bounding box center [679, 17] width 51 height 19
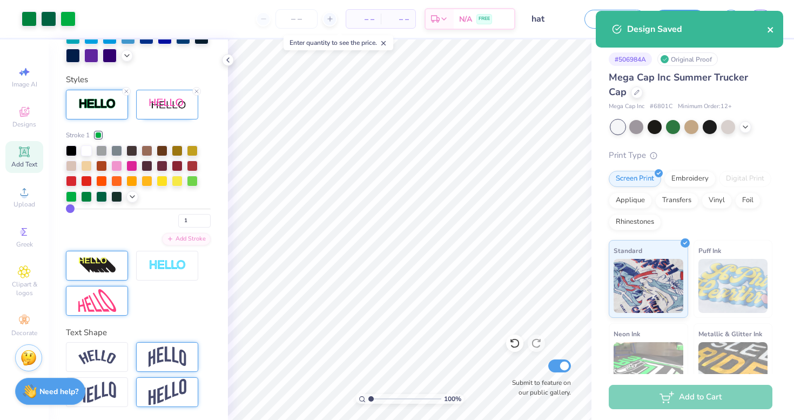
click at [772, 30] on icon "close" at bounding box center [771, 29] width 8 height 9
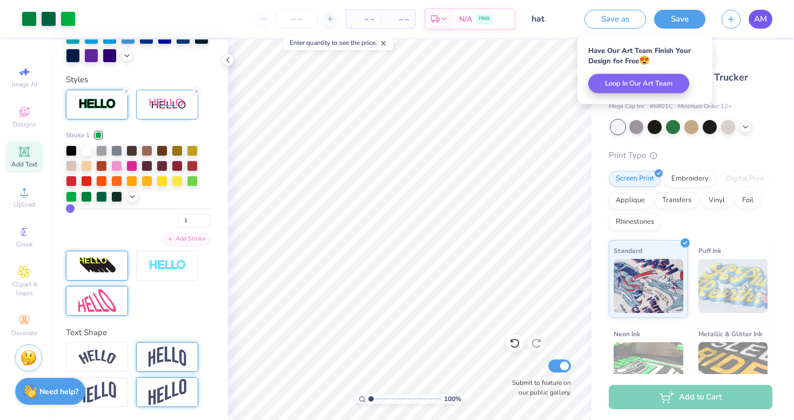
click at [765, 17] on span "AM" at bounding box center [760, 19] width 13 height 12
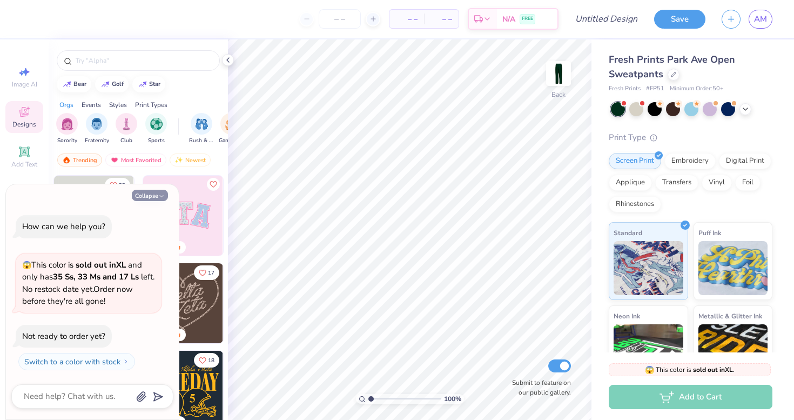
click at [155, 193] on button "Collapse" at bounding box center [150, 195] width 36 height 11
type textarea "x"
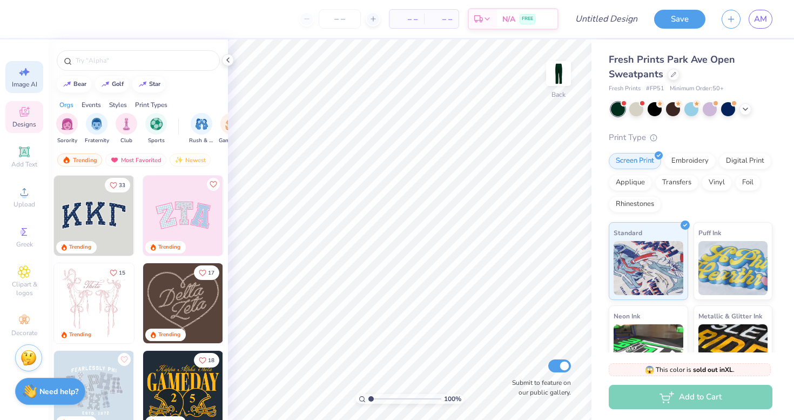
click at [37, 70] on div "Image AI" at bounding box center [24, 77] width 38 height 32
select select "4"
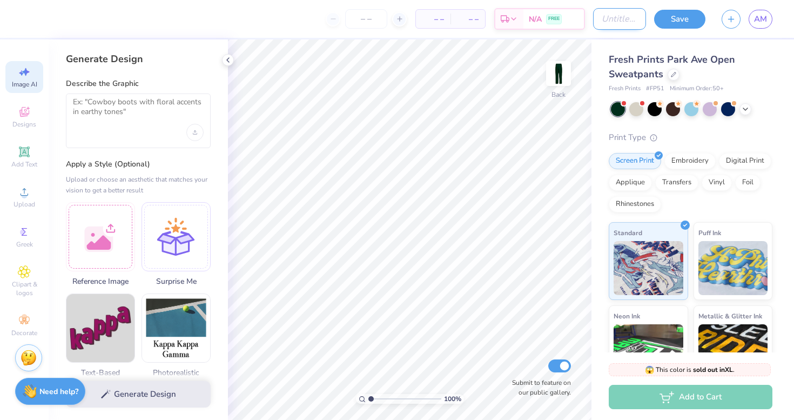
click at [604, 22] on input "Design Title" at bounding box center [619, 19] width 53 height 22
type input "sweatpants"
click at [774, 86] on div "Fresh Prints Park Ave Open Sweatpants Fresh Prints # FP51 Minimum Order: 50 + P…" at bounding box center [692, 252] width 203 height 427
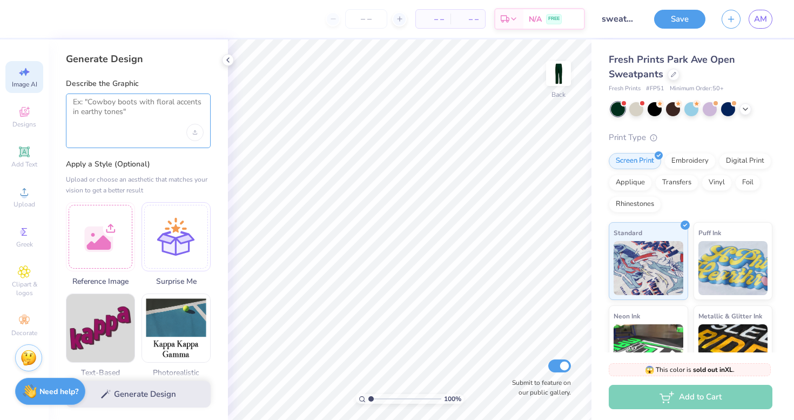
click at [92, 106] on textarea at bounding box center [138, 110] width 131 height 27
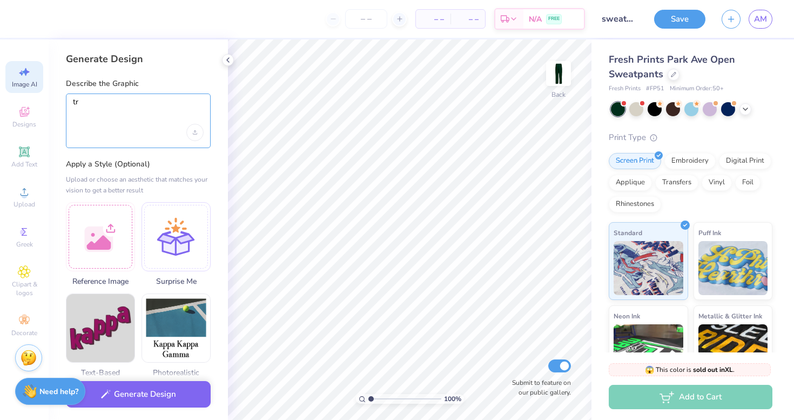
type textarea "t"
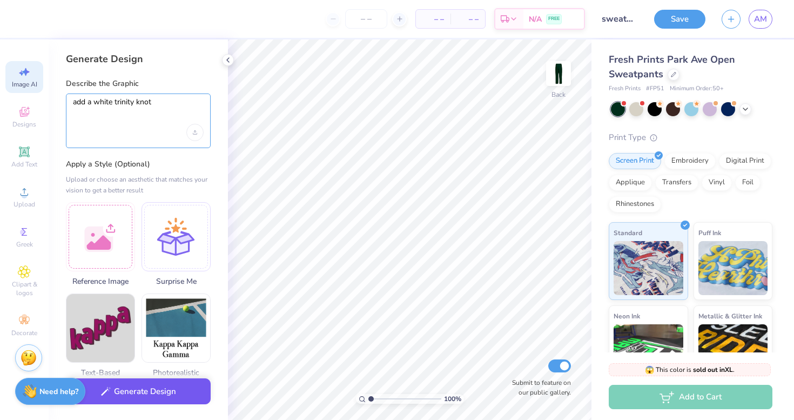
type textarea "add a white trinity knot"
click at [112, 399] on button "Generate Design" at bounding box center [138, 391] width 145 height 26
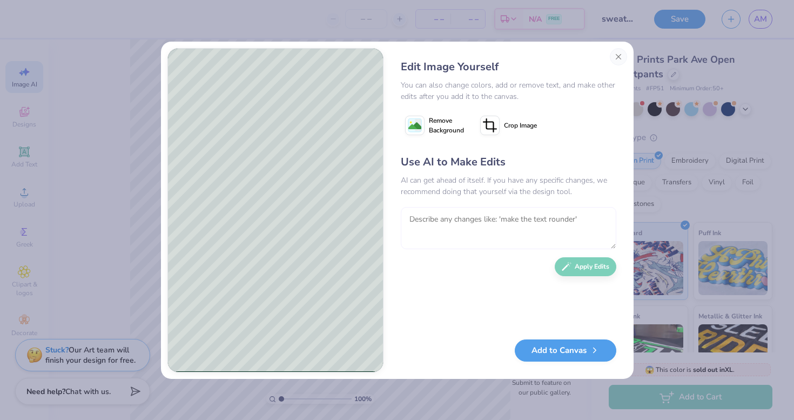
click at [502, 215] on textarea at bounding box center [508, 228] width 215 height 42
type textarea "under it write SSR 26"
click at [589, 265] on button "Apply Edits" at bounding box center [586, 263] width 62 height 19
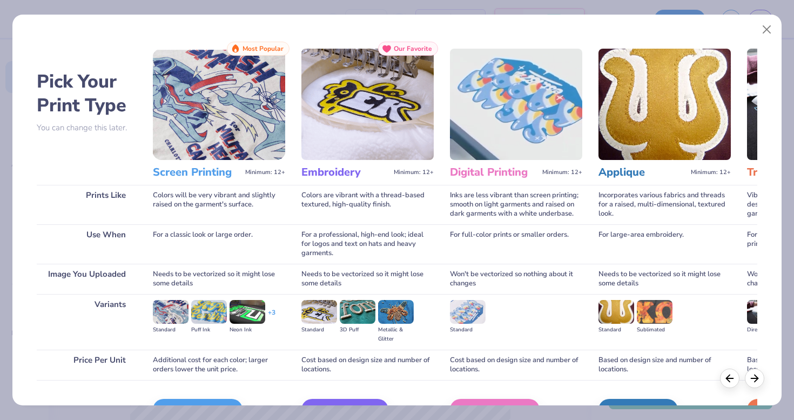
scroll to position [65, 0]
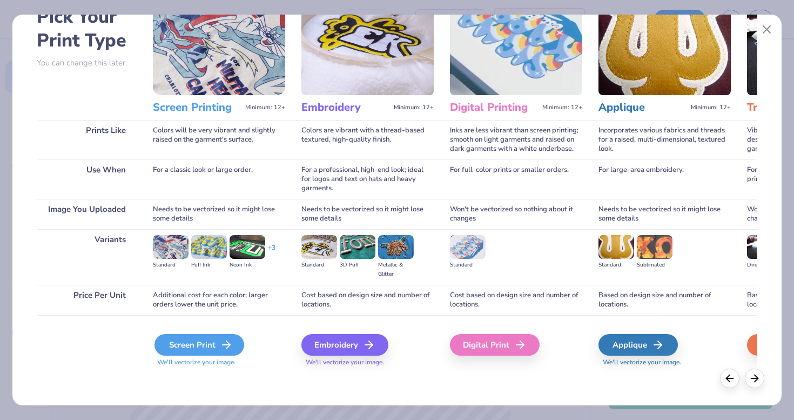
click at [212, 349] on div "Screen Print" at bounding box center [199, 345] width 90 height 22
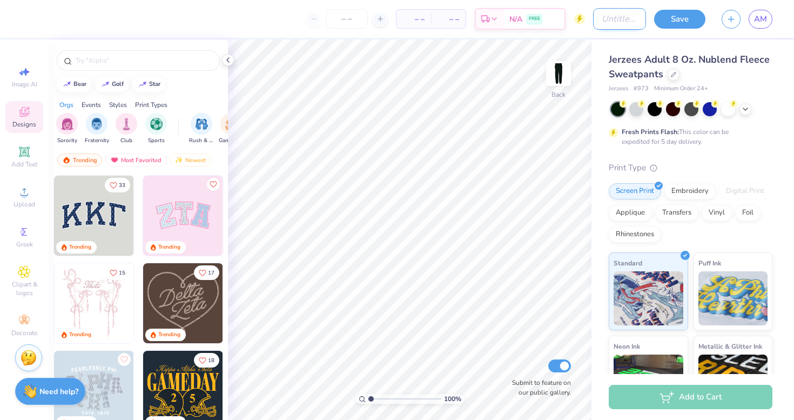
click at [614, 17] on input "Design Title" at bounding box center [619, 19] width 53 height 22
type input "u"
type input "boys sweatpants"
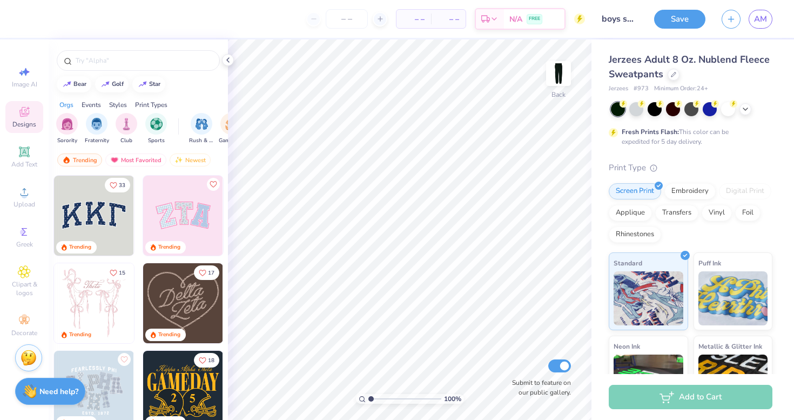
click at [765, 143] on div "Fresh Prints Flash: This color can be expedited for 5 day delivery." at bounding box center [691, 124] width 164 height 44
click at [559, 365] on input "Submit to feature on our public gallery." at bounding box center [559, 365] width 23 height 13
checkbox input "false"
click at [31, 72] on div "Image AI" at bounding box center [24, 77] width 38 height 32
select select "4"
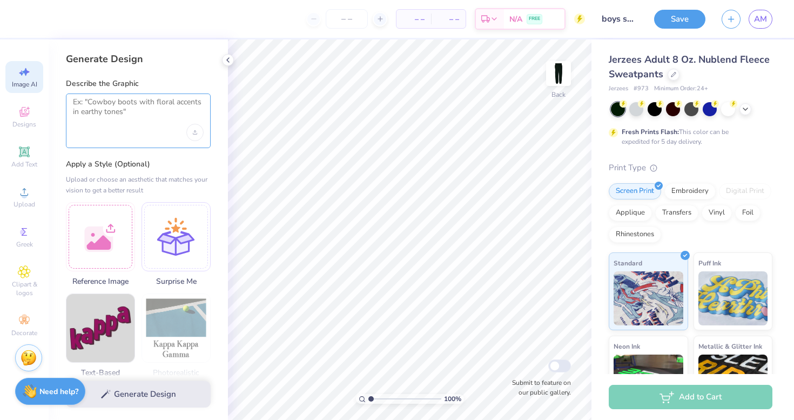
click at [98, 106] on textarea at bounding box center [138, 110] width 131 height 27
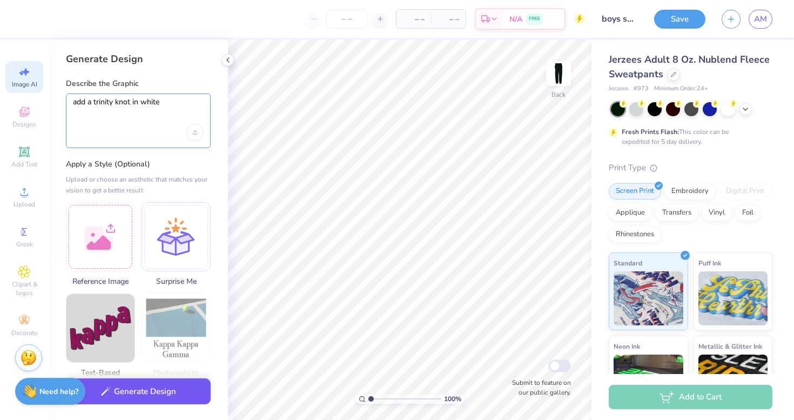
type textarea "add a trinity knot in white"
click at [152, 386] on button "Generate Design" at bounding box center [138, 391] width 145 height 26
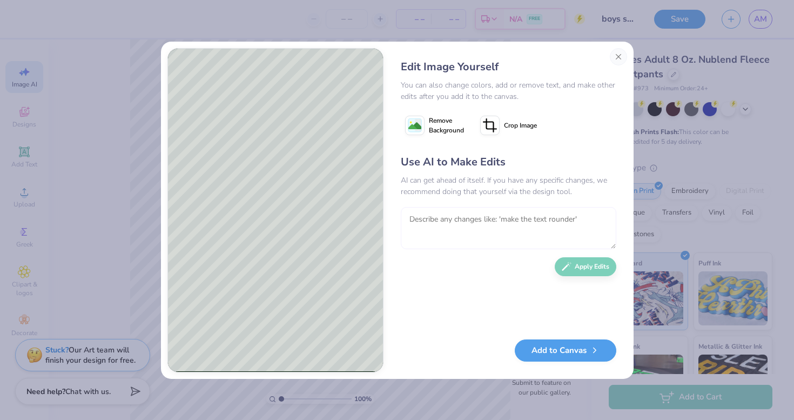
click at [457, 228] on textarea at bounding box center [508, 228] width 215 height 42
type textarea "under it write SSR 26"
click at [578, 268] on button "Apply Edits" at bounding box center [586, 263] width 62 height 19
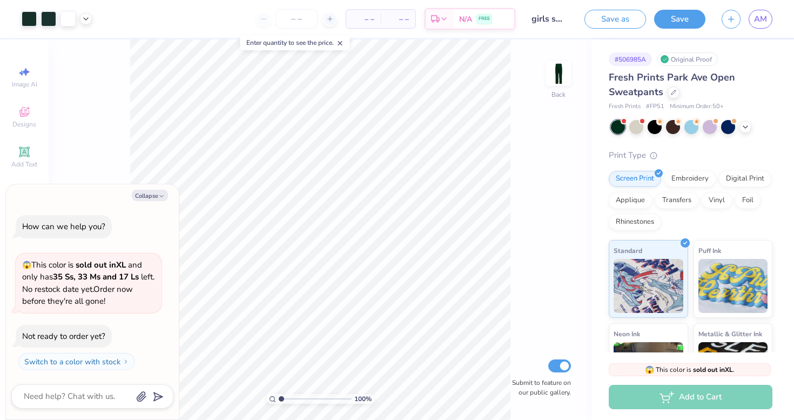
type textarea "x"
click at [761, 18] on span "AM" at bounding box center [760, 19] width 13 height 12
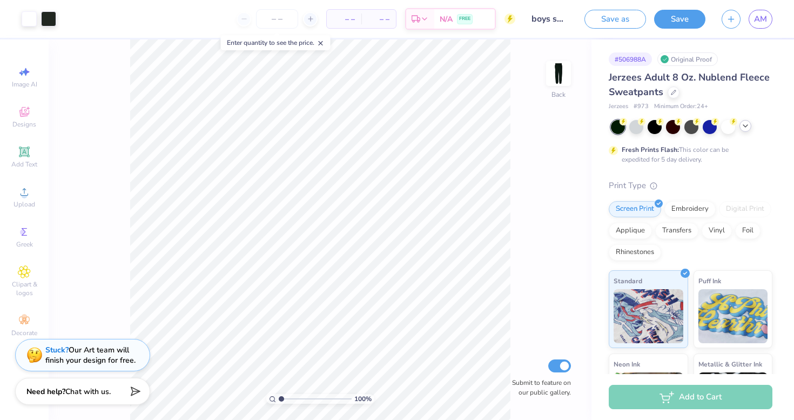
click at [743, 129] on icon at bounding box center [745, 126] width 9 height 9
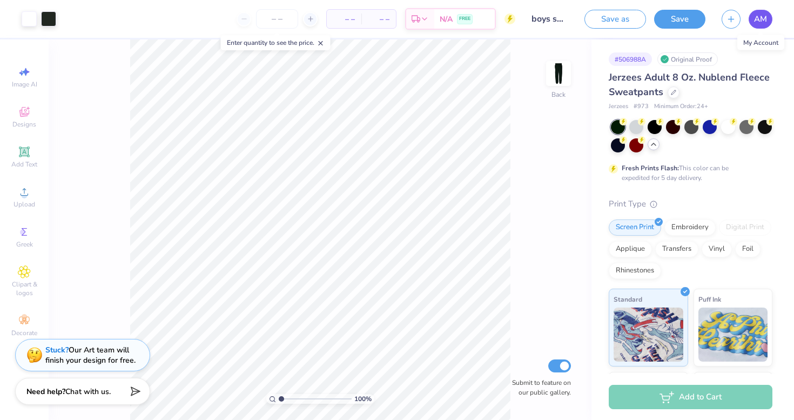
click at [759, 21] on span "AM" at bounding box center [760, 19] width 13 height 12
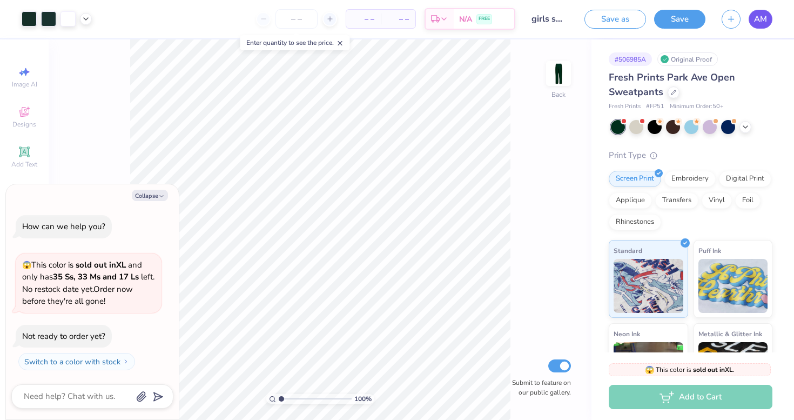
click at [770, 19] on link "AM" at bounding box center [760, 19] width 24 height 19
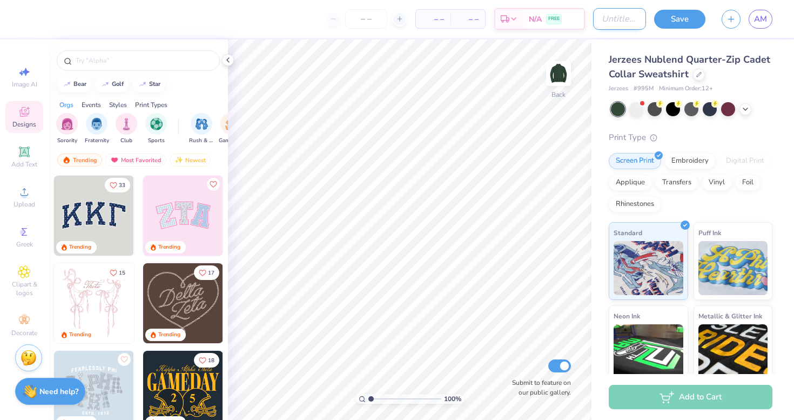
click at [596, 22] on input "Design Title" at bounding box center [619, 19] width 53 height 22
type input "unisex sweatshirt"
click at [780, 97] on div "Jerzees Nublend Quarter-Zip Cadet Collar Sweatshirt Jerzees # 995M Minimum Orde…" at bounding box center [692, 252] width 203 height 427
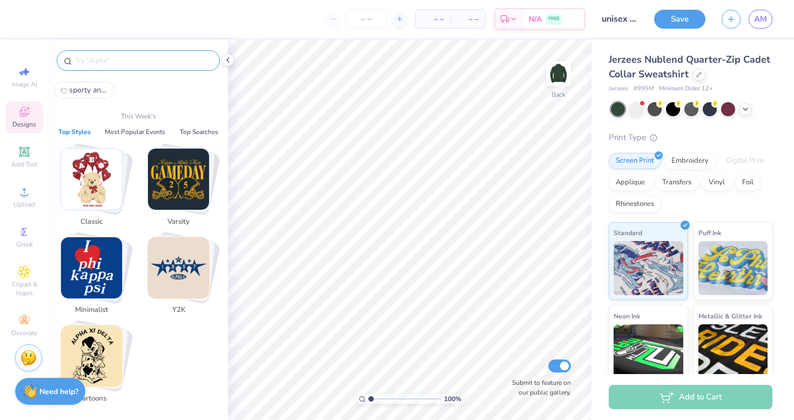
click at [97, 63] on input "text" at bounding box center [144, 60] width 138 height 11
click at [23, 72] on icon at bounding box center [26, 72] width 8 height 8
select select "4"
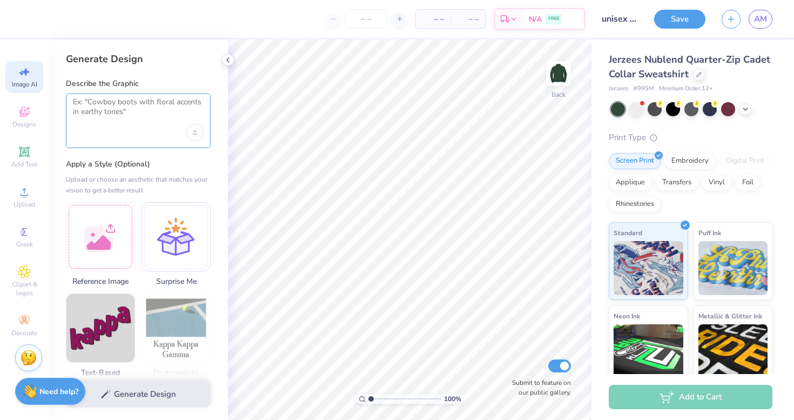
click at [95, 99] on textarea at bounding box center [138, 110] width 131 height 27
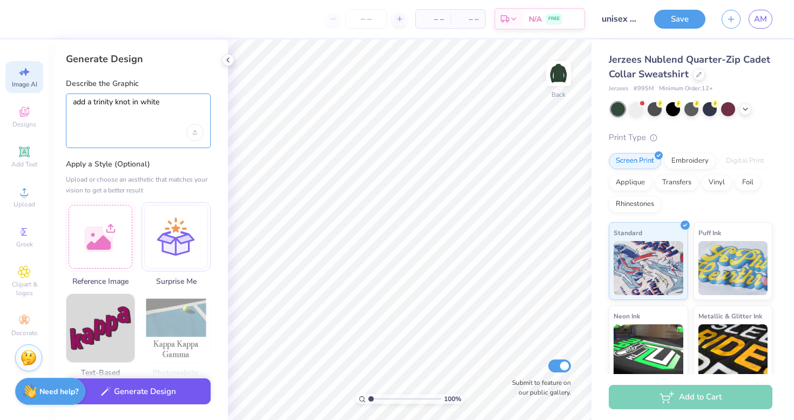
type textarea "add a trinity knot in white"
click at [111, 396] on button "Generate Design" at bounding box center [138, 391] width 145 height 26
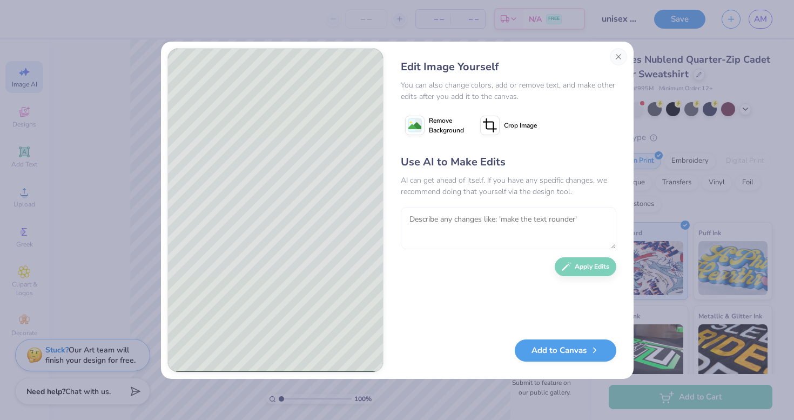
click at [511, 224] on textarea at bounding box center [508, 228] width 215 height 42
type textarea "under it write Super Seniors"
click at [579, 264] on button "Apply Edits" at bounding box center [586, 263] width 62 height 19
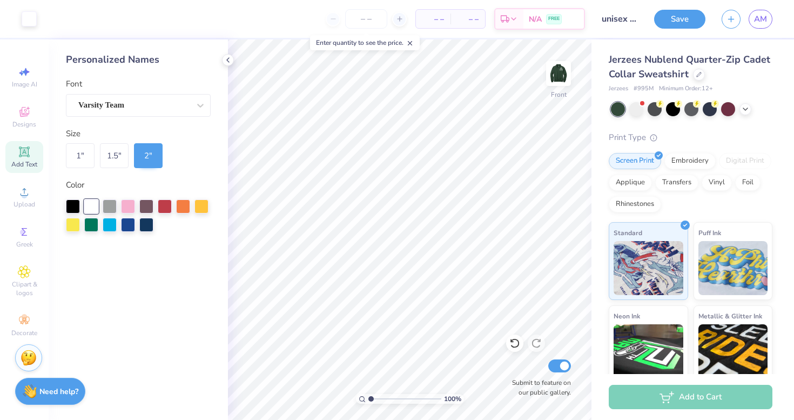
click at [29, 152] on icon at bounding box center [24, 151] width 13 height 13
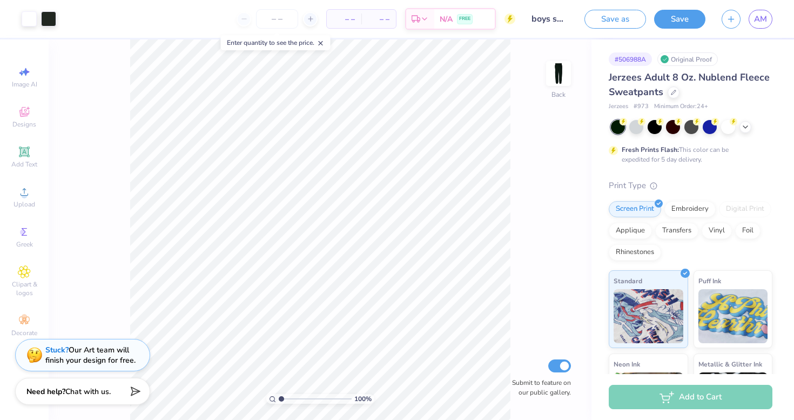
click at [540, 23] on input "boys sweatpants" at bounding box center [549, 19] width 53 height 22
click at [575, 17] on input "boys sweatpants" at bounding box center [549, 19] width 53 height 22
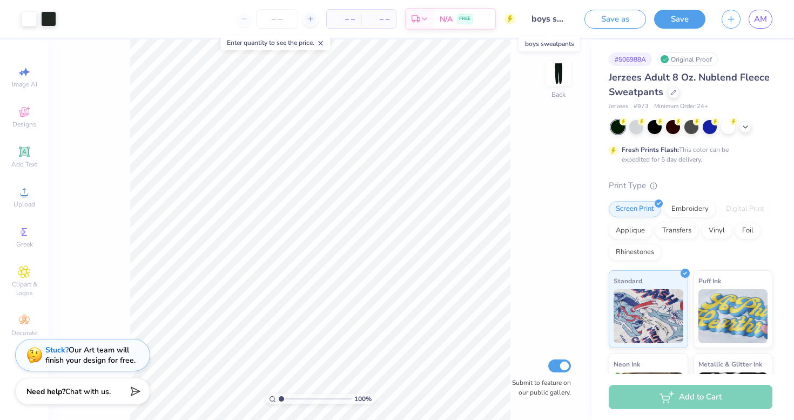
click at [561, 17] on input "boys sweatpants" at bounding box center [549, 19] width 53 height 22
click at [554, 22] on input "boys sweatpants" at bounding box center [549, 19] width 53 height 22
click at [570, 64] on div at bounding box center [559, 74] width 50 height 50
click at [538, 24] on input "boys sweatpants" at bounding box center [549, 19] width 53 height 22
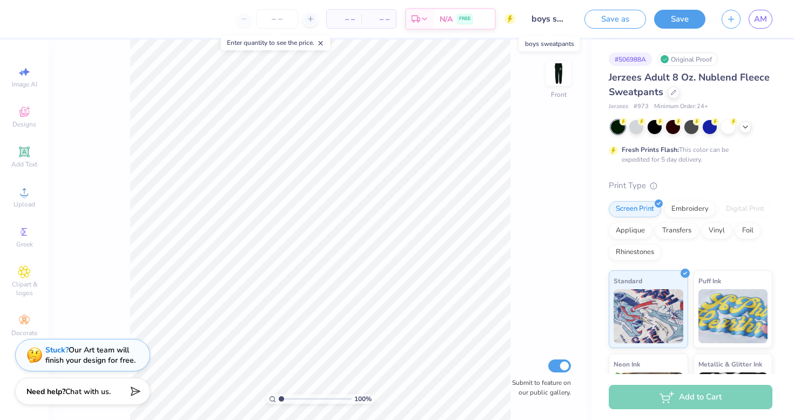
drag, startPoint x: 535, startPoint y: 22, endPoint x: 556, endPoint y: 21, distance: 21.6
click at [556, 21] on input "boys sweatpants" at bounding box center [549, 19] width 53 height 22
click at [558, 21] on input "boys sweatpants" at bounding box center [549, 19] width 53 height 22
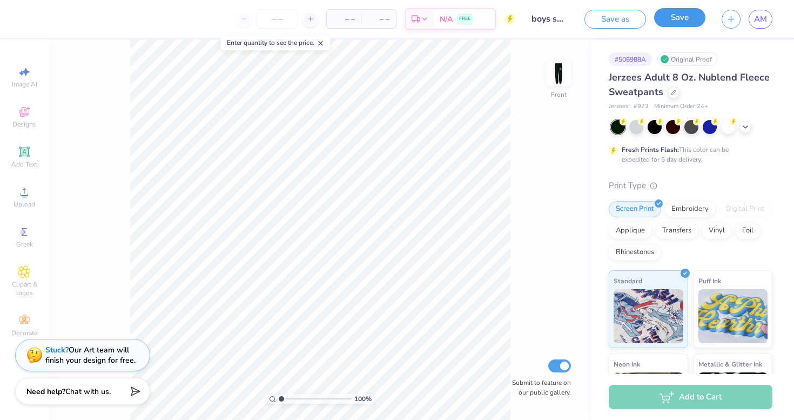
click at [698, 17] on button "Save" at bounding box center [679, 17] width 51 height 19
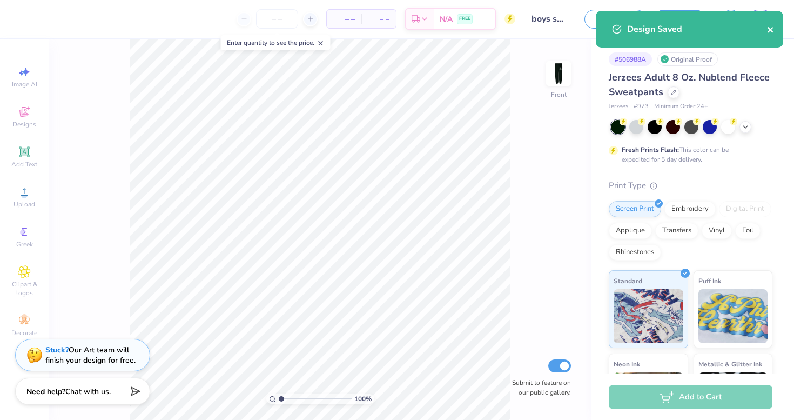
click at [768, 30] on icon "close" at bounding box center [771, 29] width 8 height 9
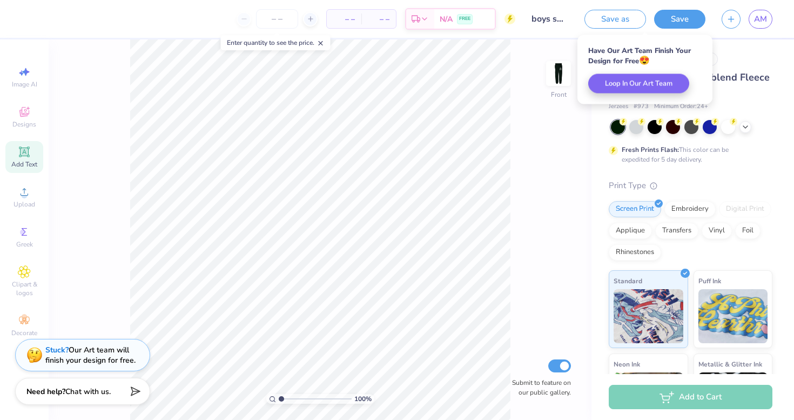
click at [19, 149] on icon at bounding box center [24, 151] width 13 height 13
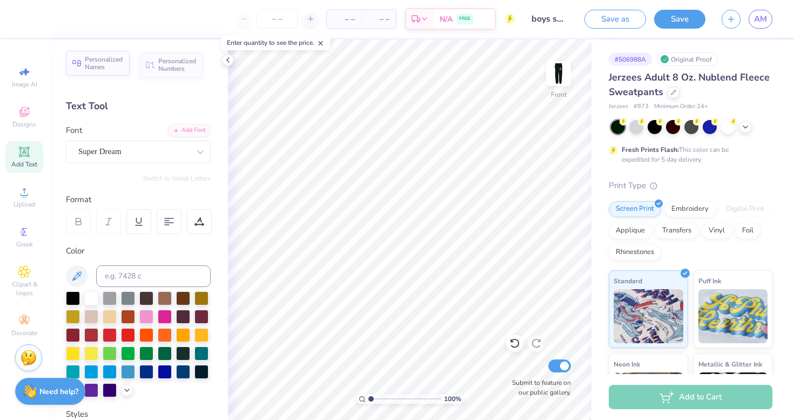
click at [96, 60] on span "Personalized Names" at bounding box center [104, 63] width 38 height 15
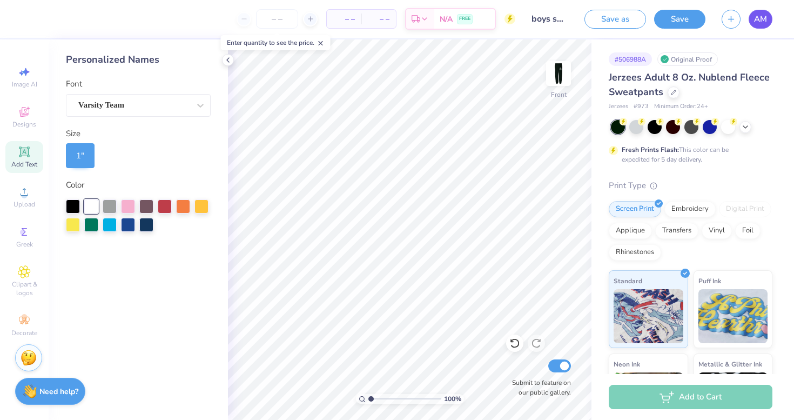
click at [754, 24] on span "AM" at bounding box center [760, 19] width 13 height 12
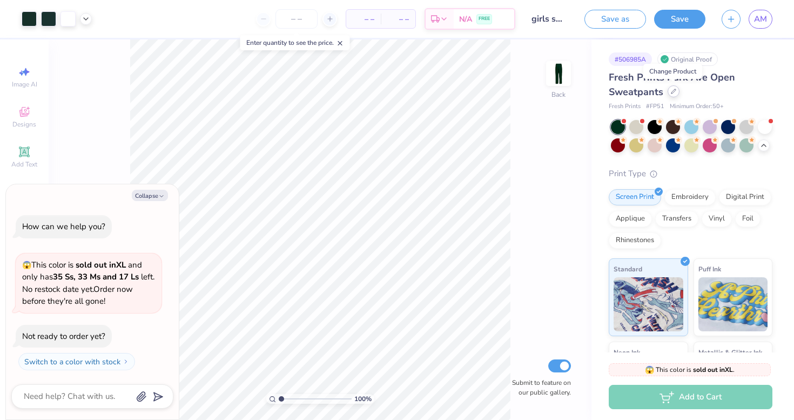
click at [674, 93] on icon at bounding box center [673, 91] width 5 height 5
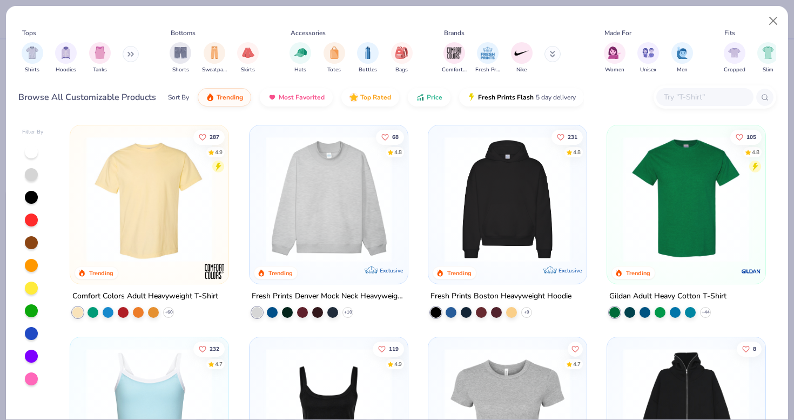
type textarea "x"
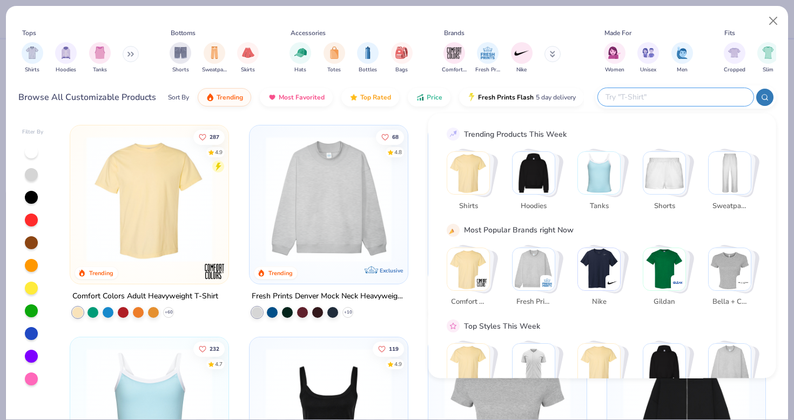
click at [714, 98] on input "text" at bounding box center [674, 97] width 141 height 12
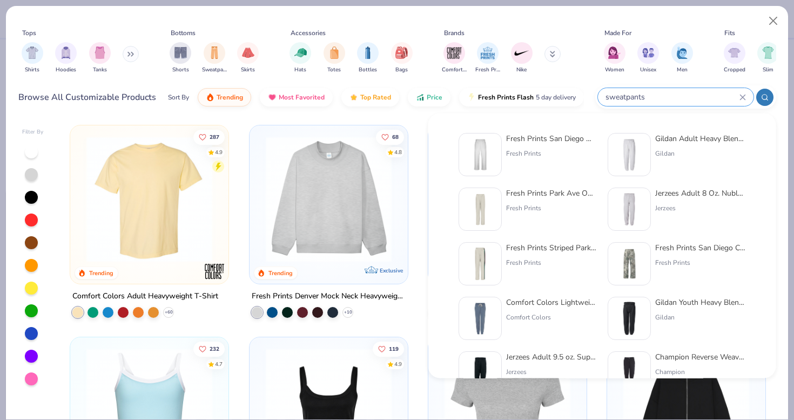
type input "sweatpants"
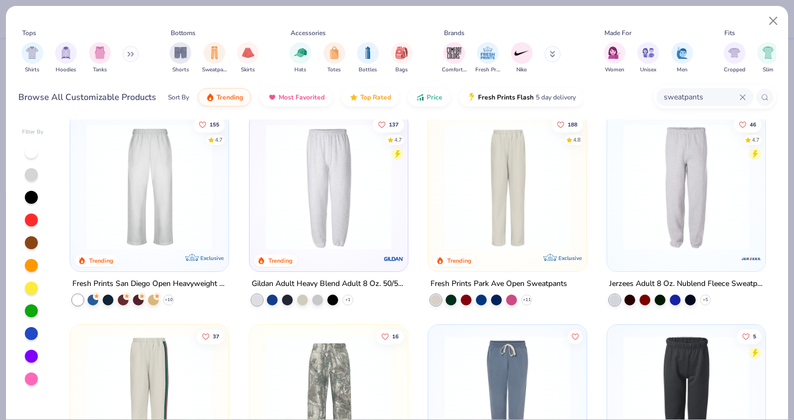
scroll to position [13, 0]
click at [451, 296] on div at bounding box center [451, 298] width 11 height 11
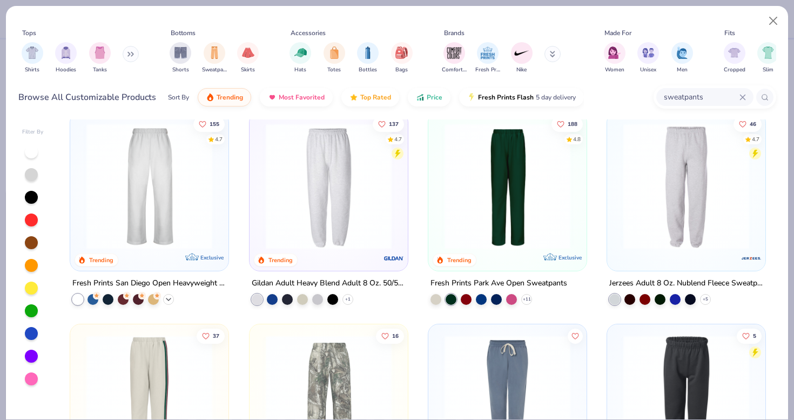
click at [172, 298] on icon at bounding box center [168, 299] width 9 height 9
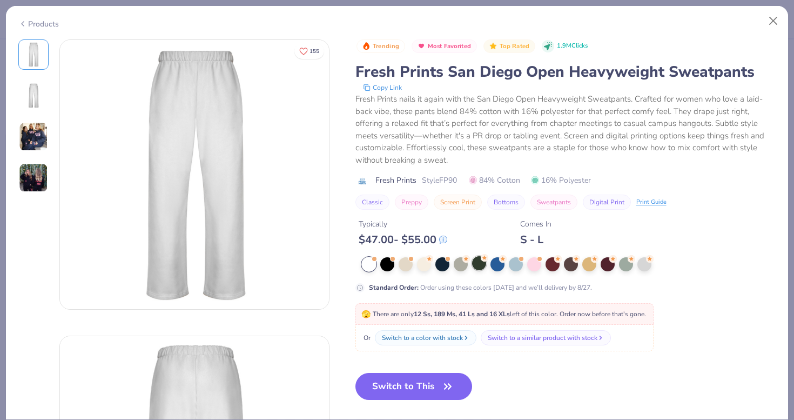
click at [481, 262] on div at bounding box center [479, 263] width 14 height 14
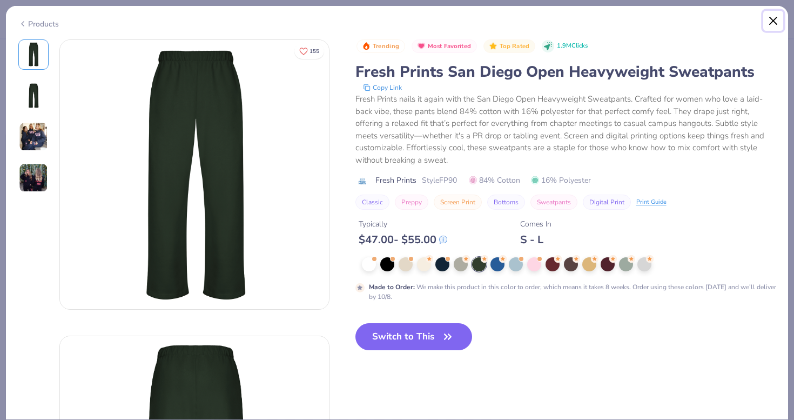
click at [777, 19] on button "Close" at bounding box center [773, 21] width 21 height 21
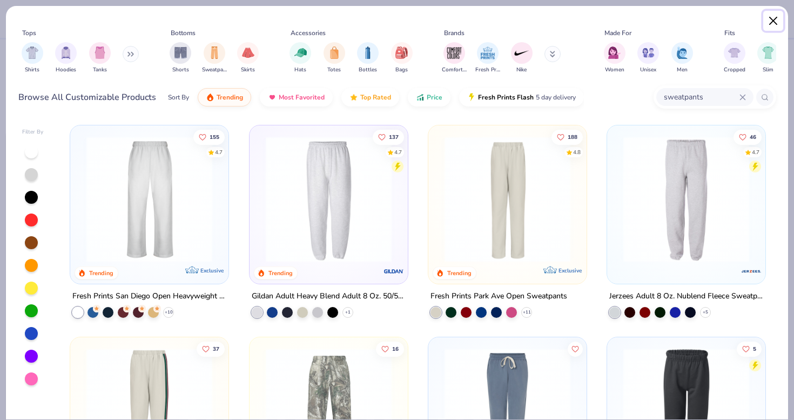
click at [771, 18] on button "Close" at bounding box center [773, 21] width 21 height 21
type textarea "x"
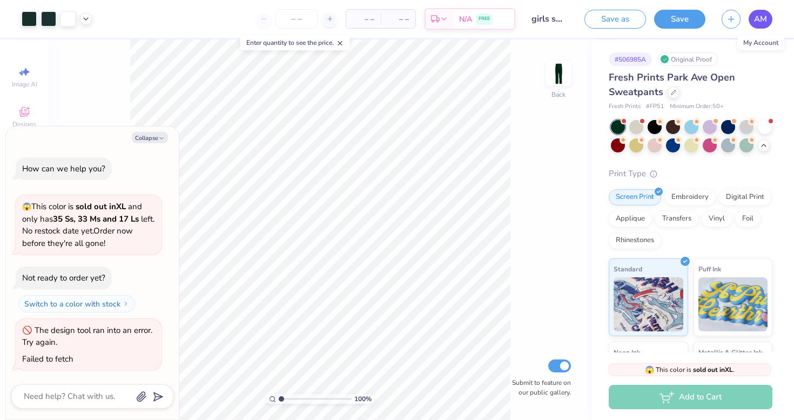
click at [757, 22] on span "AM" at bounding box center [760, 19] width 13 height 12
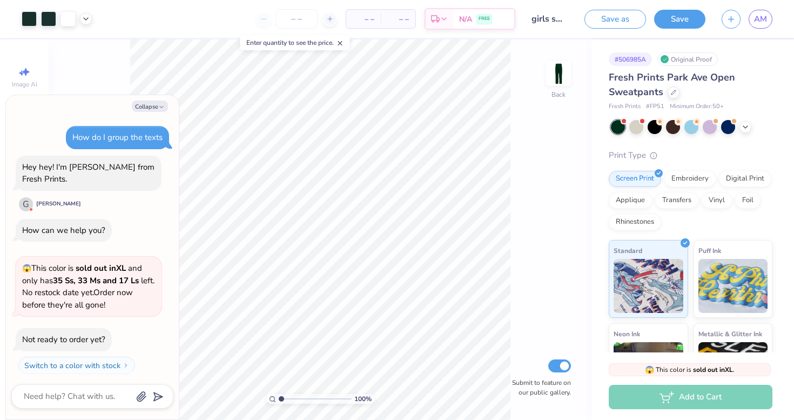
scroll to position [3, 0]
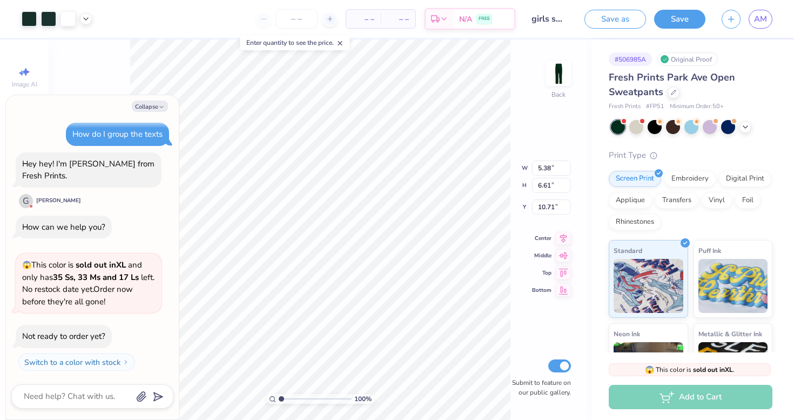
type textarea "x"
type input "10.69"
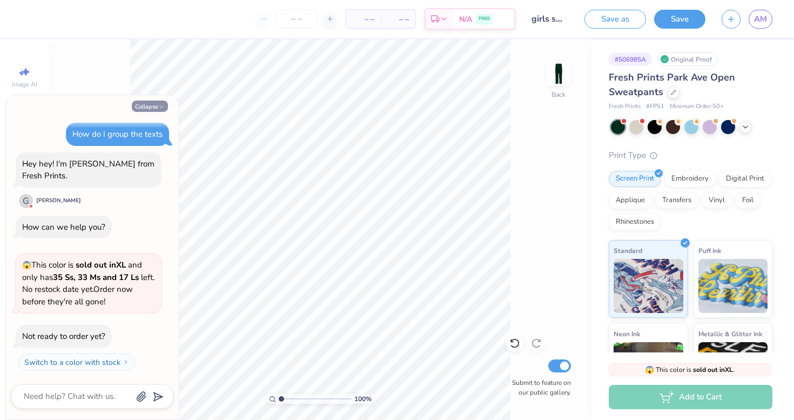
click at [157, 106] on button "Collapse" at bounding box center [150, 105] width 36 height 11
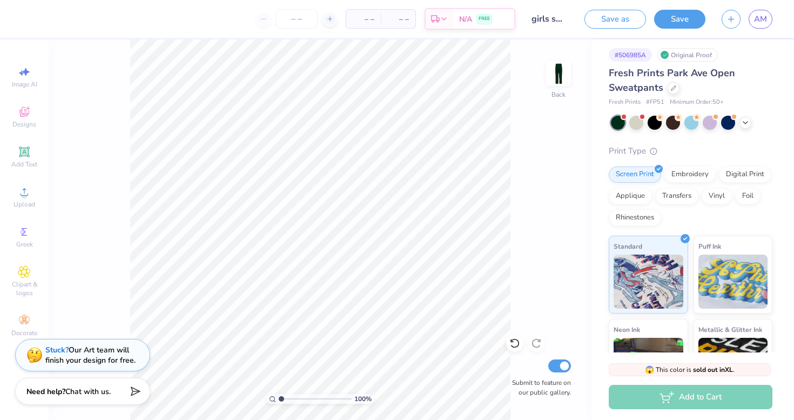
scroll to position [0, 0]
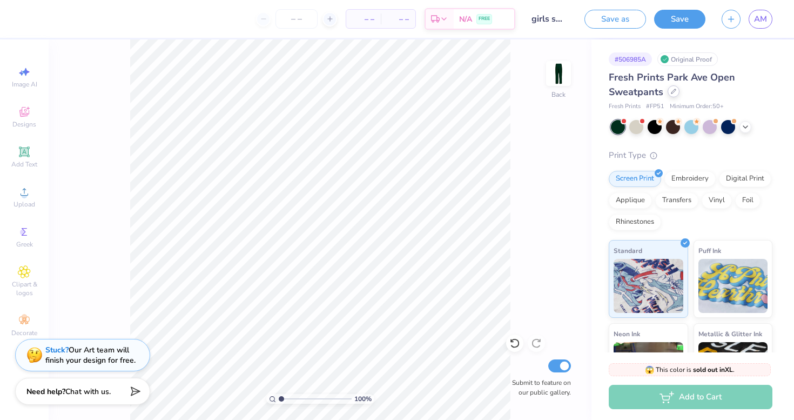
click at [673, 93] on icon at bounding box center [673, 91] width 5 height 5
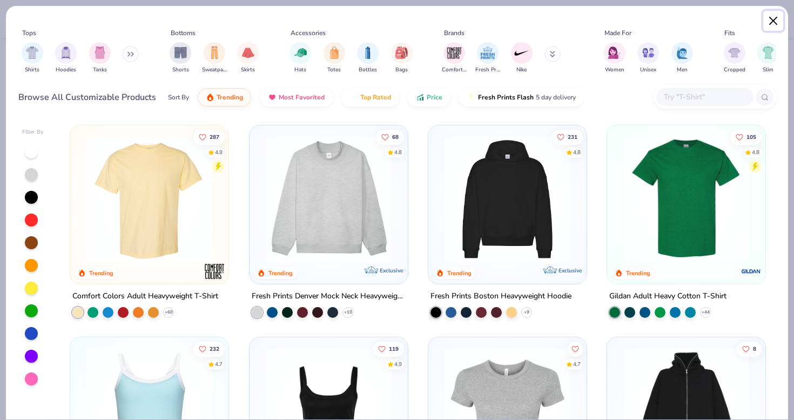
click at [771, 12] on button "Close" at bounding box center [773, 21] width 21 height 21
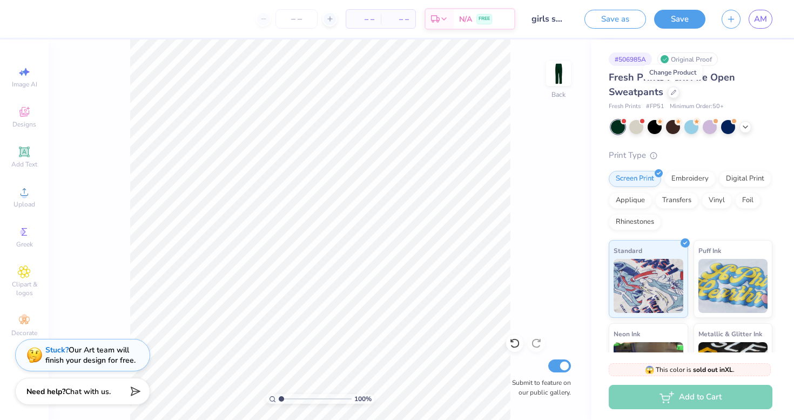
click at [548, 18] on input "girls sweatpants" at bounding box center [549, 19] width 53 height 22
click at [552, 41] on div "100 % Back Submit to feature on our public gallery." at bounding box center [320, 229] width 543 height 380
drag, startPoint x: 566, startPoint y: 21, endPoint x: 524, endPoint y: 20, distance: 42.1
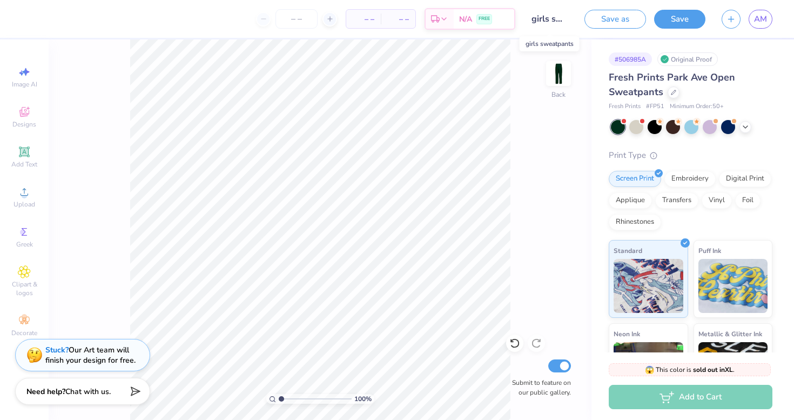
click at [524, 21] on input "girls sweatpants" at bounding box center [549, 19] width 53 height 22
click at [311, 26] on input "number" at bounding box center [296, 18] width 42 height 19
click at [675, 17] on button "Save" at bounding box center [679, 17] width 51 height 19
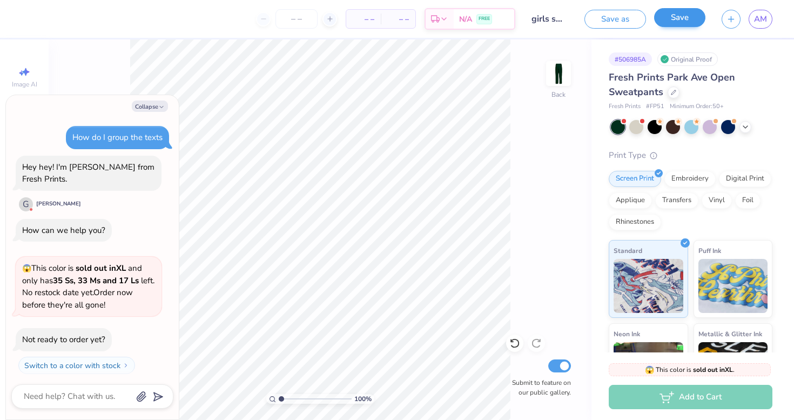
scroll to position [102, 0]
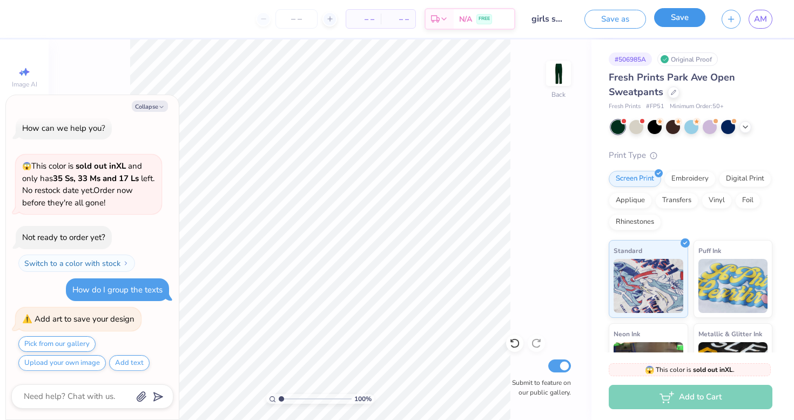
click at [675, 17] on button "Save" at bounding box center [679, 17] width 51 height 19
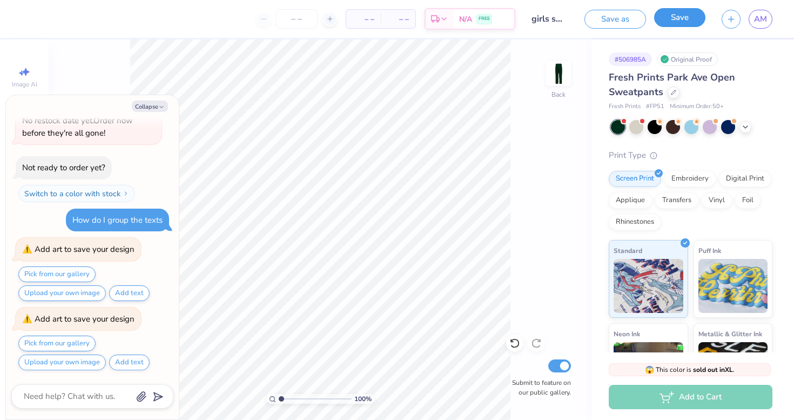
click at [689, 20] on button "Save" at bounding box center [679, 17] width 51 height 19
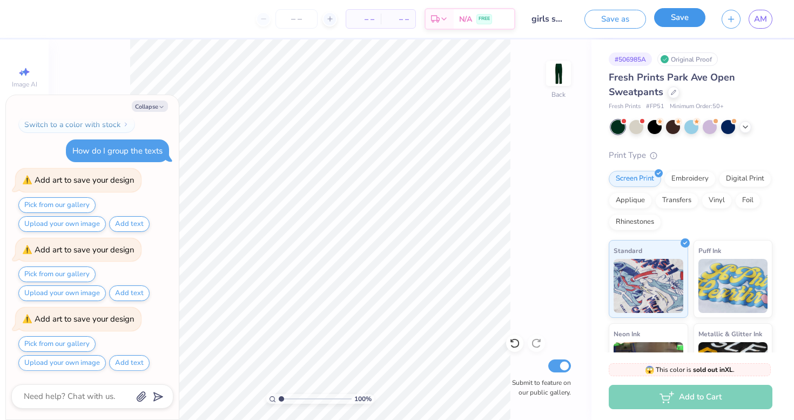
click at [689, 20] on button "Save" at bounding box center [679, 17] width 51 height 19
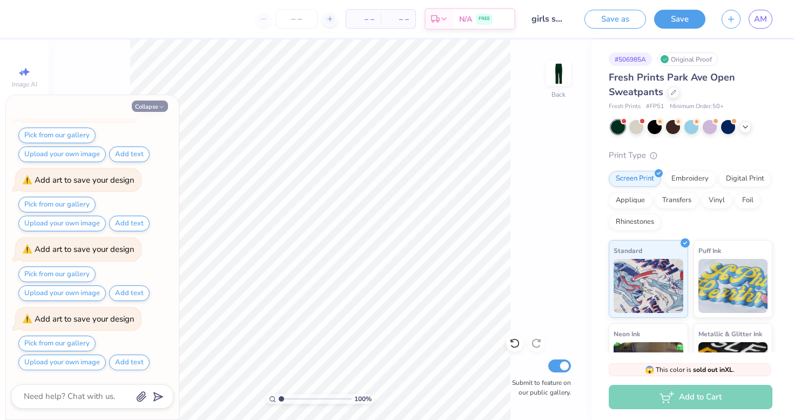
click at [149, 106] on button "Collapse" at bounding box center [150, 105] width 36 height 11
type textarea "x"
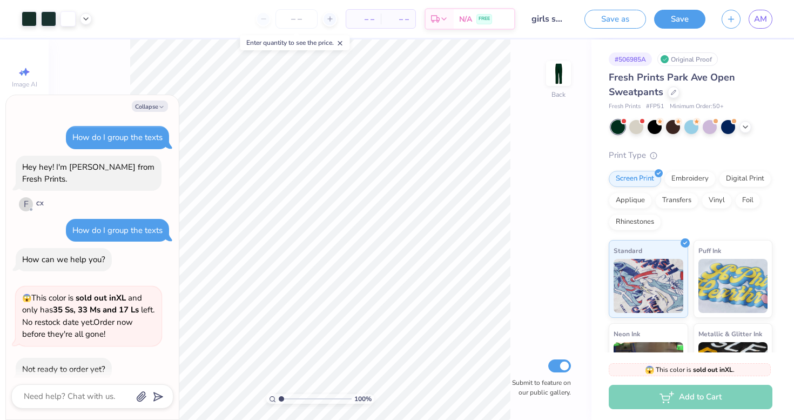
scroll to position [33, 0]
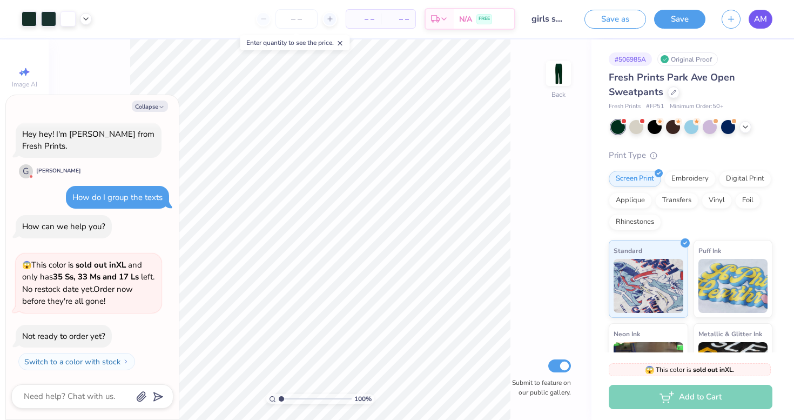
click at [753, 26] on link "AM" at bounding box center [760, 19] width 24 height 19
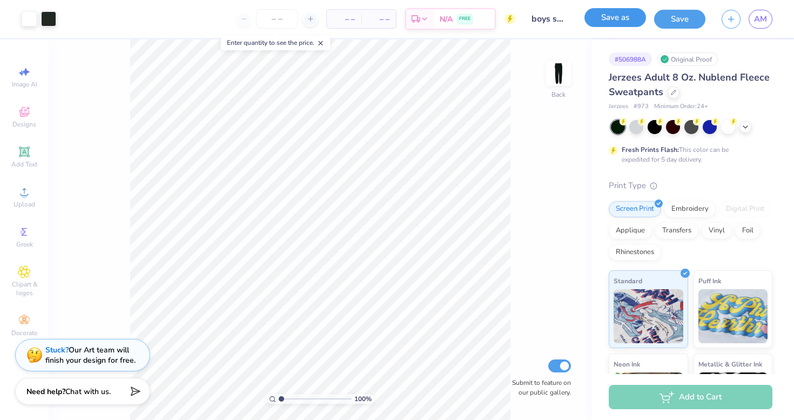
click at [618, 19] on button "Save as" at bounding box center [615, 17] width 62 height 19
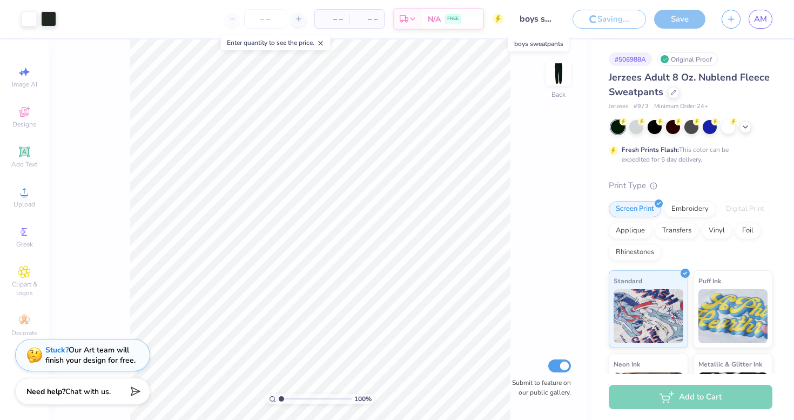
click at [544, 22] on input "boys sweatpants" at bounding box center [537, 19] width 53 height 22
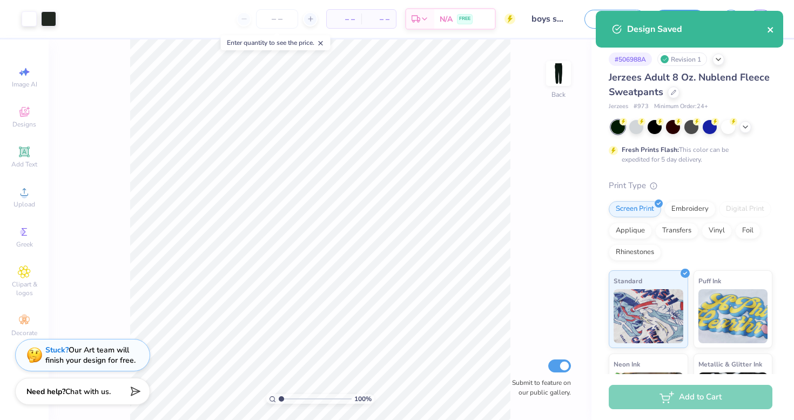
click at [770, 27] on icon "close" at bounding box center [771, 29] width 8 height 9
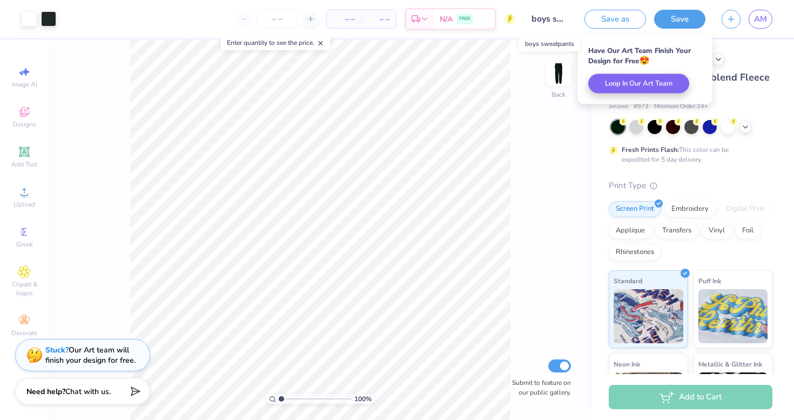
click at [536, 24] on input "boys sweatpants" at bounding box center [549, 19] width 53 height 22
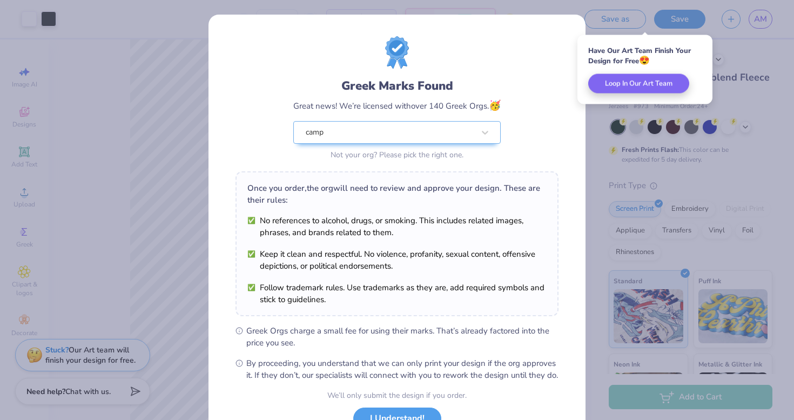
scroll to position [86, 0]
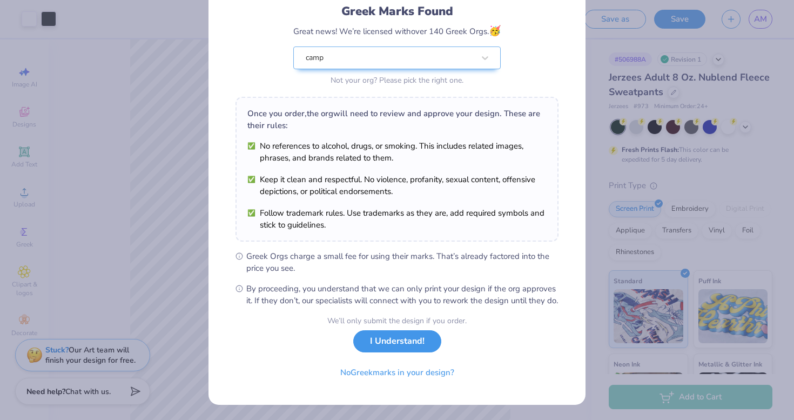
click at [381, 350] on button "I Understand!" at bounding box center [397, 341] width 88 height 22
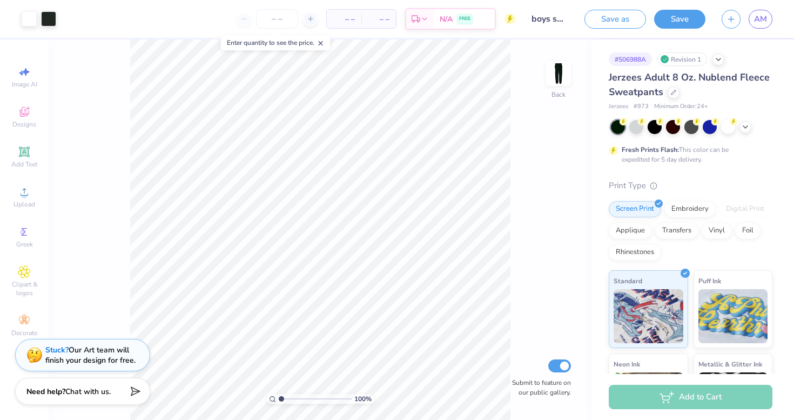
scroll to position [0, 31]
click at [550, 22] on input "boys sweatpants" at bounding box center [549, 19] width 53 height 22
drag, startPoint x: 544, startPoint y: 22, endPoint x: 534, endPoint y: 19, distance: 11.1
click at [534, 19] on input "boys sweatpants" at bounding box center [549, 19] width 53 height 22
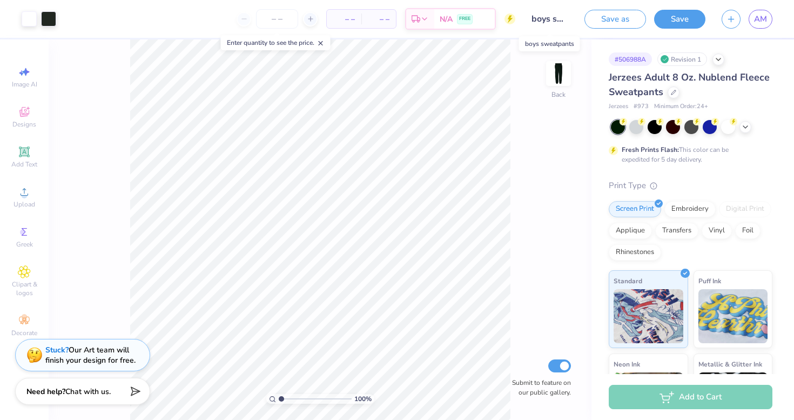
click at [534, 19] on input "boys sweatpants" at bounding box center [549, 19] width 53 height 22
drag, startPoint x: 534, startPoint y: 19, endPoint x: 488, endPoint y: 19, distance: 45.9
click at [488, 19] on div "Art colors – – Per Item – – Total Est. Delivery N/A FREE Design Title boys swea…" at bounding box center [397, 19] width 794 height 38
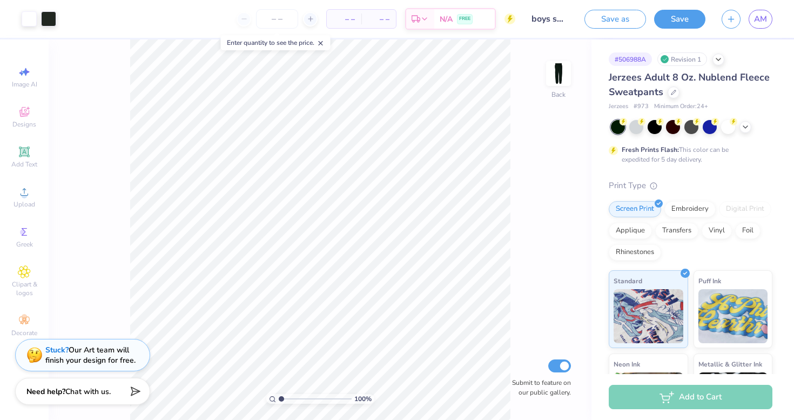
click at [702, 65] on div "# 506988A Revision 1" at bounding box center [691, 59] width 164 height 14
click at [712, 60] on div "# 506988A Revision 1" at bounding box center [691, 59] width 164 height 14
click at [717, 60] on icon at bounding box center [718, 58] width 9 height 9
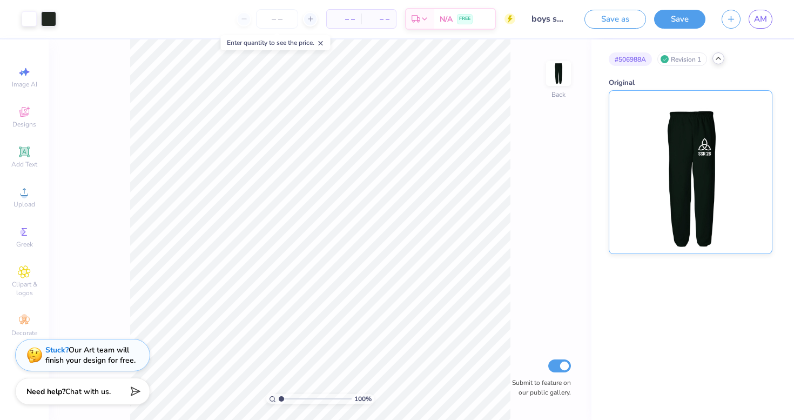
click at [690, 127] on img at bounding box center [690, 172] width 134 height 163
click at [759, 23] on span "AM" at bounding box center [760, 19] width 13 height 12
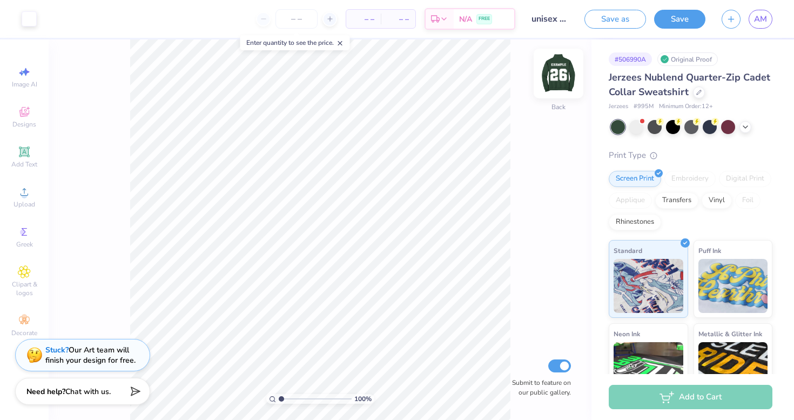
click at [564, 79] on img at bounding box center [558, 73] width 43 height 43
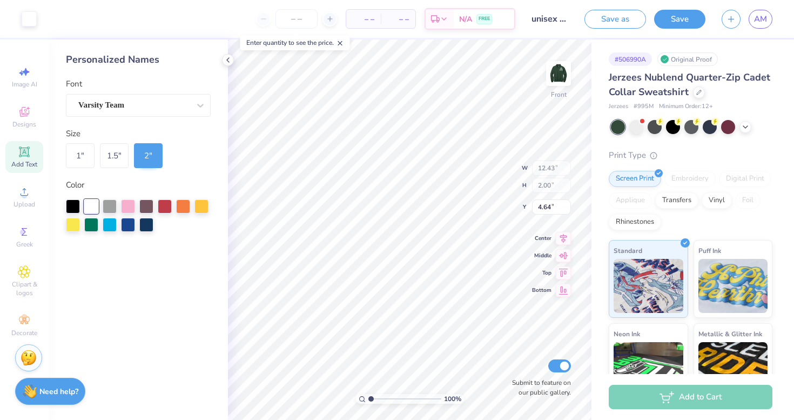
type input "4.67"
click at [763, 16] on span "AM" at bounding box center [760, 19] width 13 height 12
